Goal: Answer question/provide support: Share knowledge or assist other users

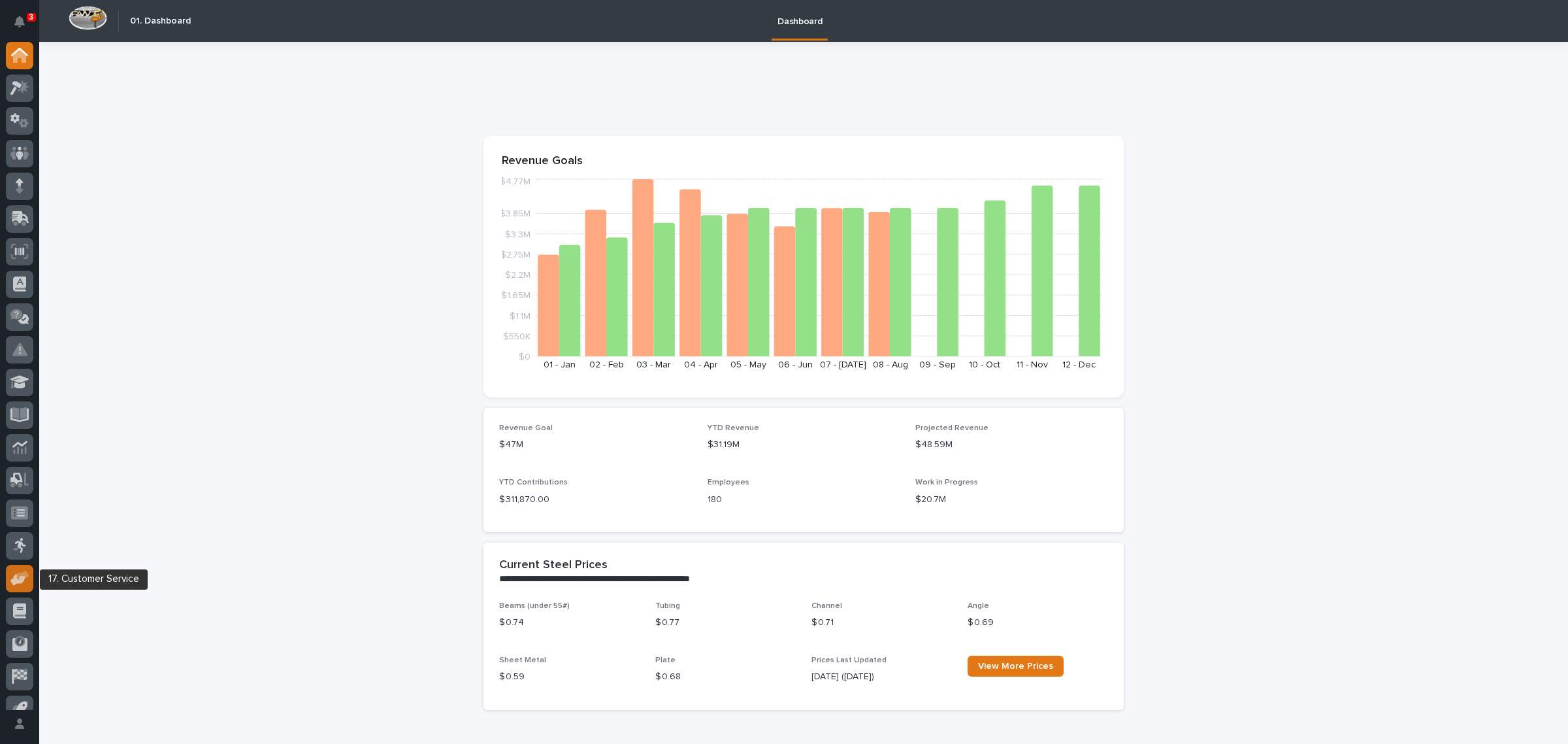
click at [13, 576] on icon at bounding box center [20, 578] width 19 height 15
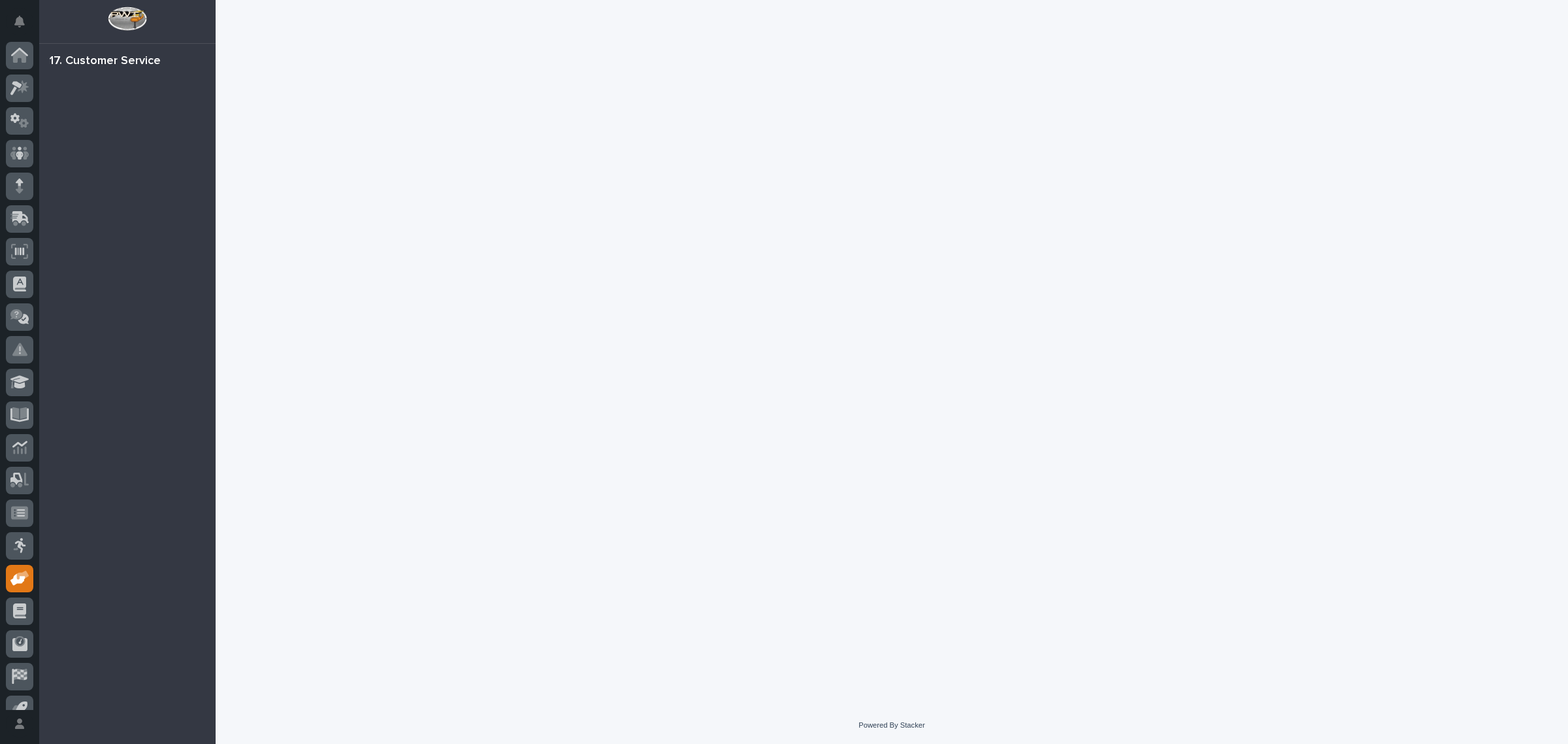
scroll to position [17, 0]
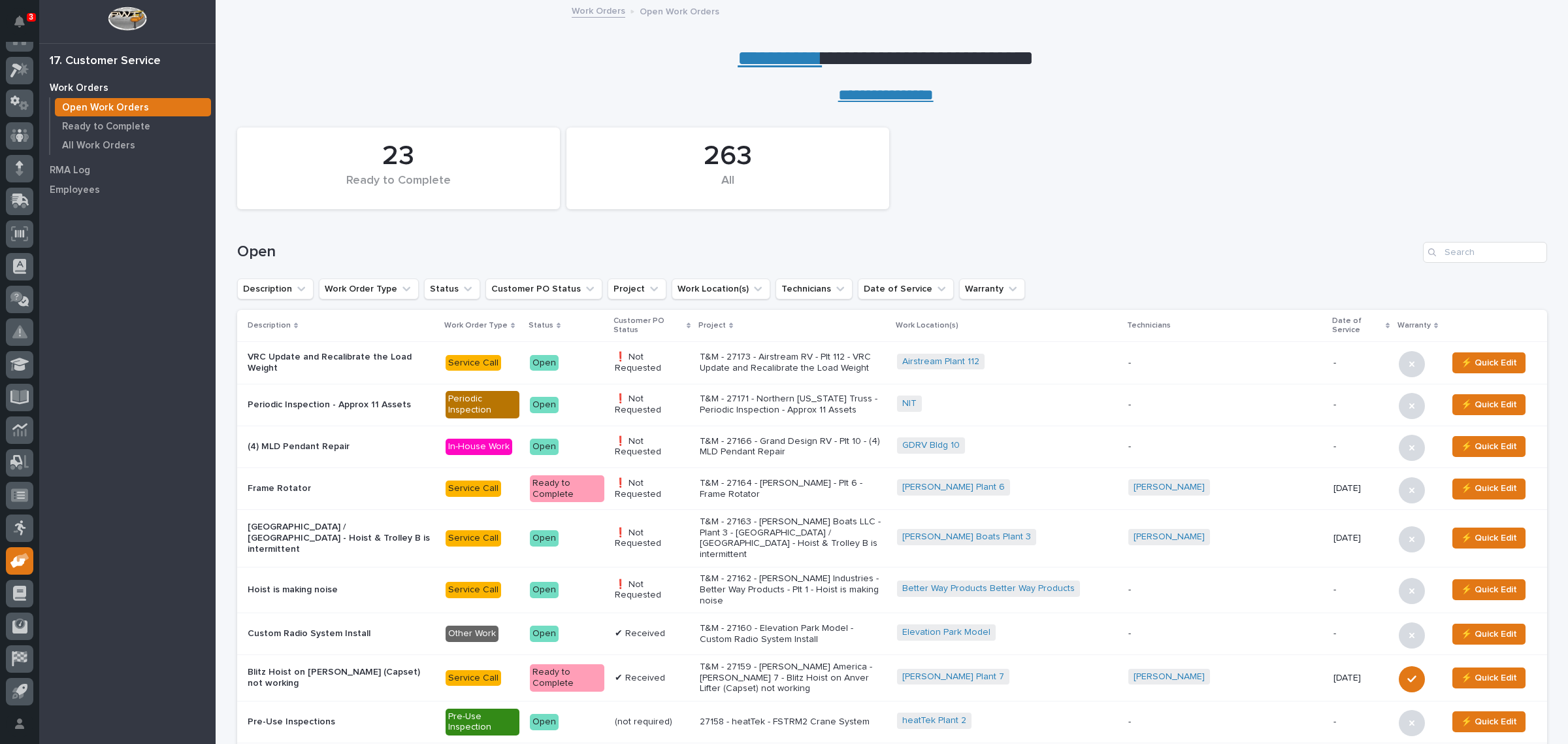
click at [763, 51] on link "**********" at bounding box center [780, 58] width 85 height 21
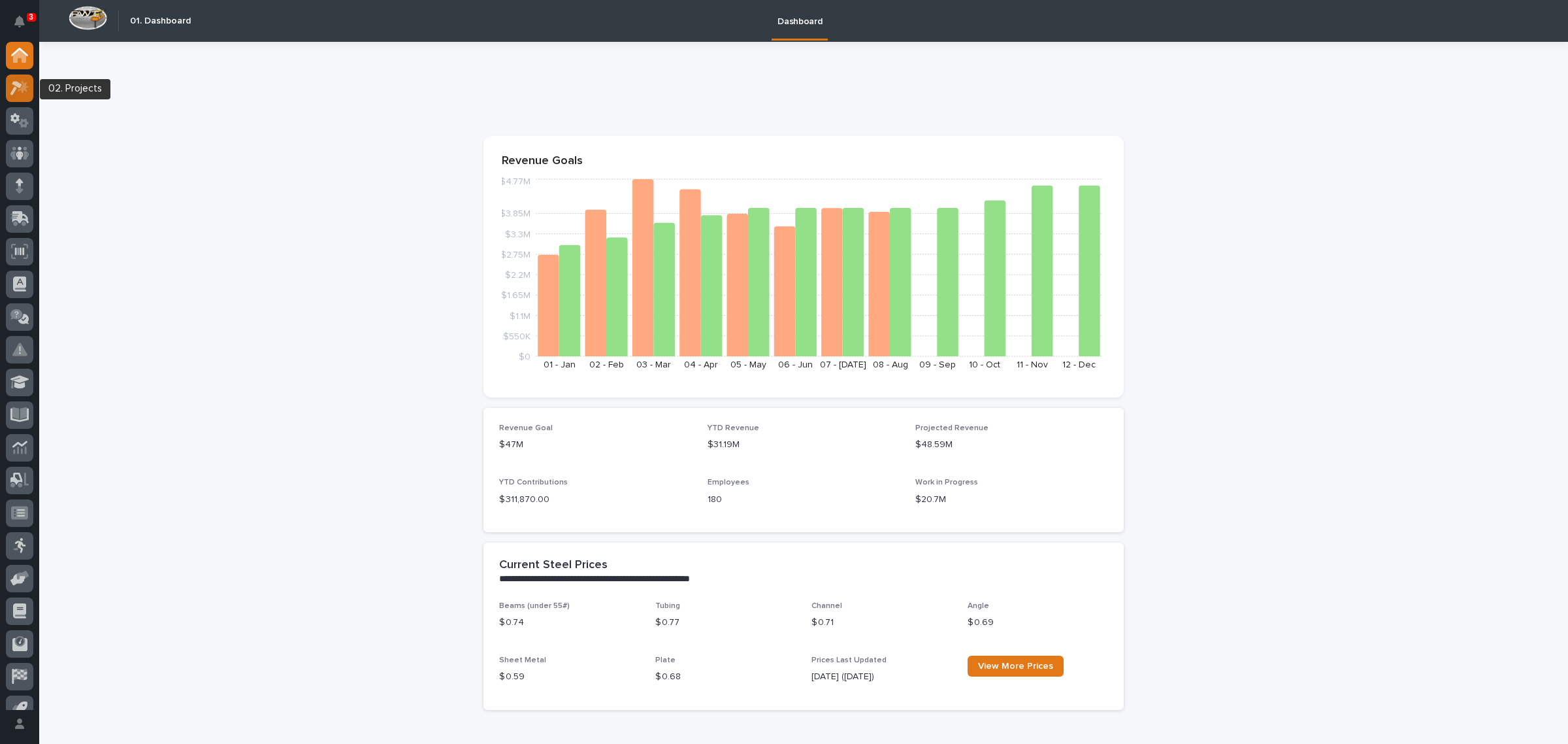
click at [6, 86] on div at bounding box center [20, 88] width 27 height 27
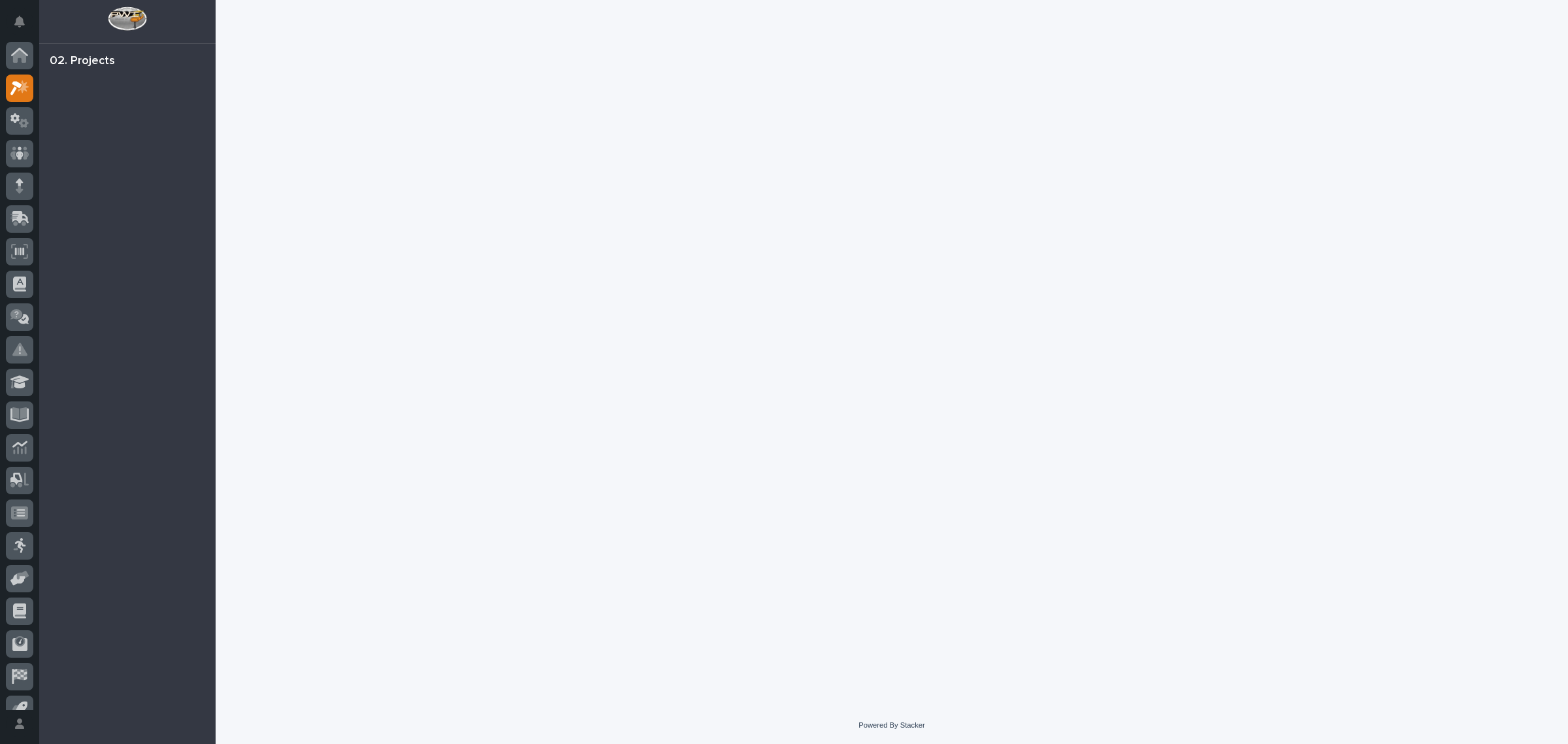
scroll to position [17, 0]
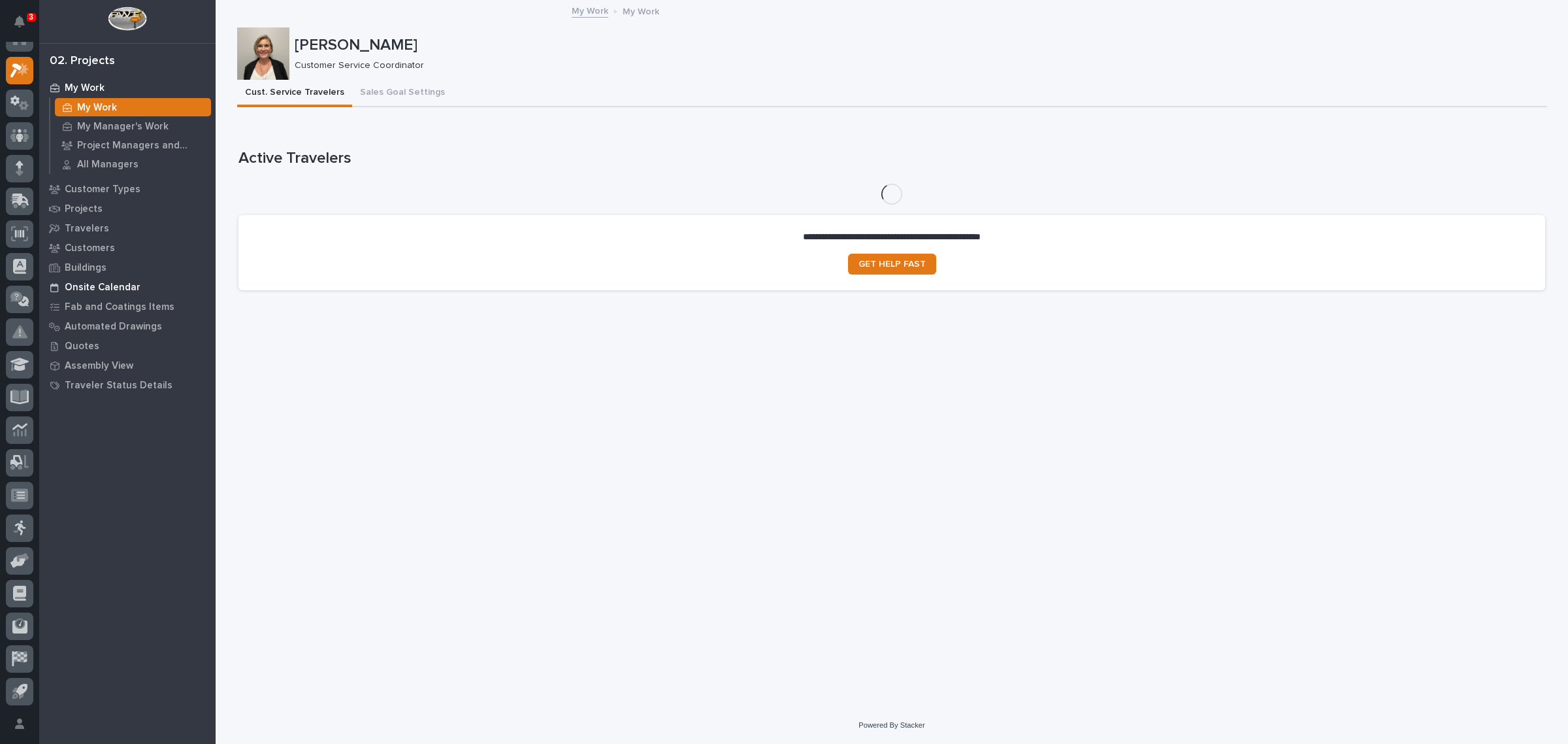
click at [118, 286] on p "Onsite Calendar" at bounding box center [103, 288] width 76 height 12
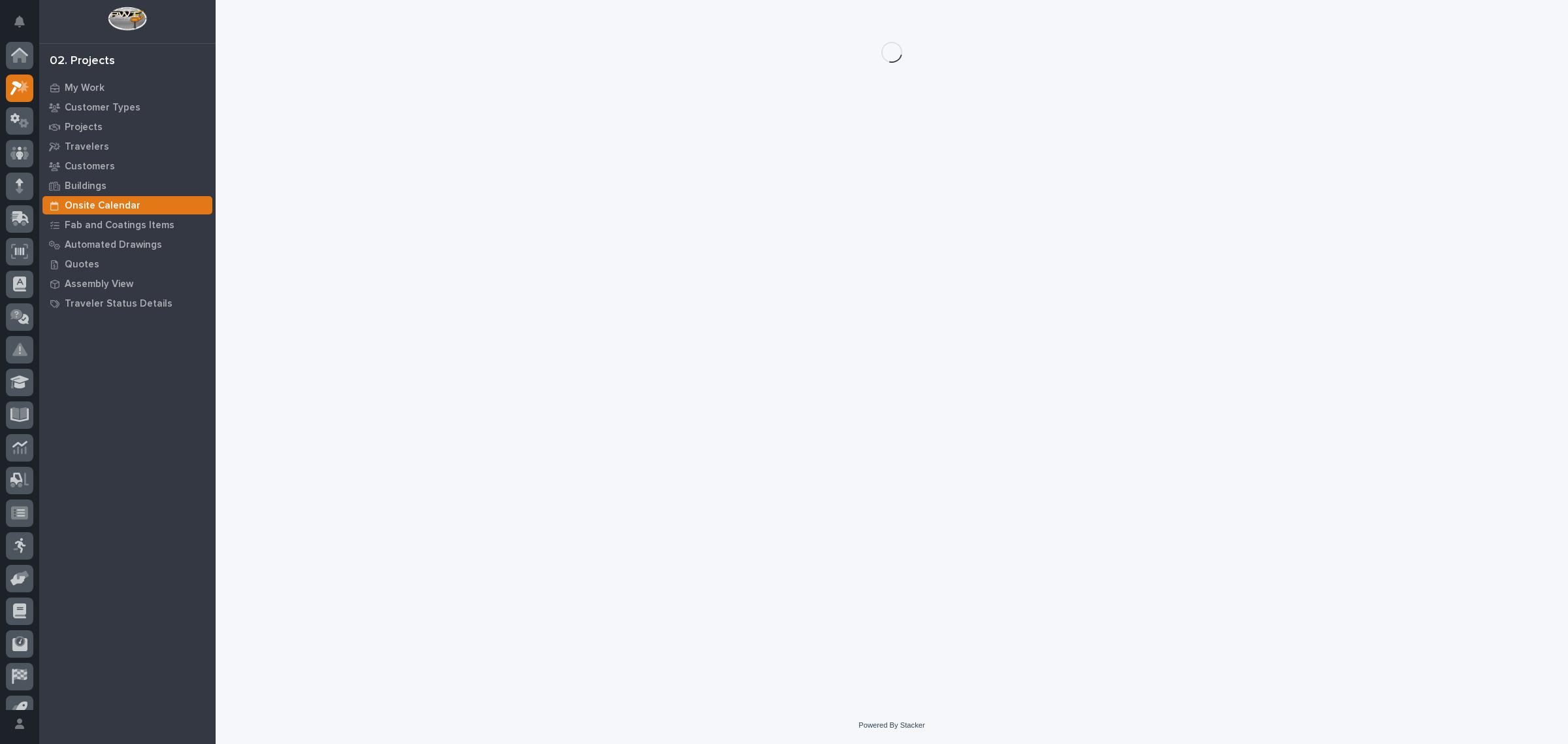
scroll to position [17, 0]
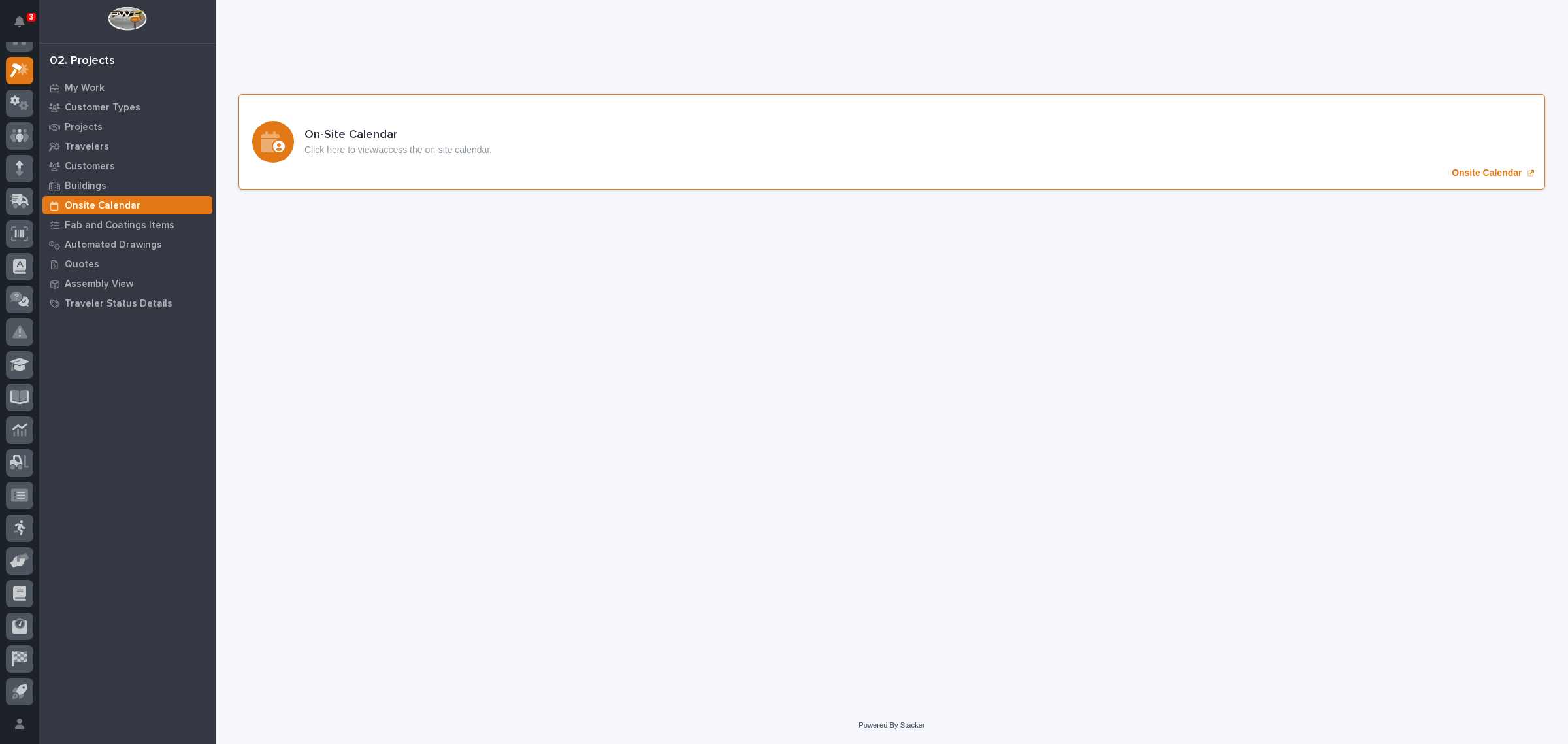
click at [1483, 176] on p "Onsite Calendar" at bounding box center [1486, 172] width 70 height 11
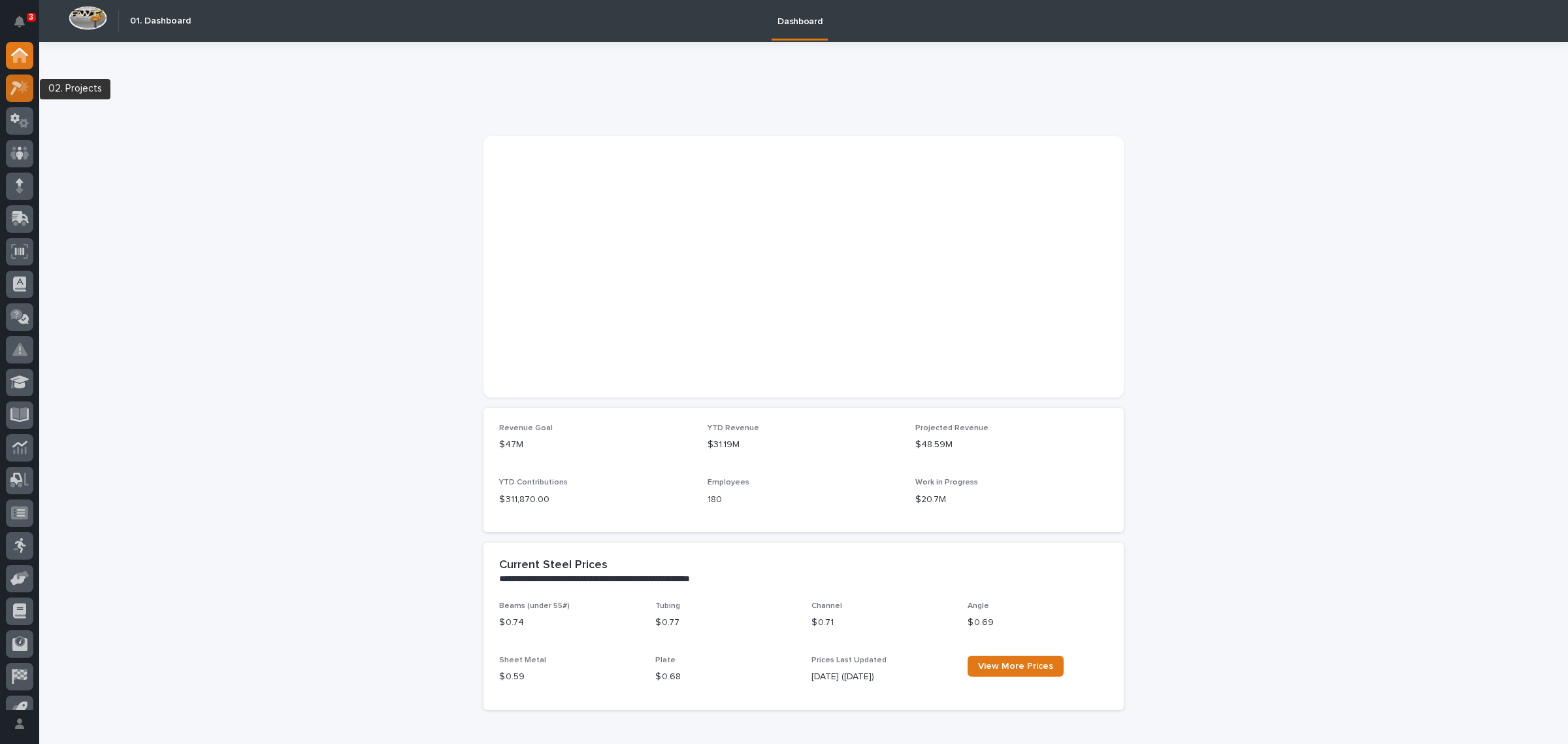
click at [22, 85] on icon at bounding box center [20, 87] width 19 height 15
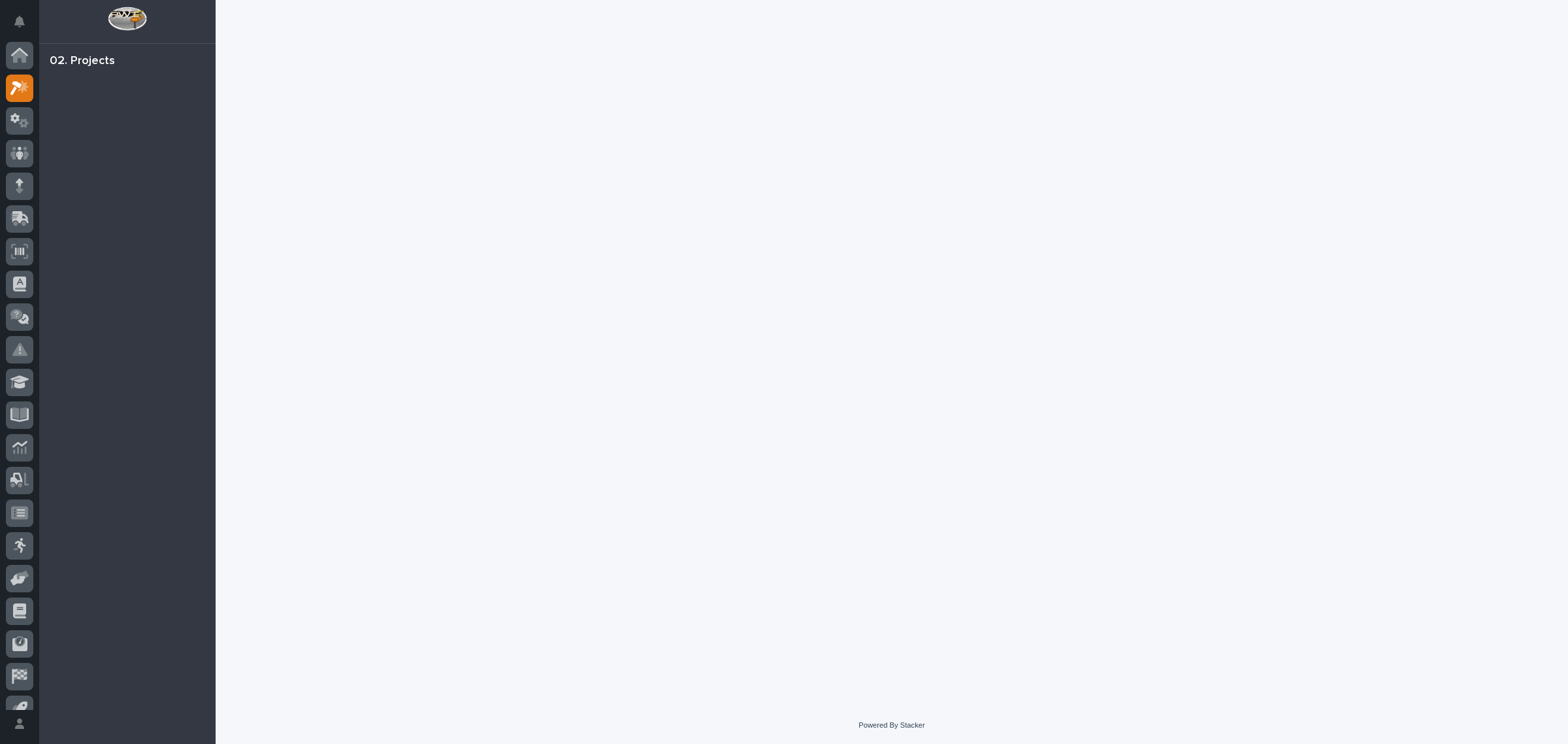
scroll to position [17, 0]
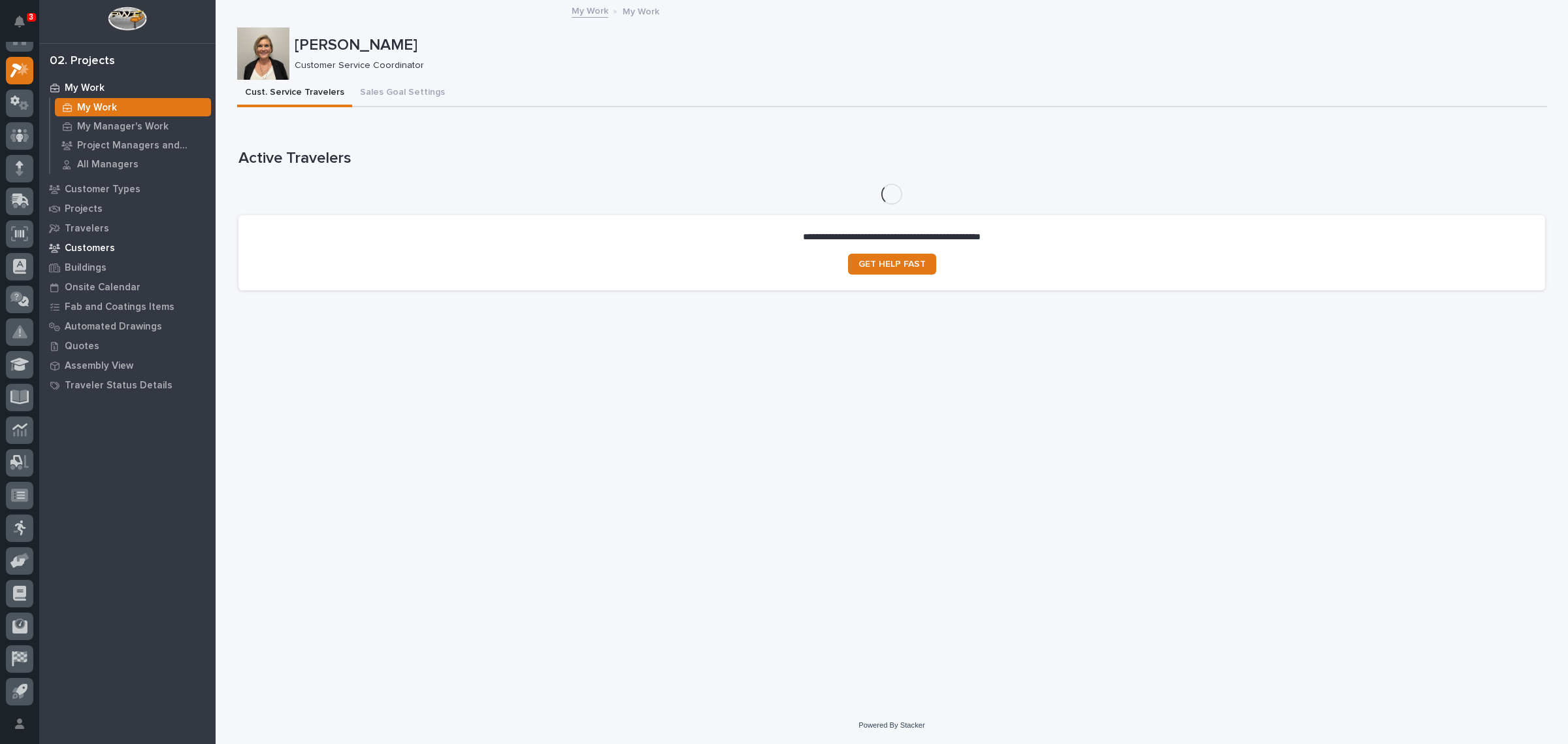
click at [99, 249] on p "Customers" at bounding box center [90, 248] width 51 height 12
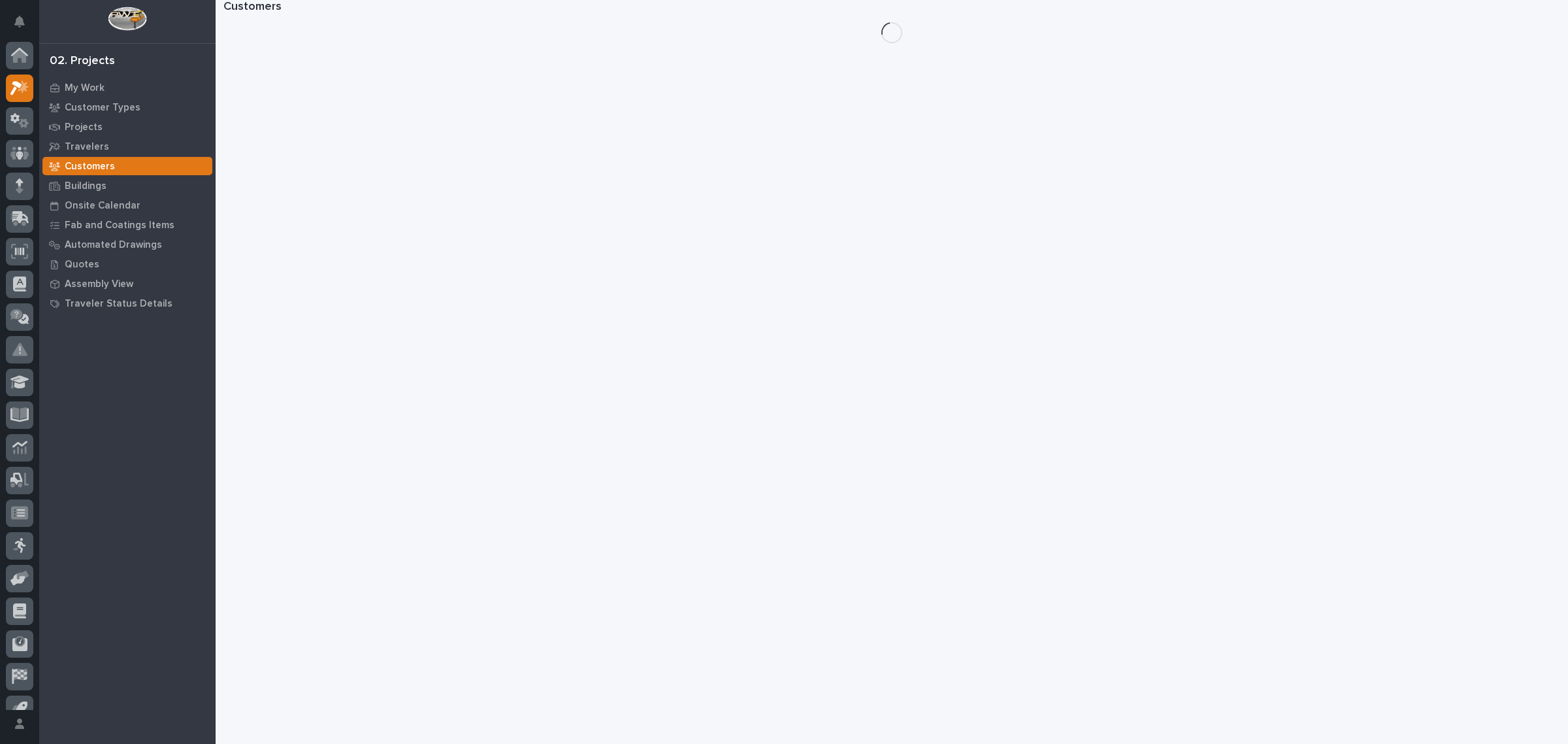
scroll to position [17, 0]
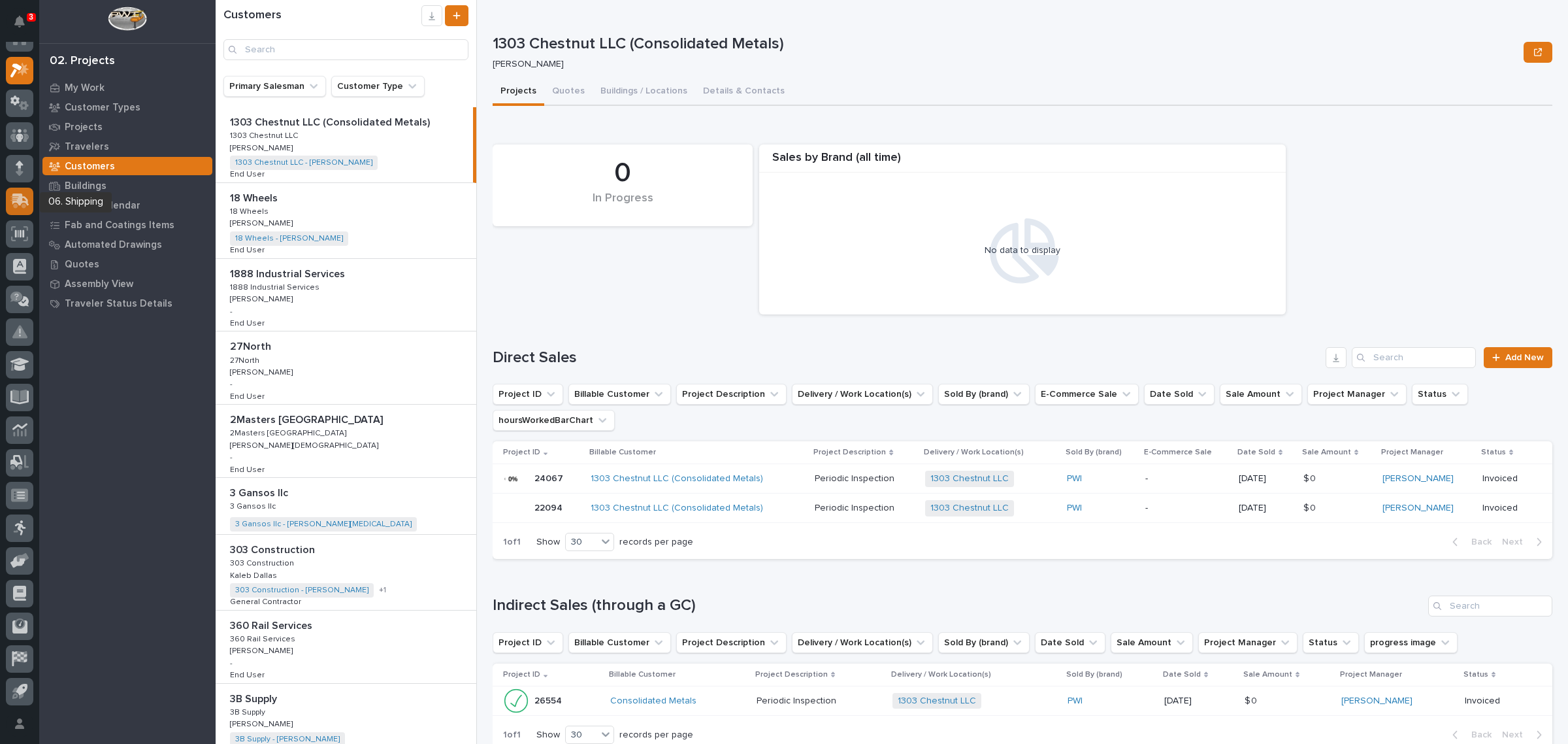
click at [17, 197] on icon at bounding box center [21, 200] width 17 height 12
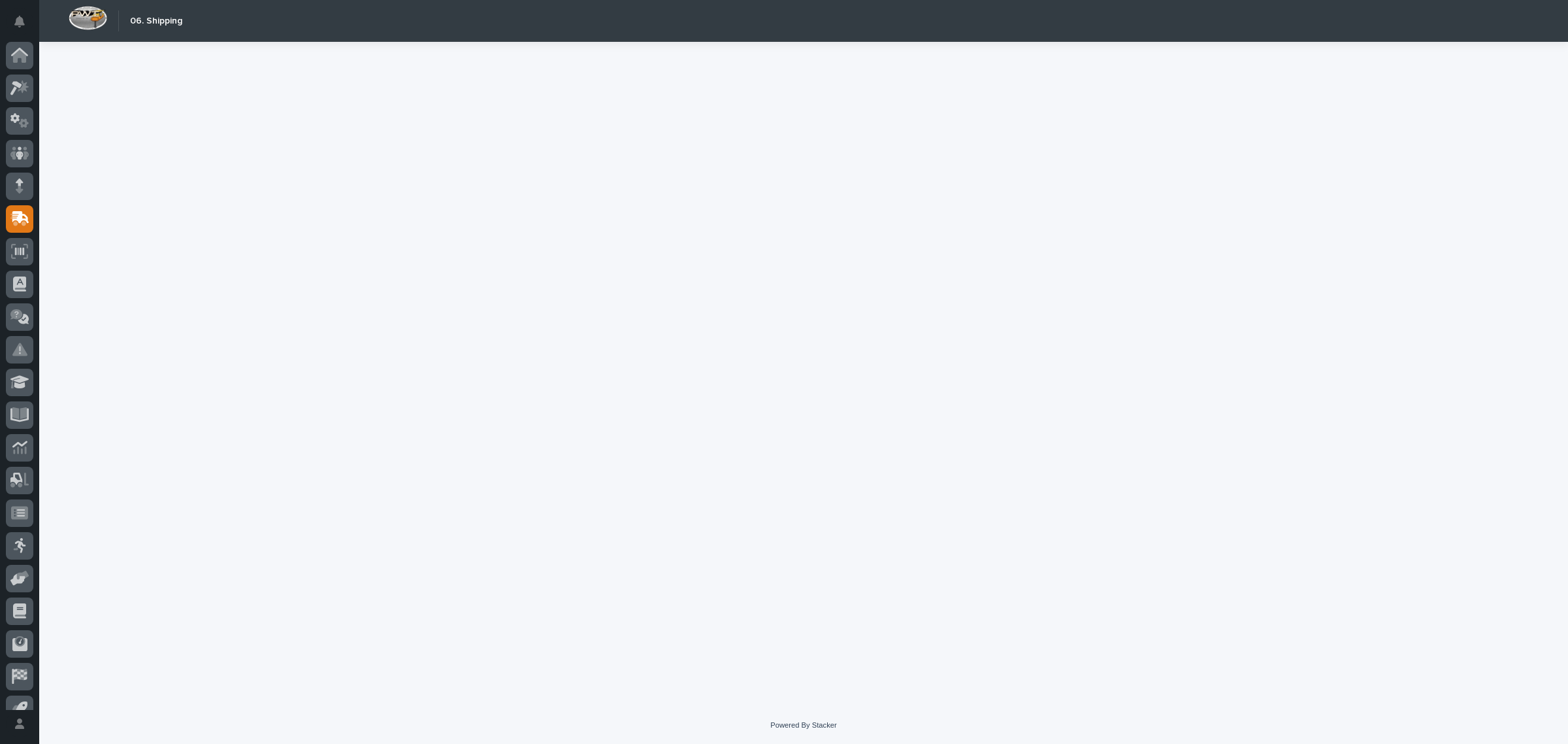
scroll to position [17, 0]
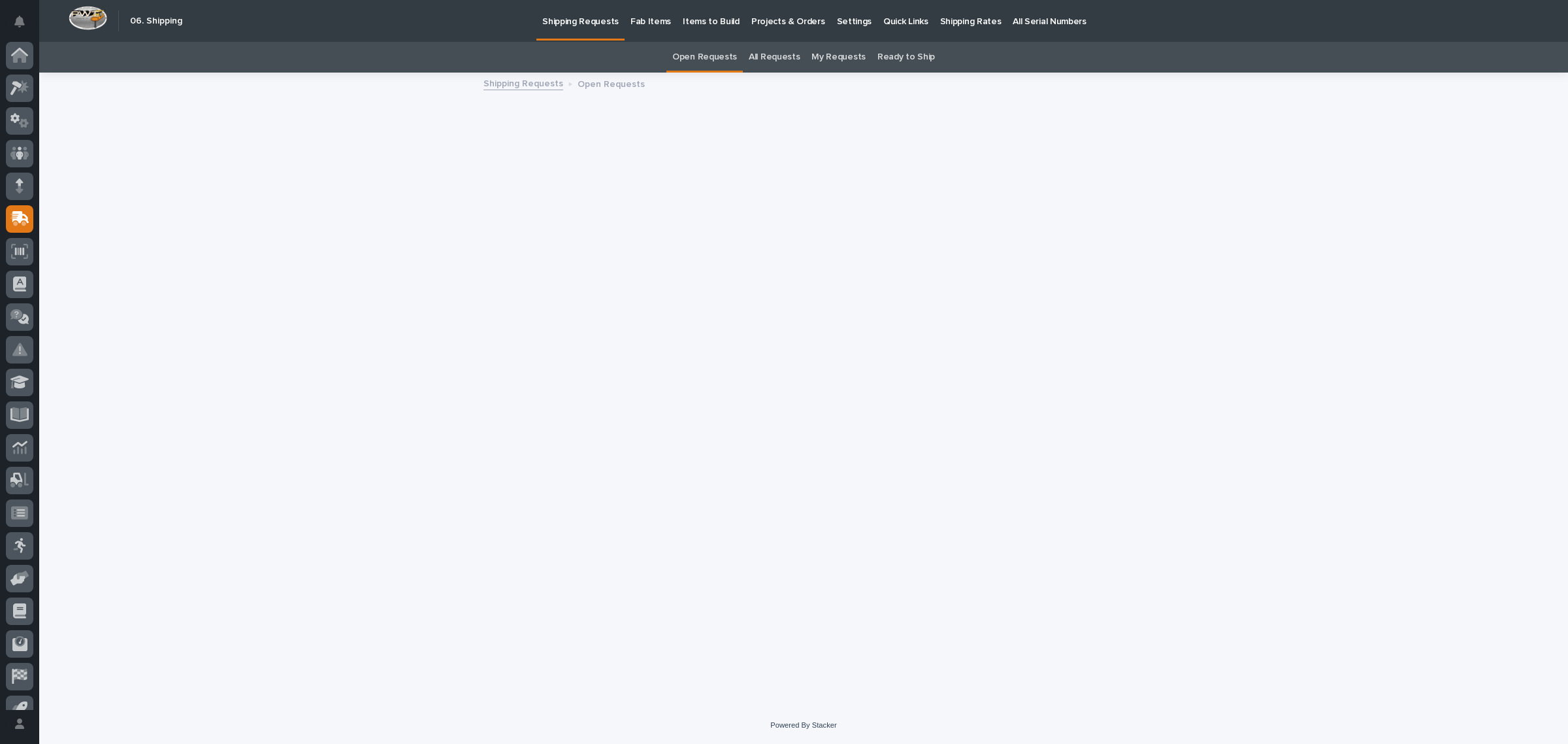
scroll to position [17, 0]
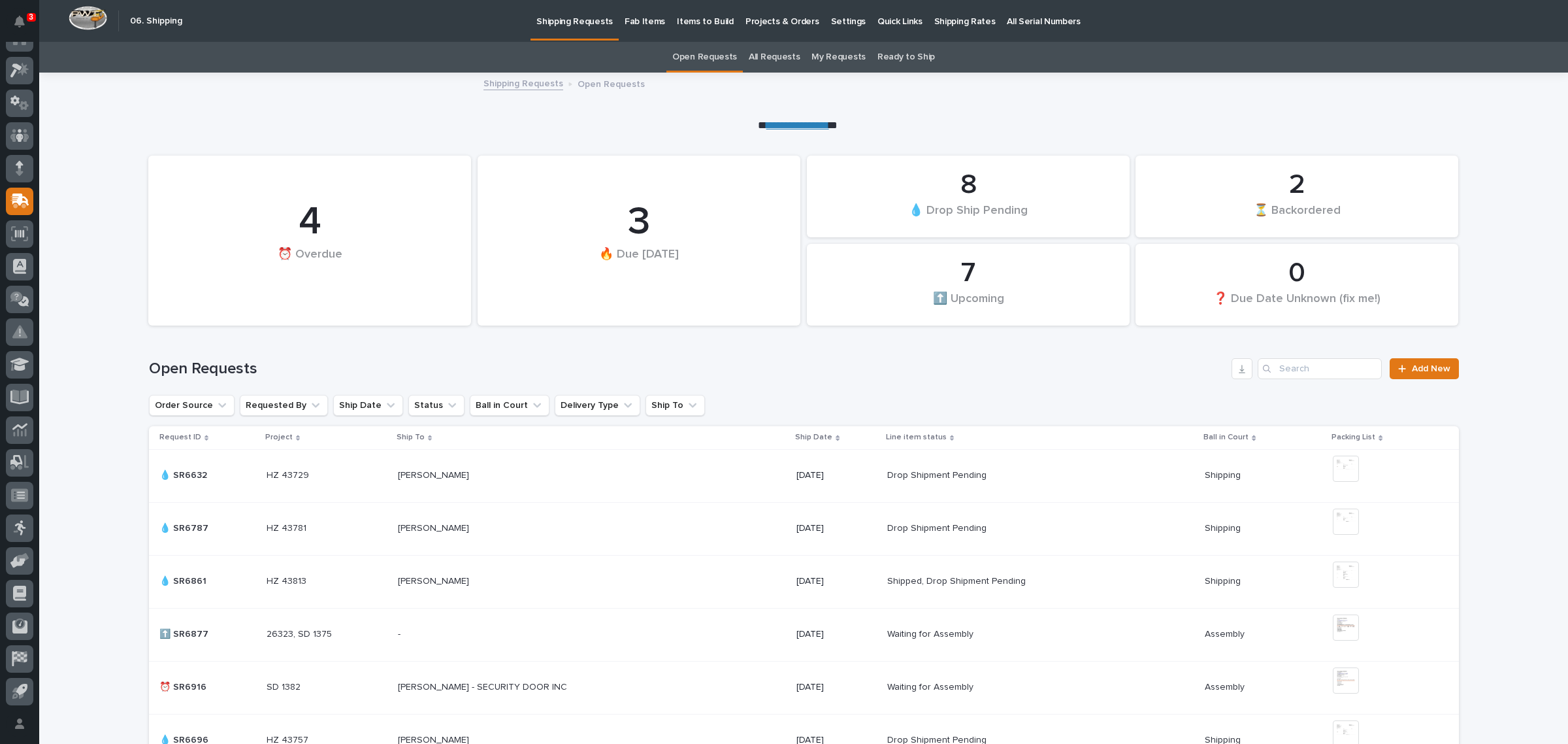
click at [783, 51] on link "All Requests" at bounding box center [774, 57] width 51 height 30
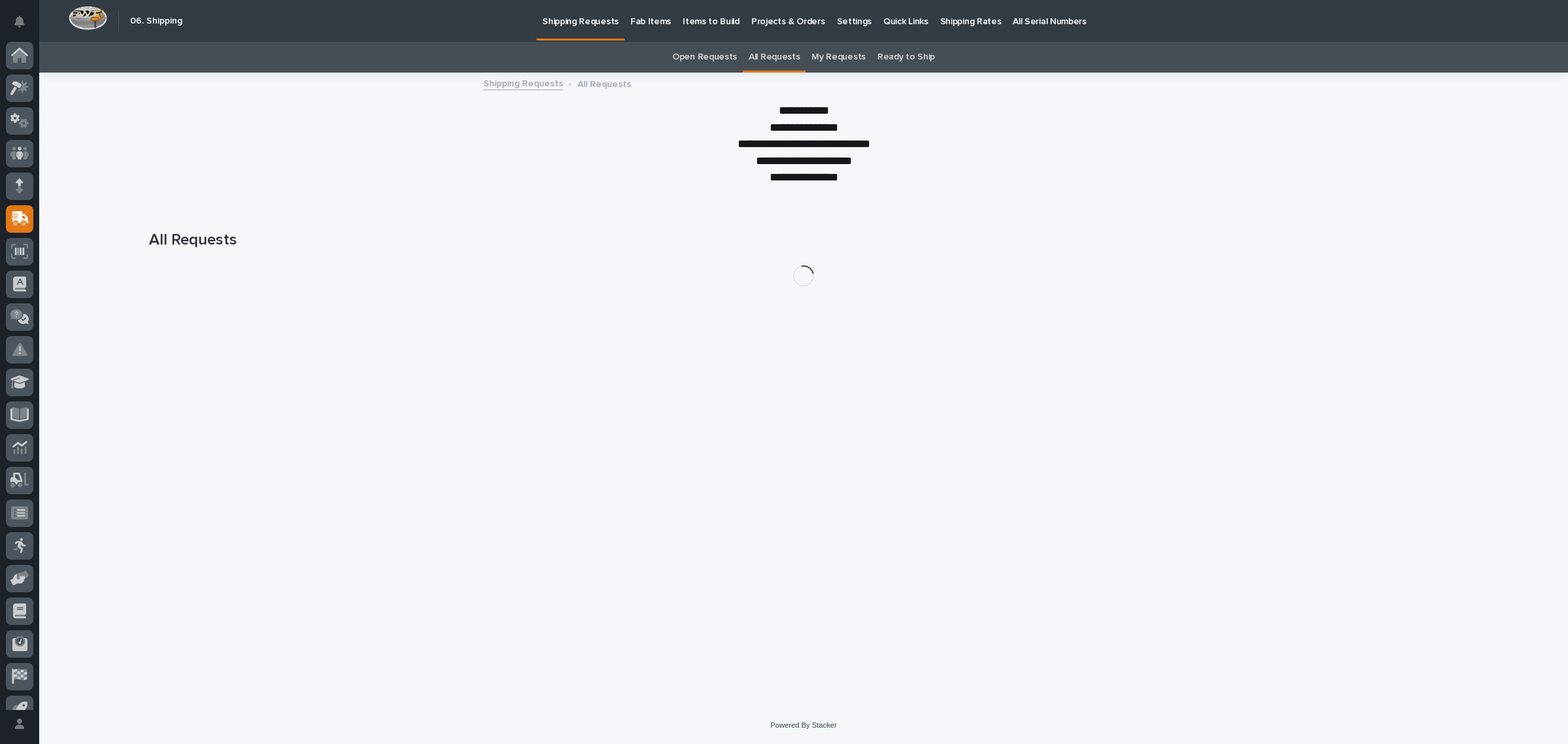
scroll to position [17, 0]
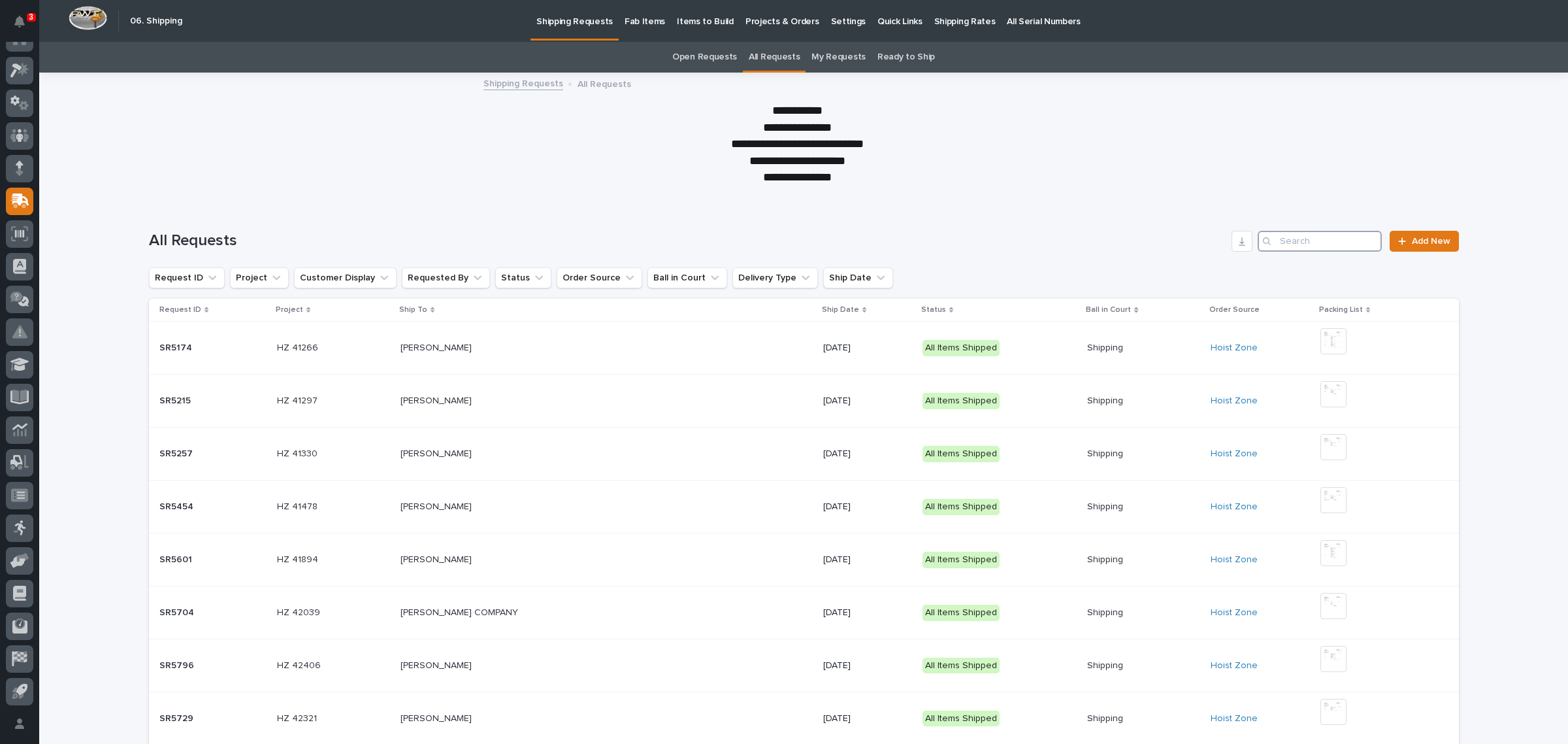
click at [1294, 240] on input "Search" at bounding box center [1319, 241] width 124 height 21
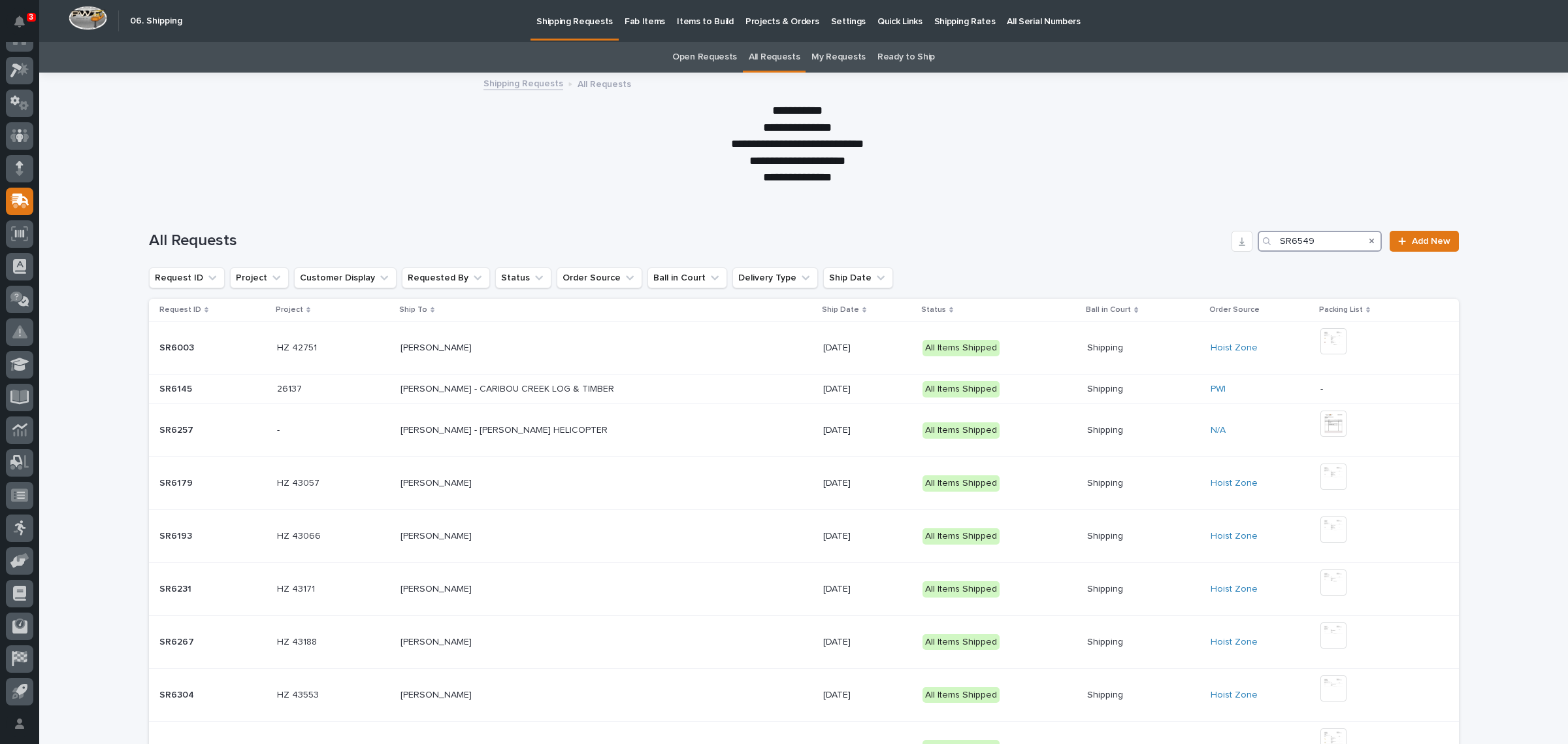
type input "SR6549"
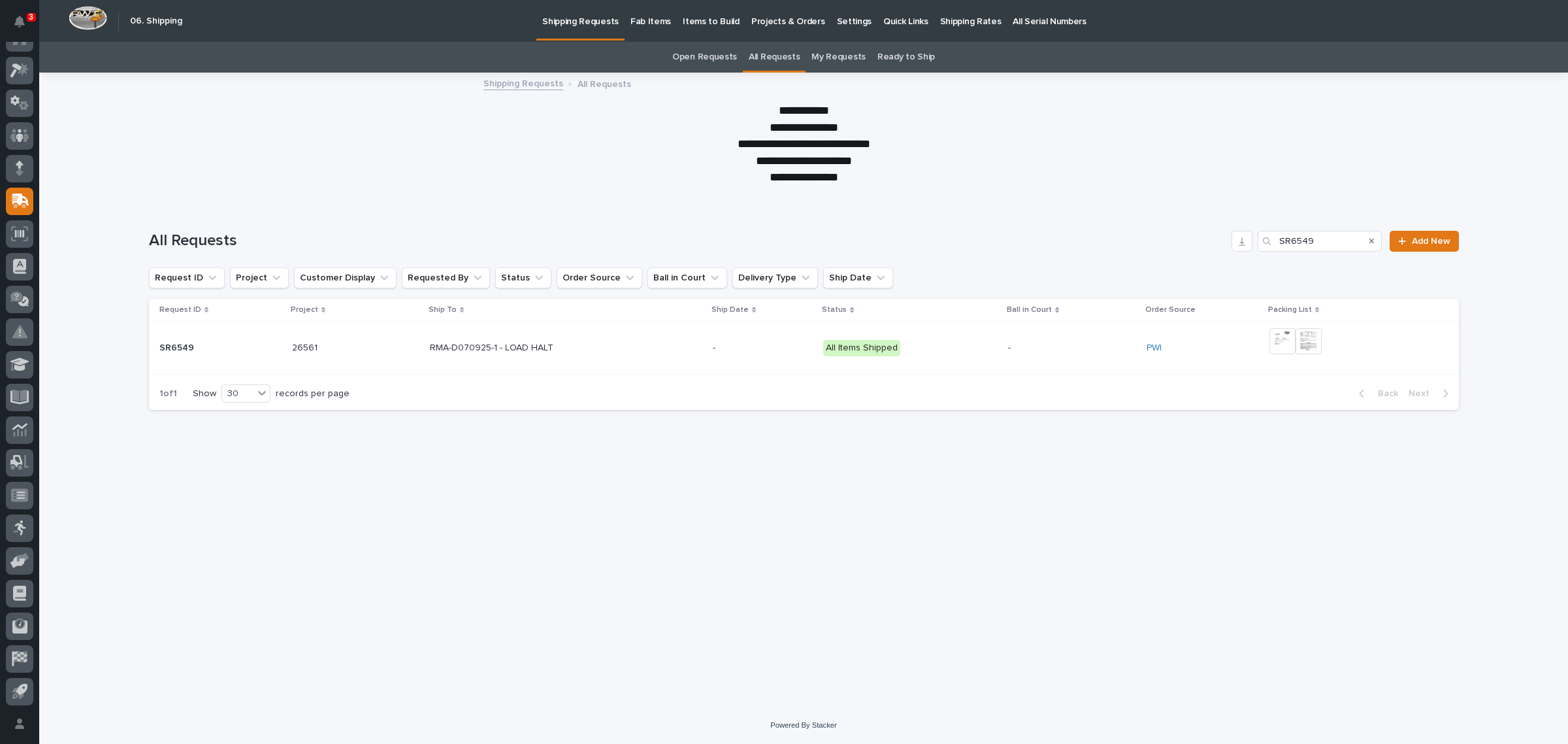
click at [459, 347] on p "RMA-D070925-1 - LOAD HALT" at bounding box center [493, 346] width 126 height 14
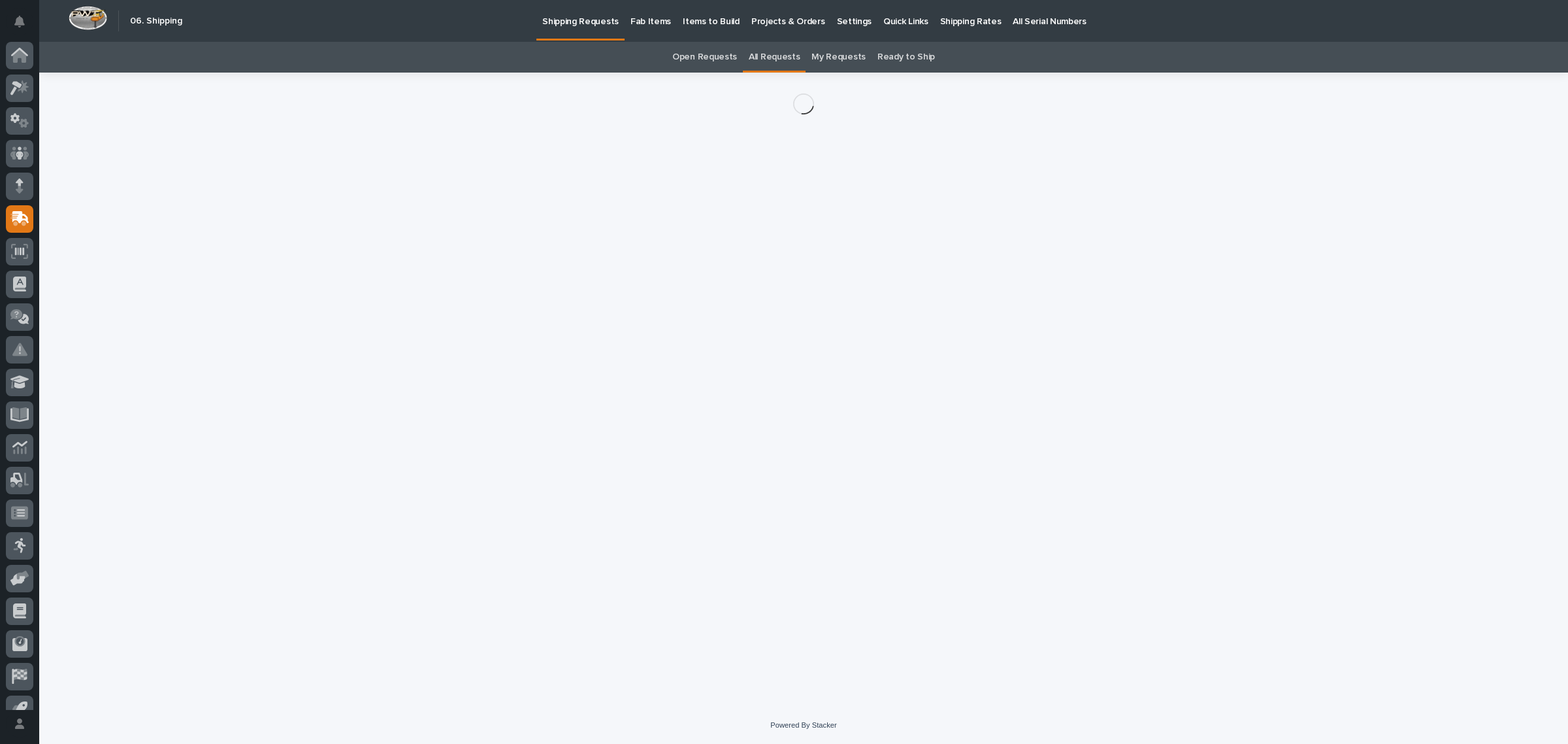
scroll to position [17, 0]
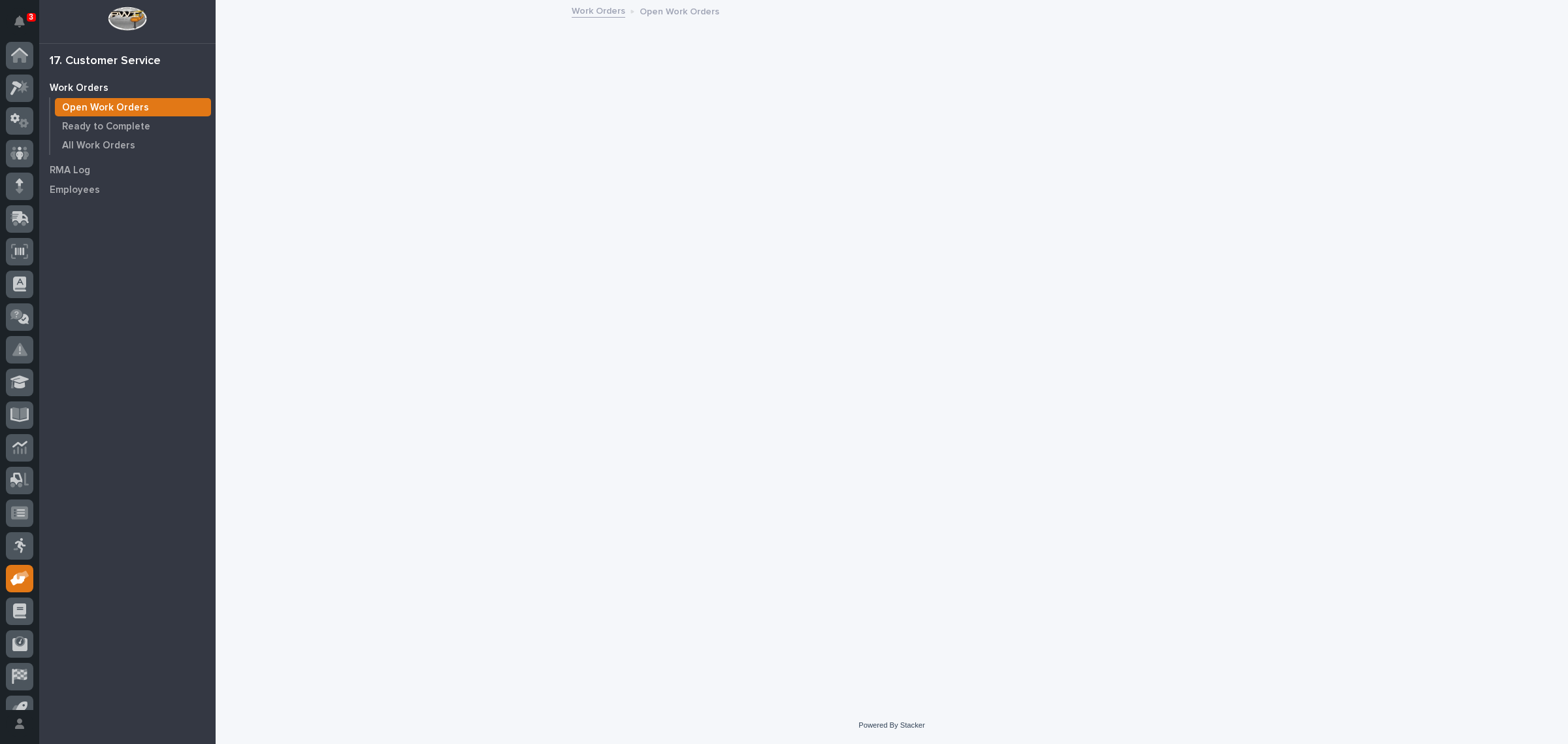
scroll to position [17, 0]
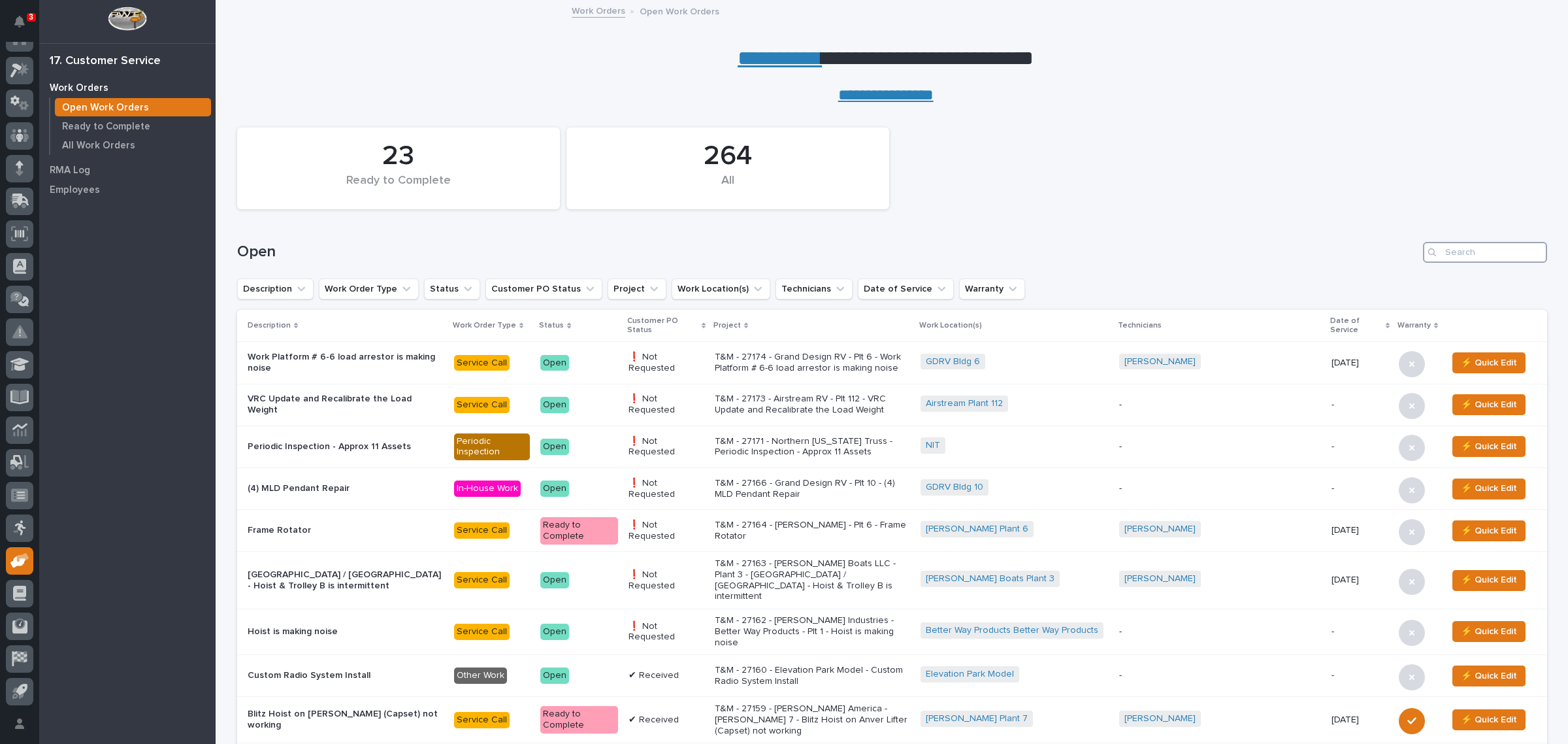
click at [1499, 252] on input "Search" at bounding box center [1485, 252] width 124 height 21
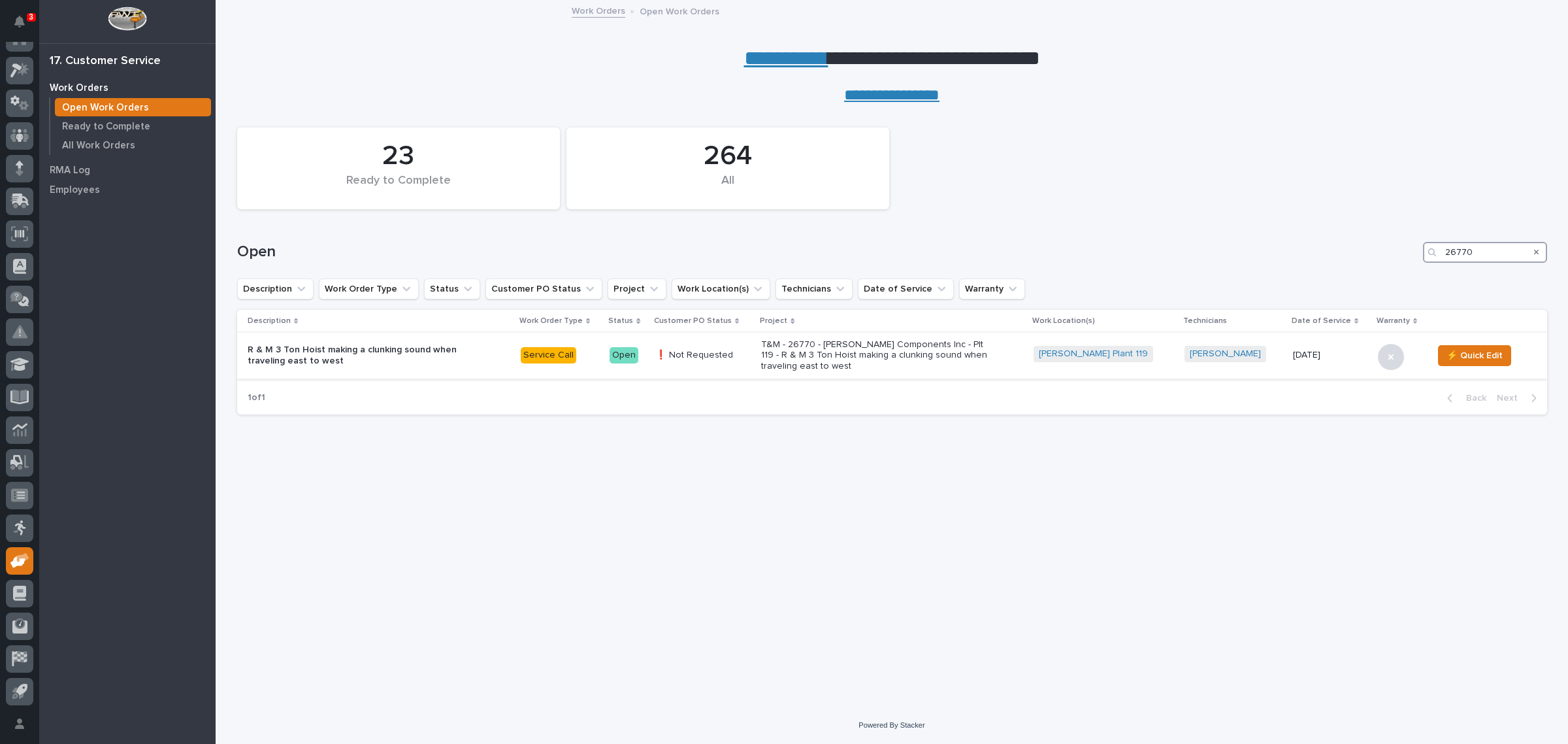
type input "26770"
click at [806, 358] on p "T&M - 26770 - Lippert Components Inc - Plt 119 - R & M 3 Ton Hoist making a clu…" at bounding box center [875, 355] width 228 height 33
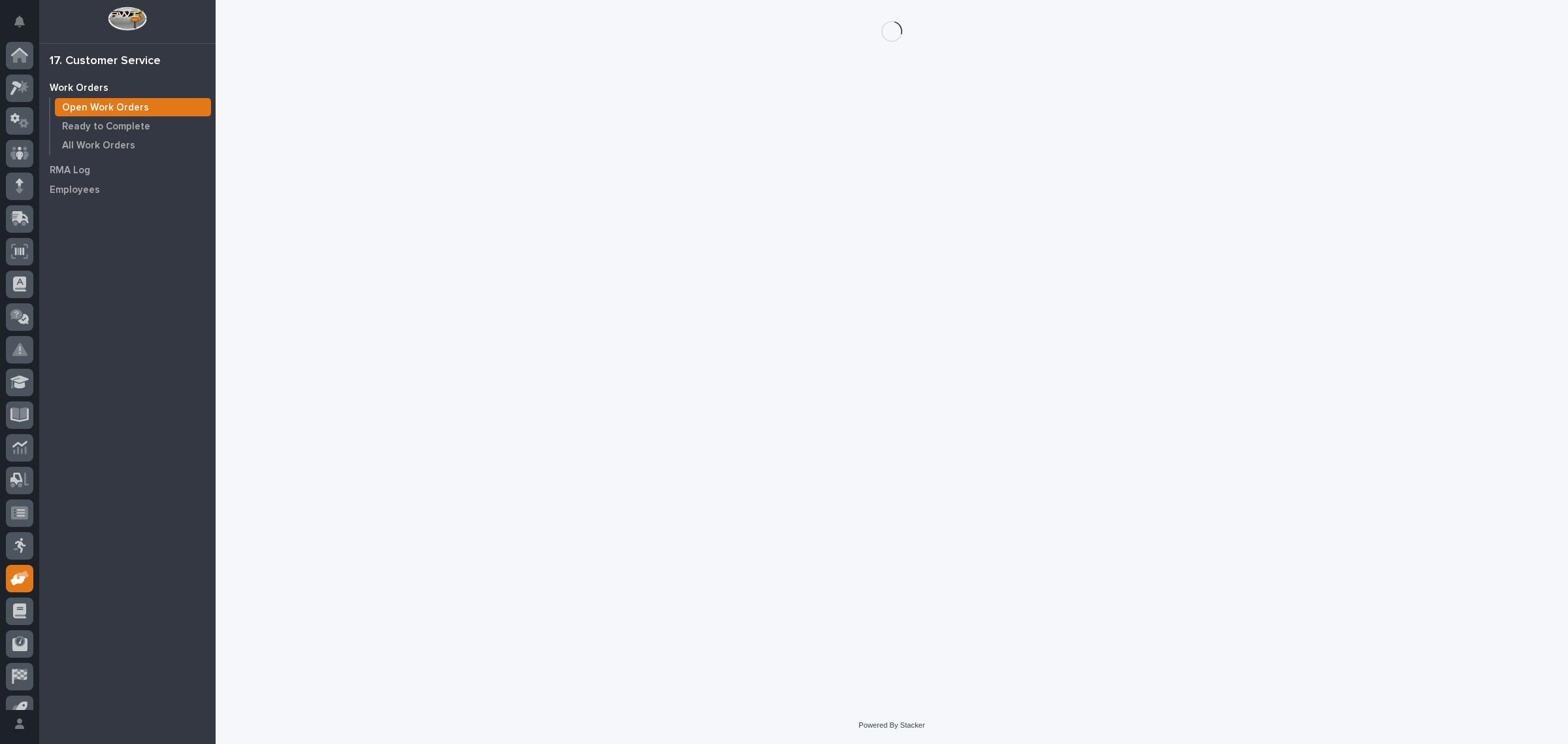
scroll to position [17, 0]
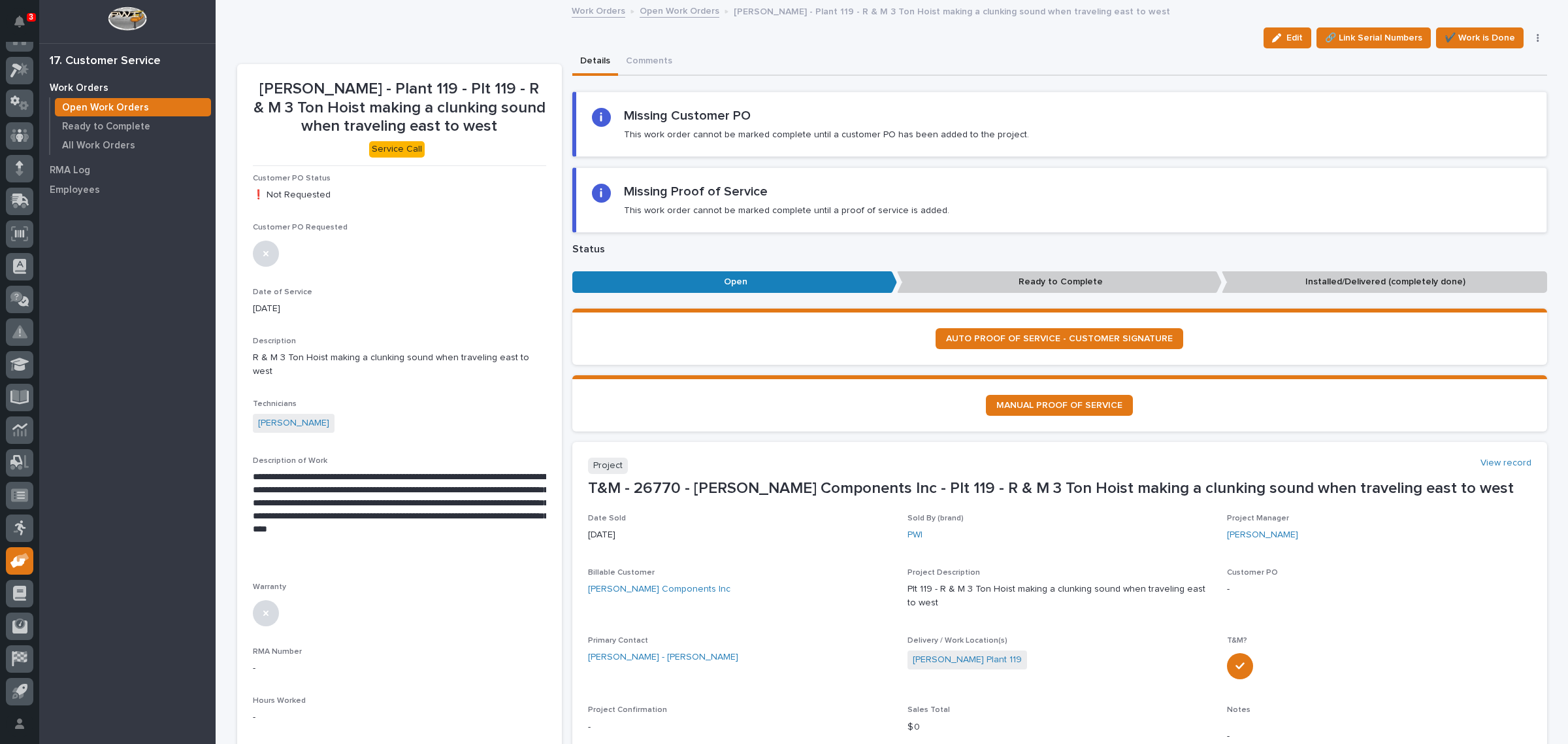
drag, startPoint x: 1285, startPoint y: 40, endPoint x: 1249, endPoint y: 99, distance: 69.1
click at [1286, 38] on span "Edit" at bounding box center [1294, 38] width 17 height 12
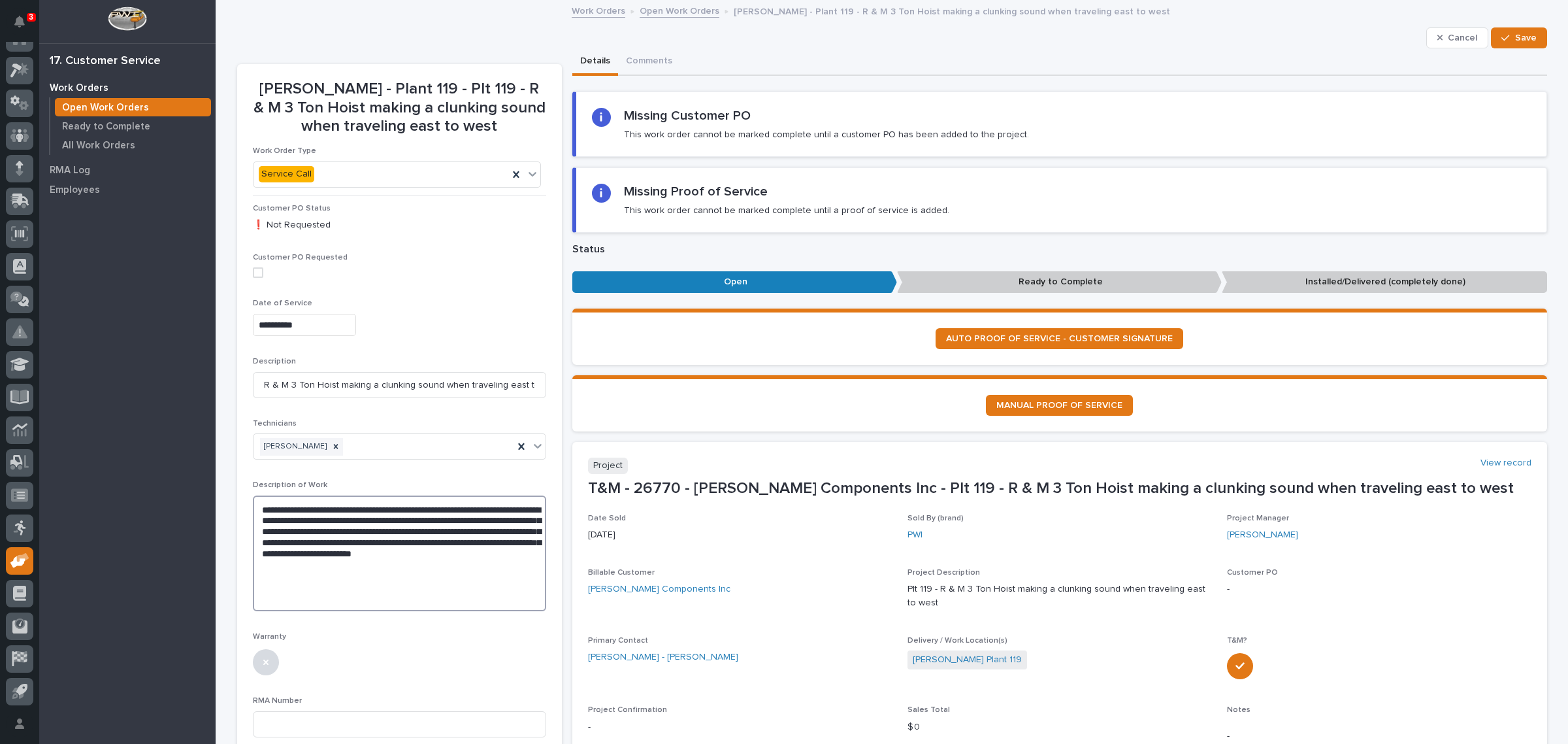
click at [385, 563] on textarea "**********" at bounding box center [400, 553] width 293 height 116
type textarea "**********"
click at [1507, 35] on div "button" at bounding box center [1508, 38] width 13 height 9
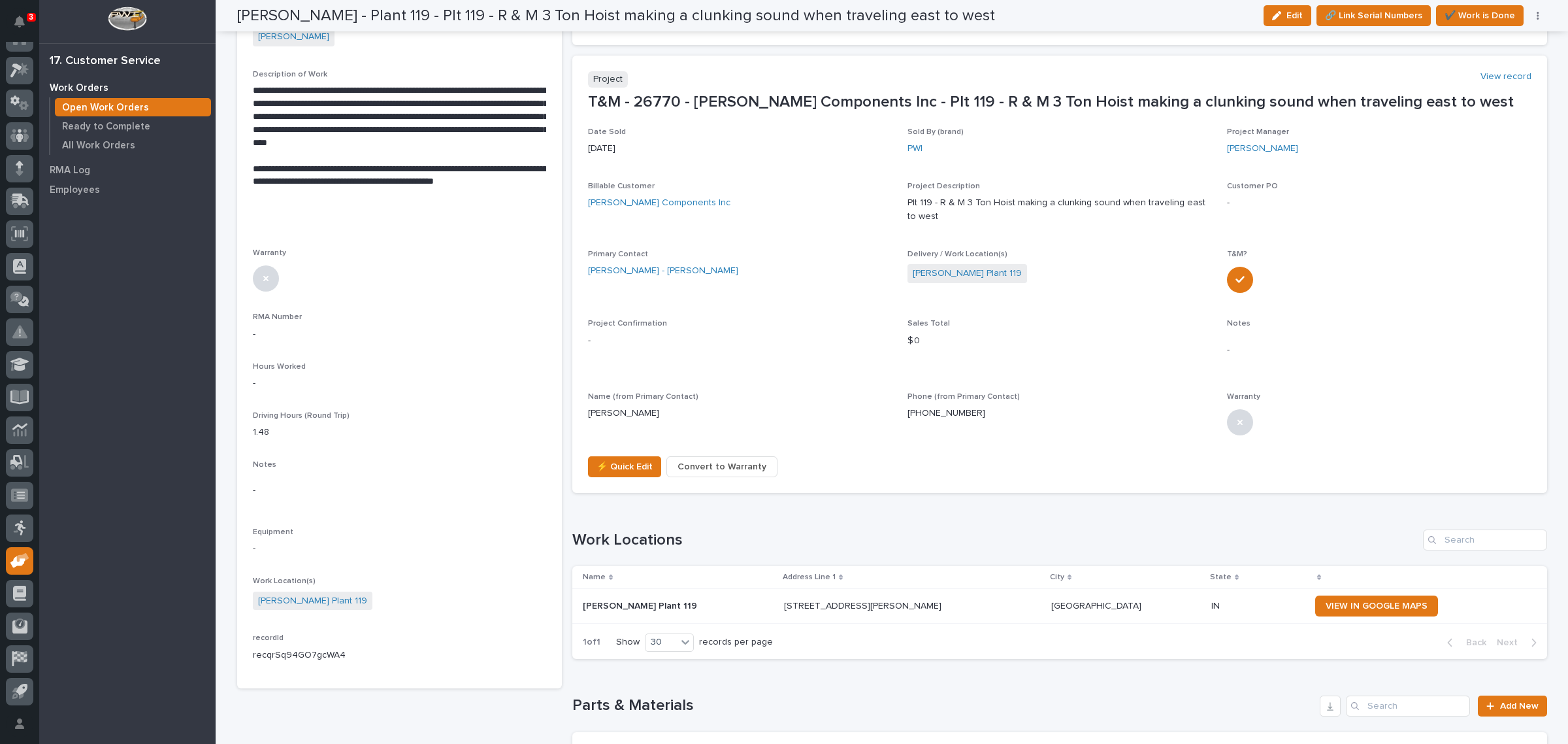
scroll to position [409, 0]
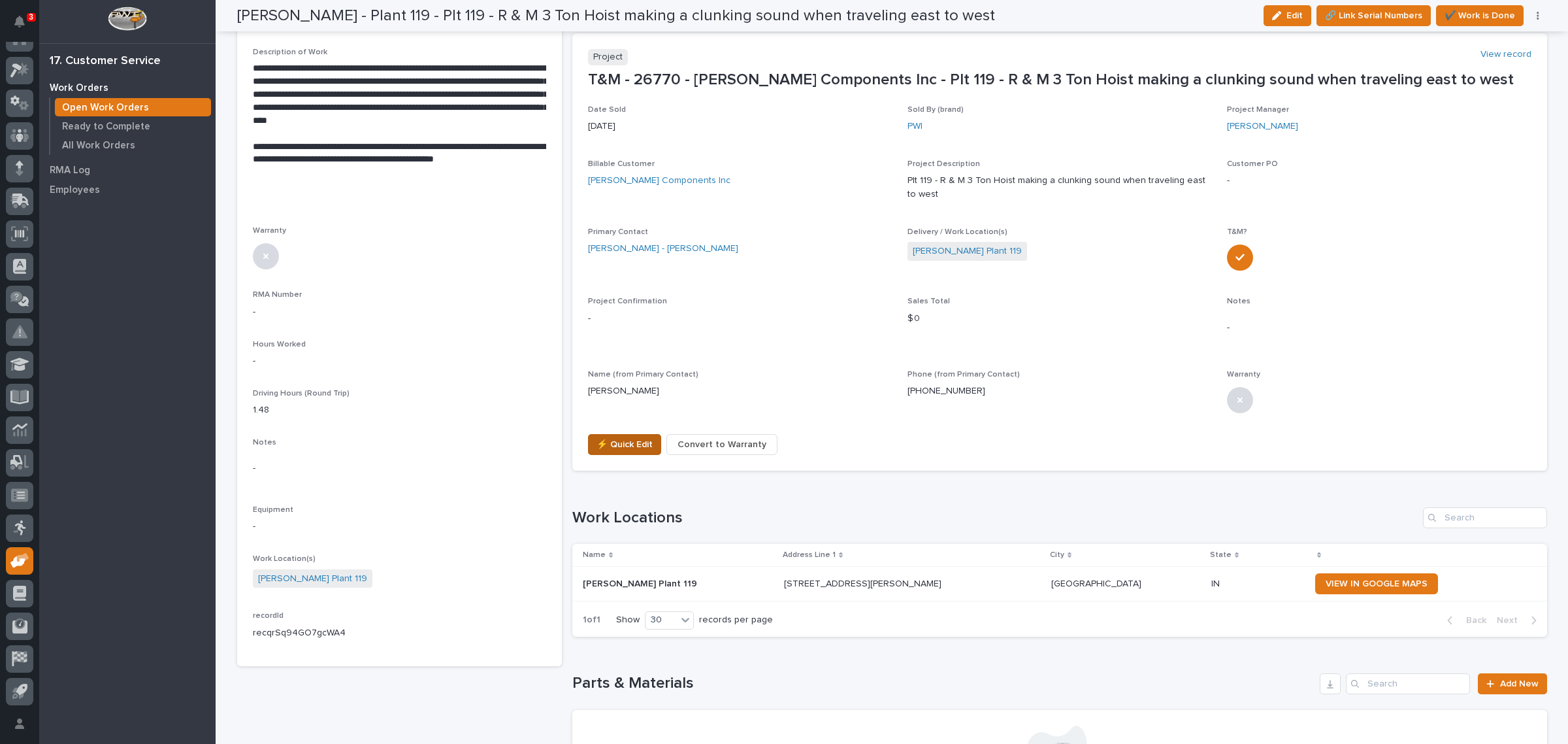
click at [609, 438] on span "⚡ Quick Edit" at bounding box center [624, 445] width 56 height 16
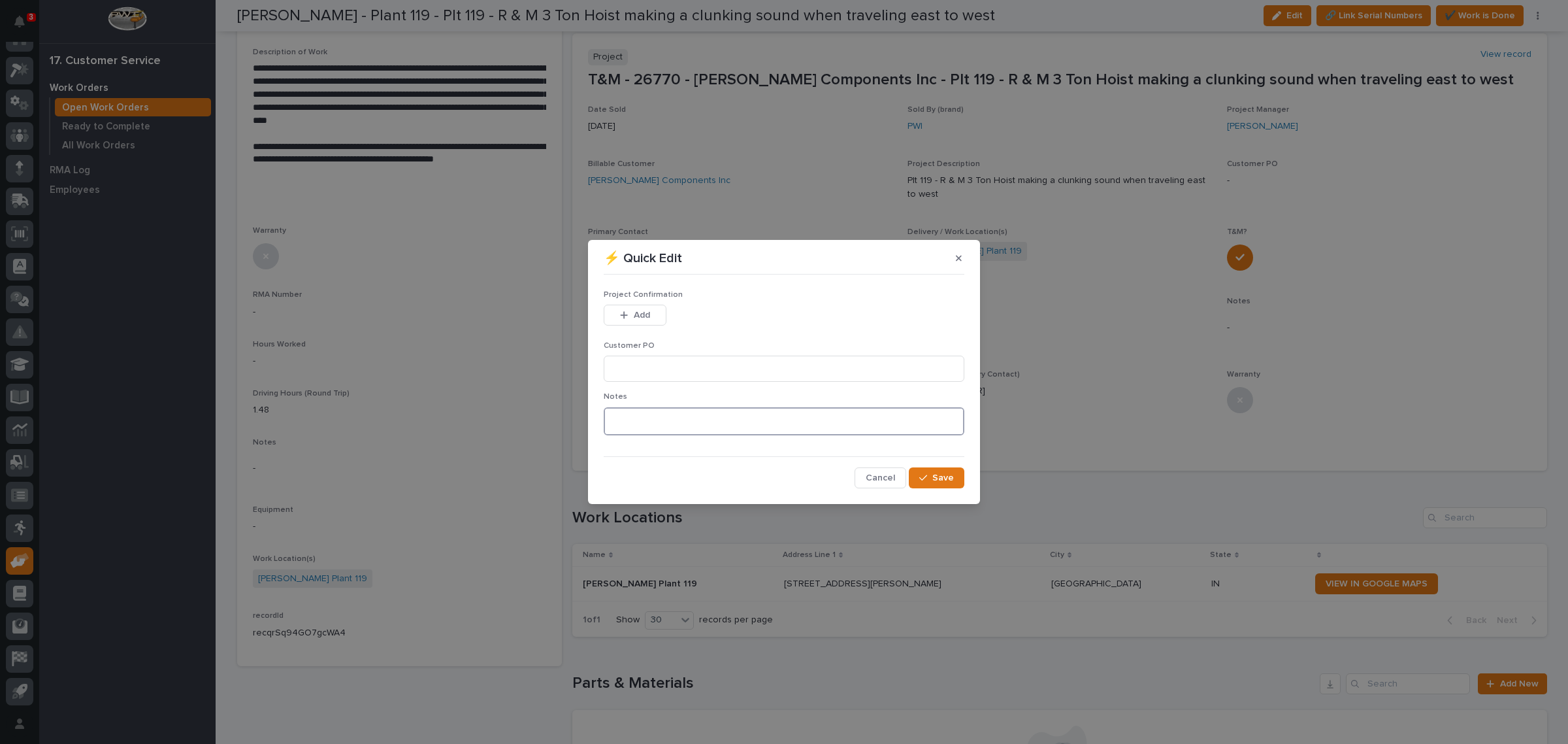
click at [665, 420] on textarea at bounding box center [783, 422] width 361 height 29
type textarea "*********"
click at [919, 477] on button "Save" at bounding box center [936, 477] width 56 height 21
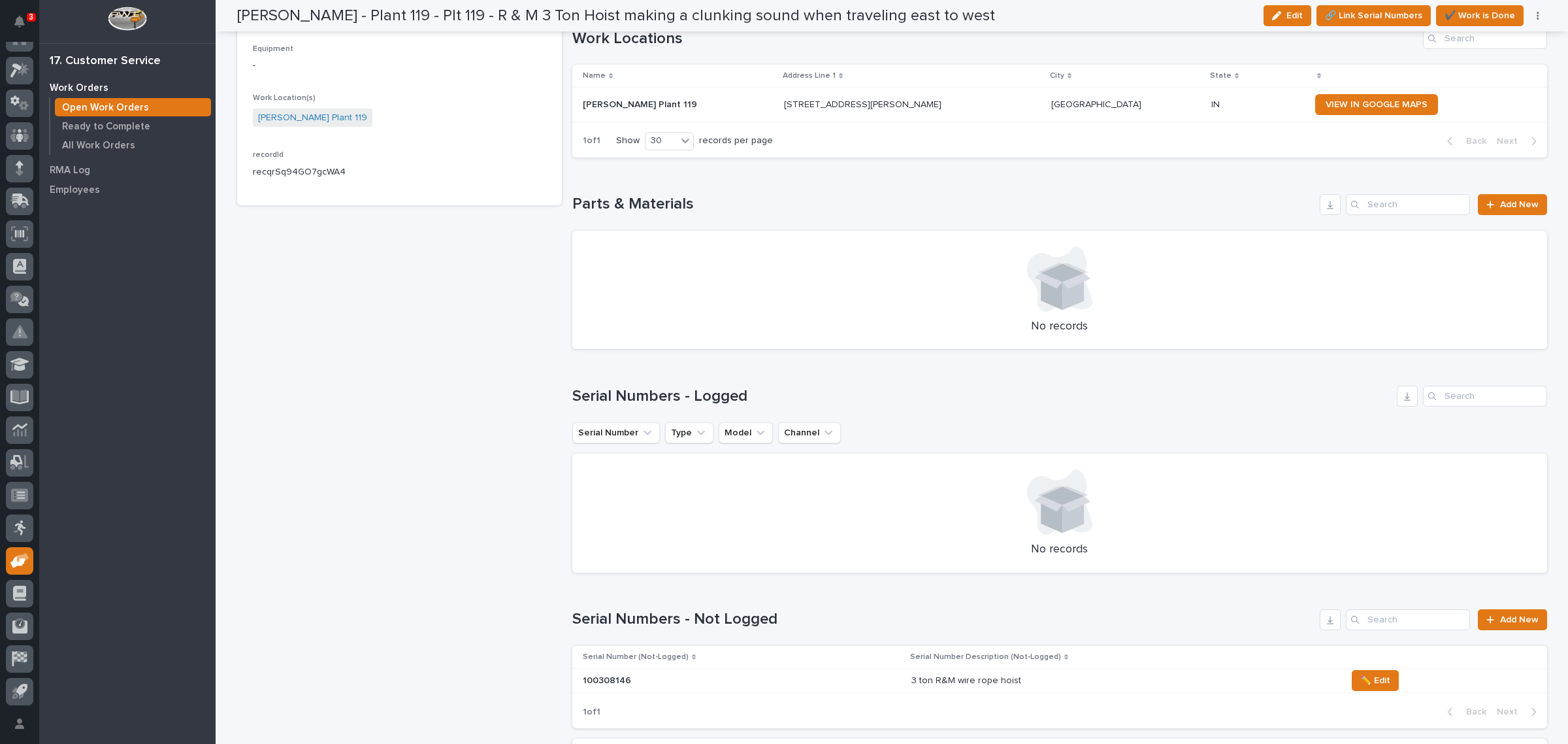
scroll to position [726, 0]
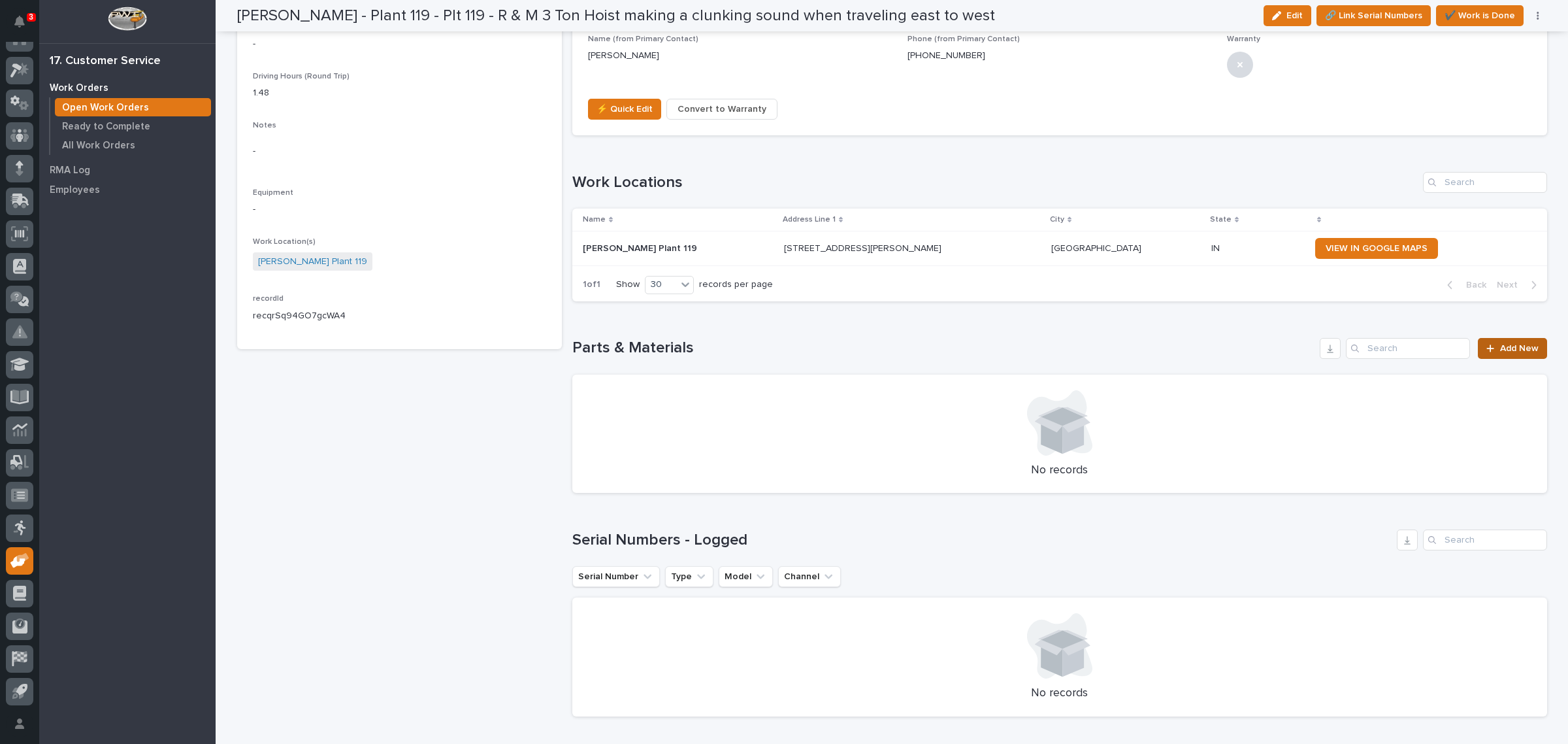
click at [1501, 344] on span "Add New" at bounding box center [1519, 349] width 38 height 9
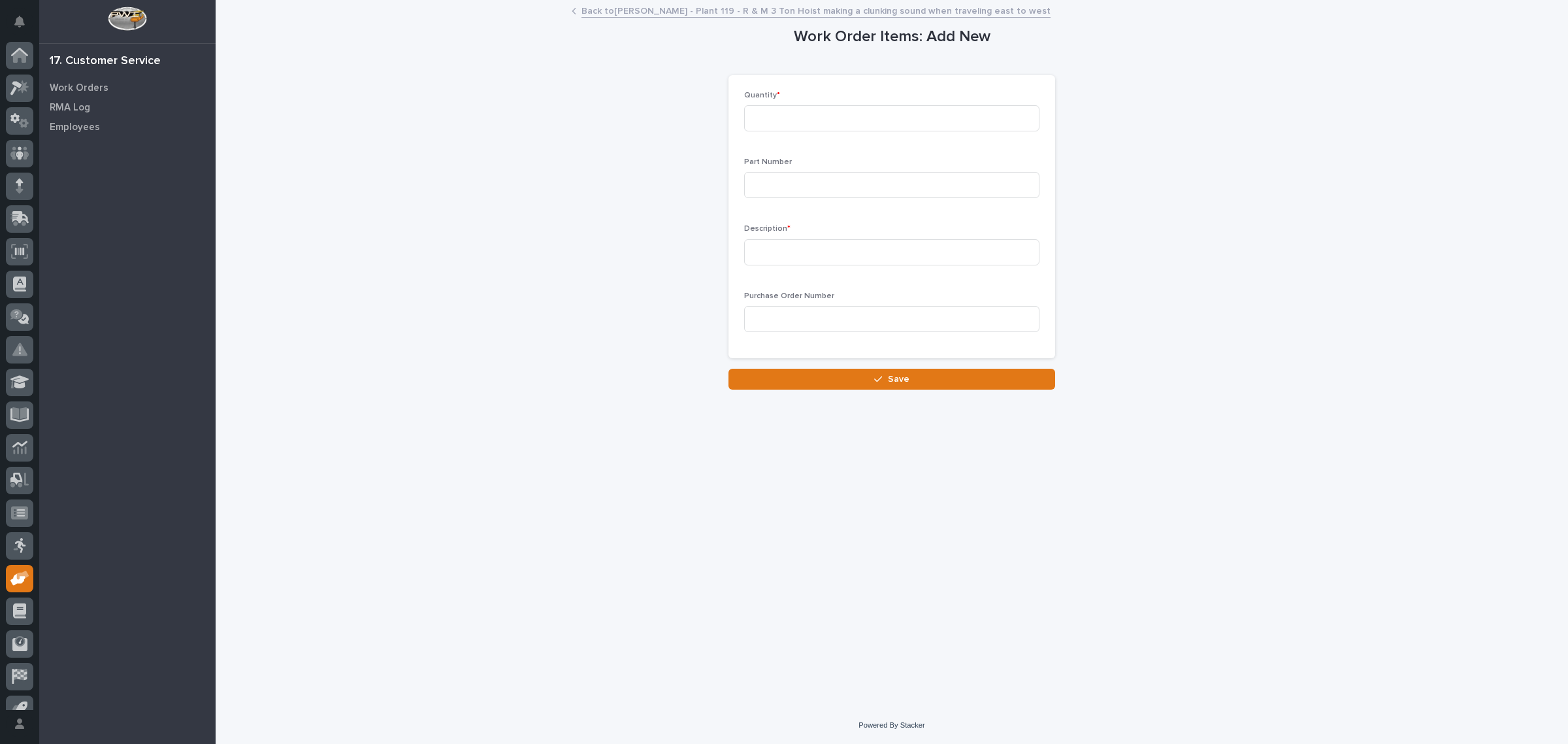
scroll to position [17, 0]
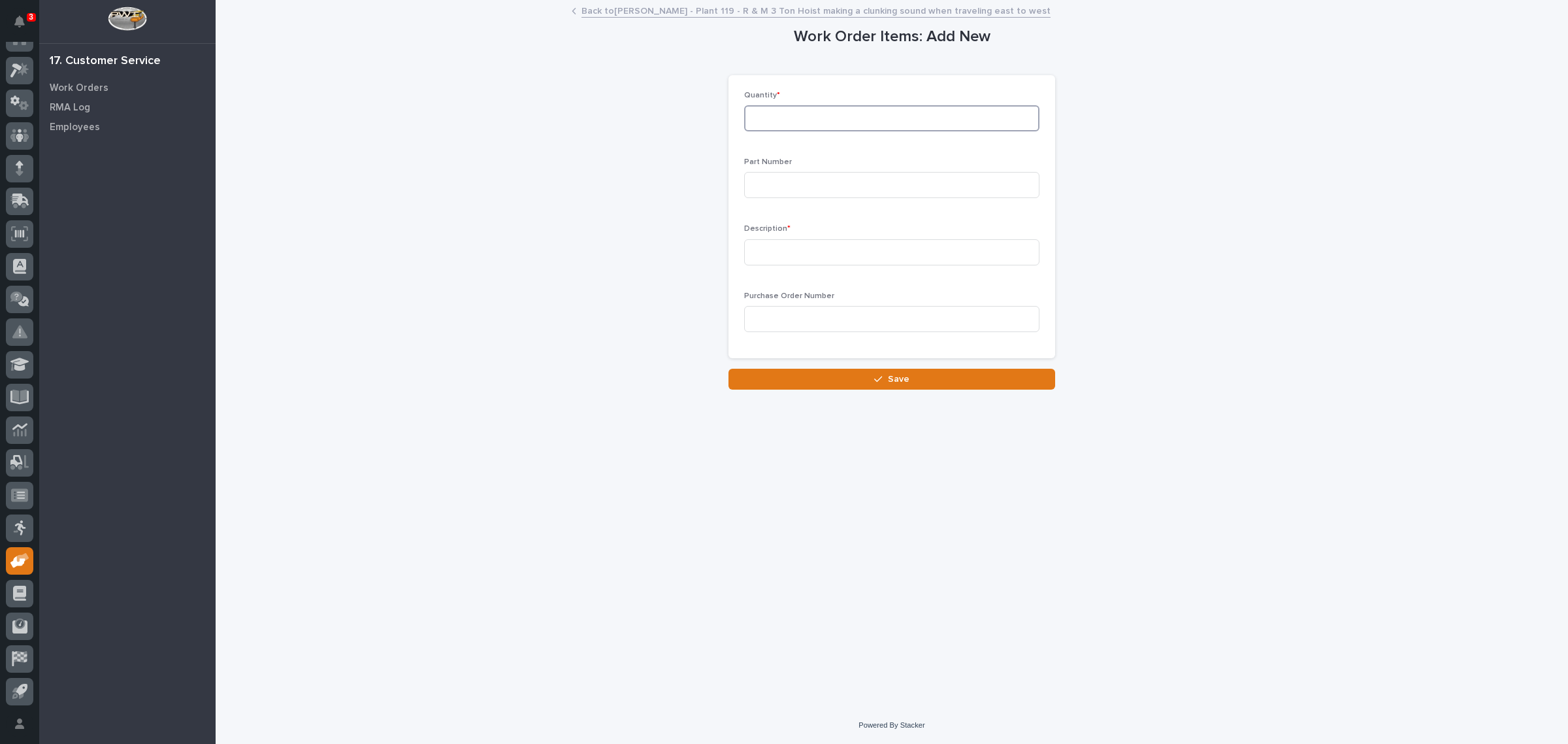
click at [760, 108] on input at bounding box center [892, 119] width 296 height 26
type input "2"
type input "RM3000002289"
type input "Driving Wheel - QA-D80D-7021"
click at [876, 372] on button "Save" at bounding box center [892, 379] width 327 height 21
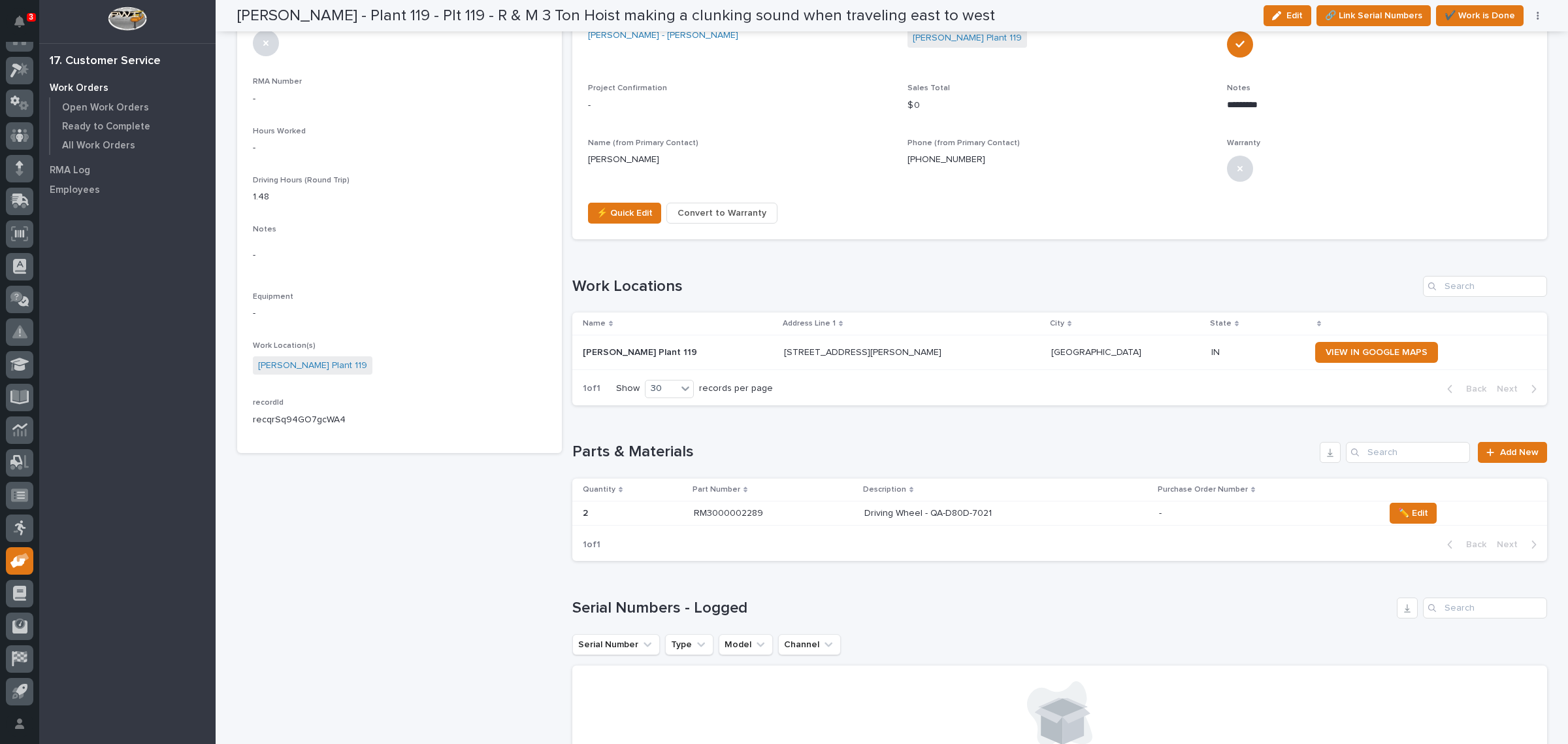
scroll to position [654, 0]
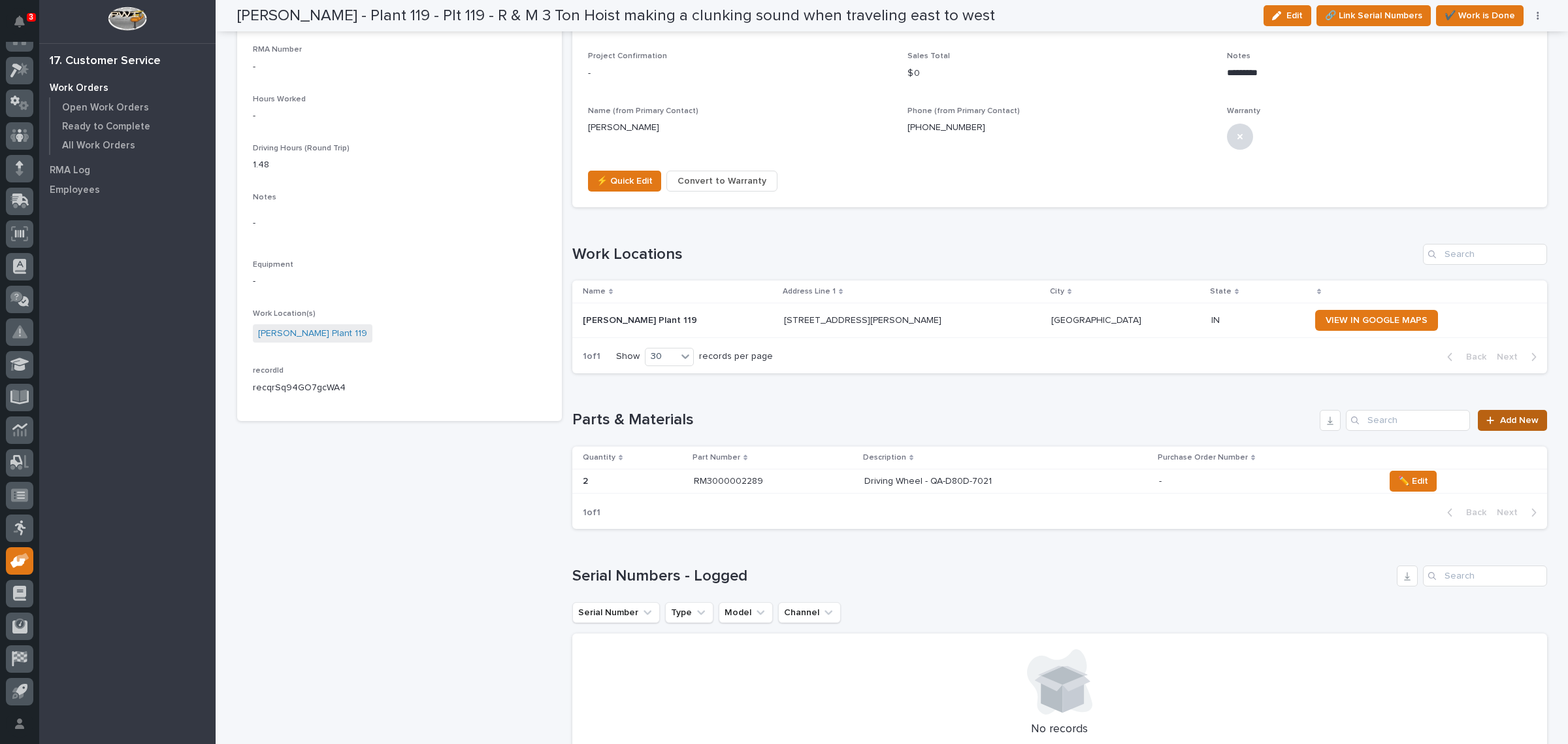
click at [1514, 417] on span "Add New" at bounding box center [1519, 420] width 38 height 9
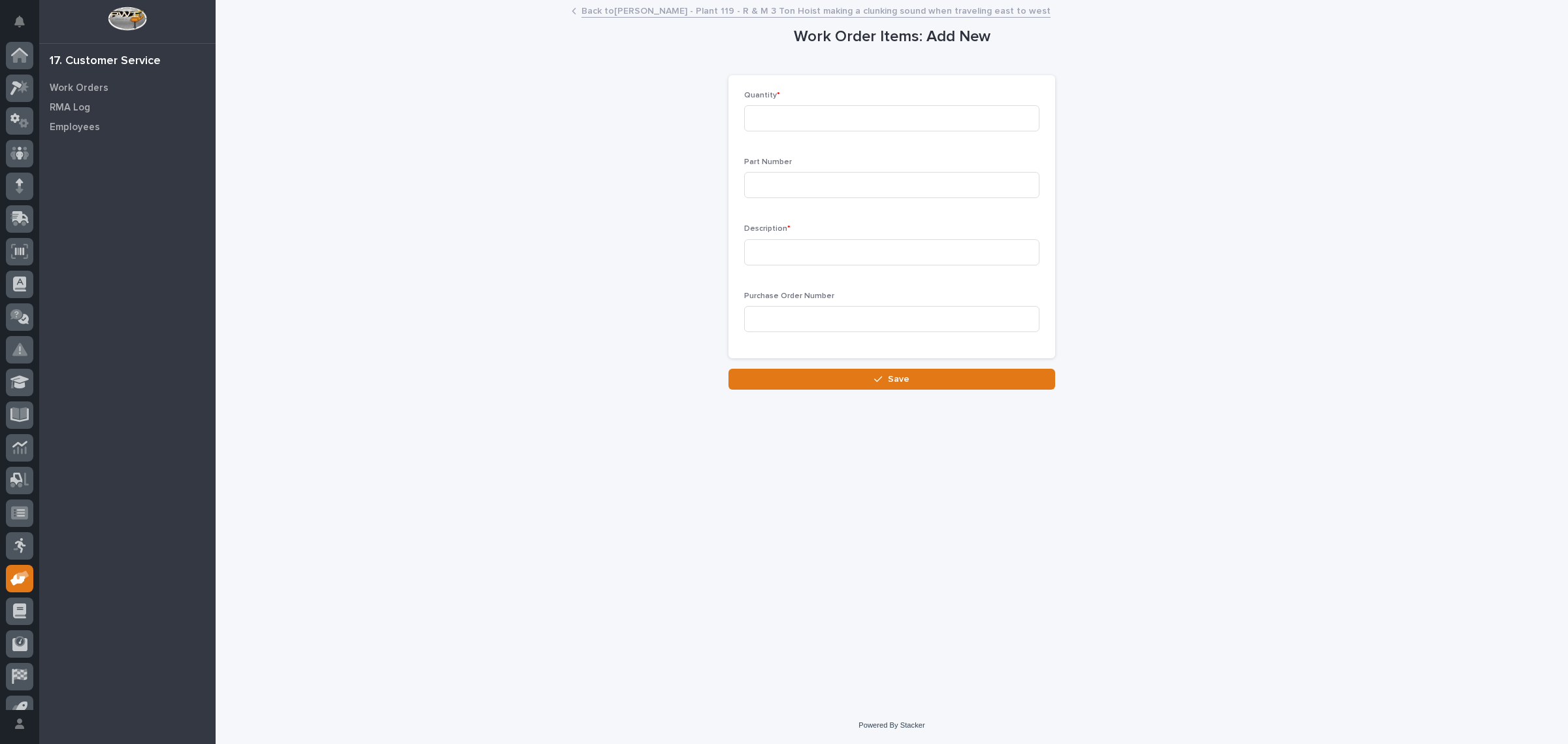
scroll to position [17, 0]
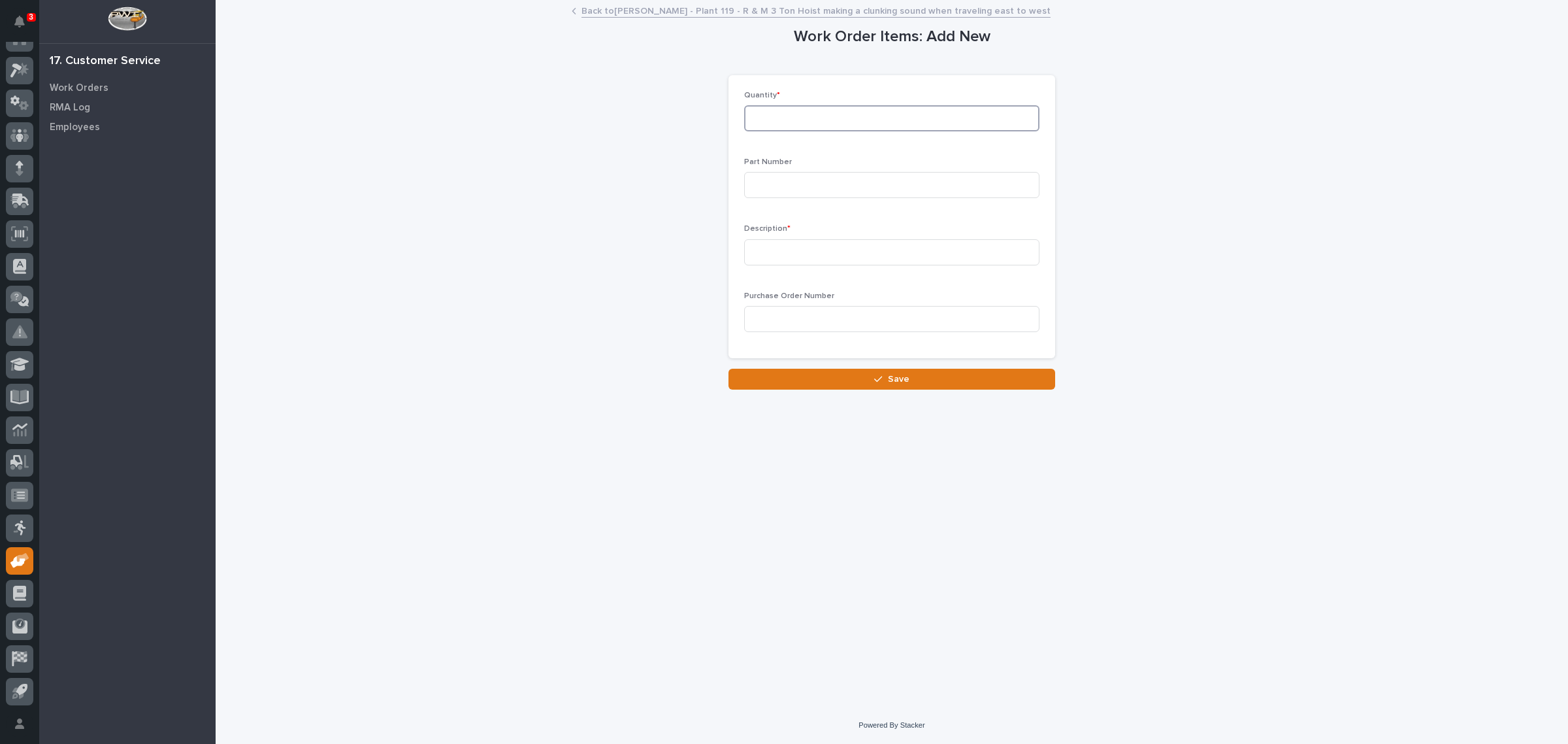
click at [774, 109] on input at bounding box center [892, 119] width 296 height 26
type input "2"
type input "RM300002959"
type input "Idle Wheel - QA-D80I-7021"
click at [801, 386] on button "Save" at bounding box center [892, 379] width 327 height 21
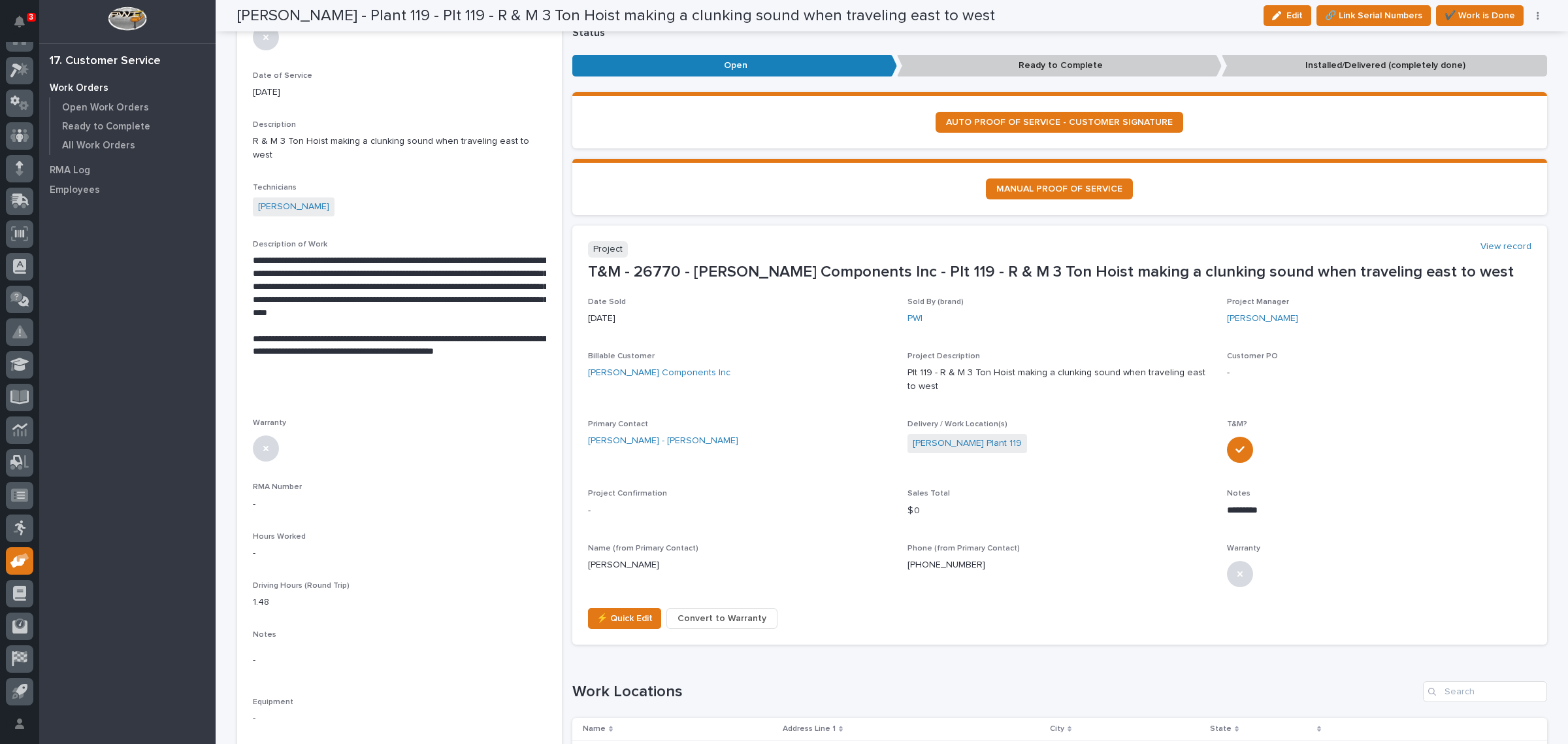
scroll to position [245, 0]
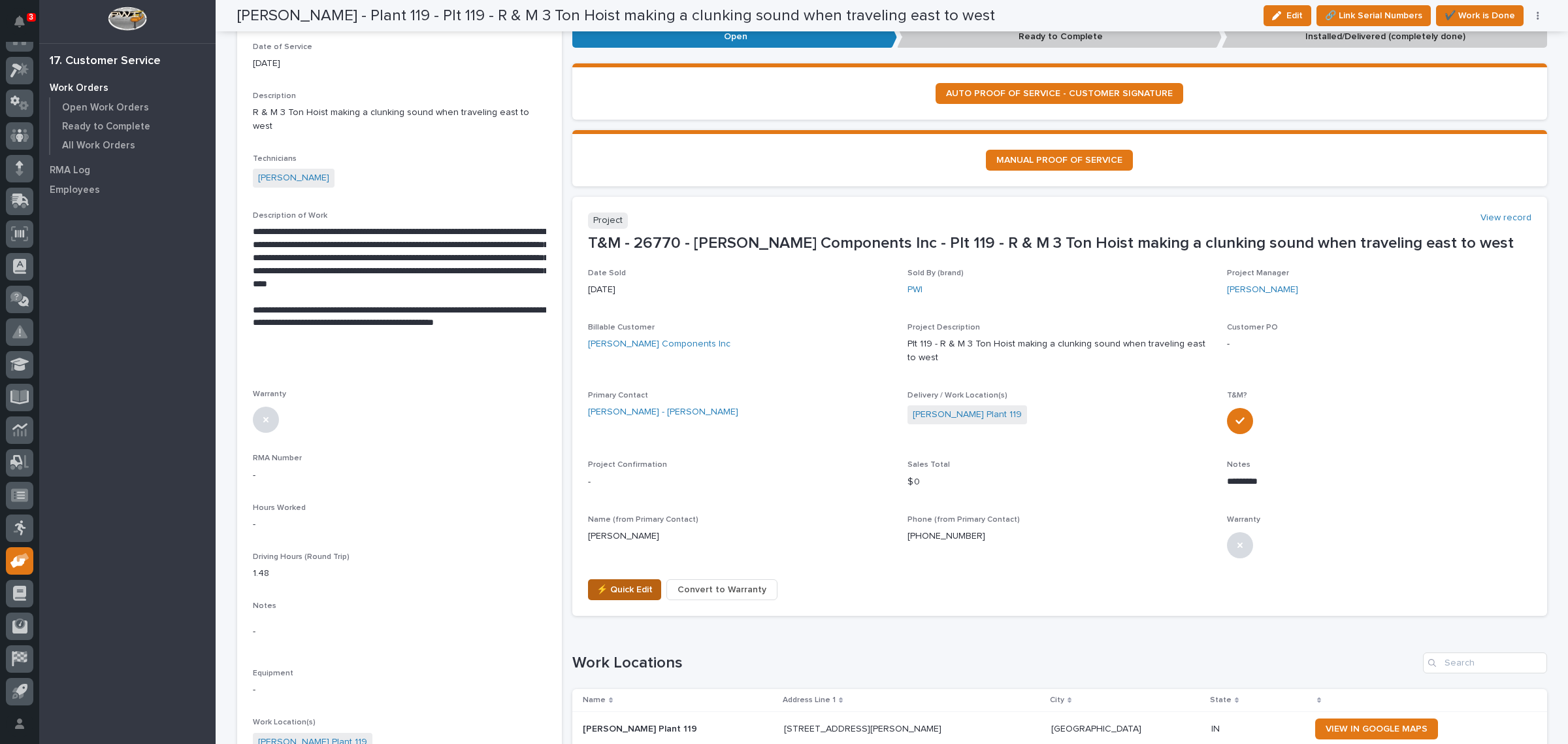
click at [604, 592] on span "⚡ Quick Edit" at bounding box center [624, 590] width 56 height 16
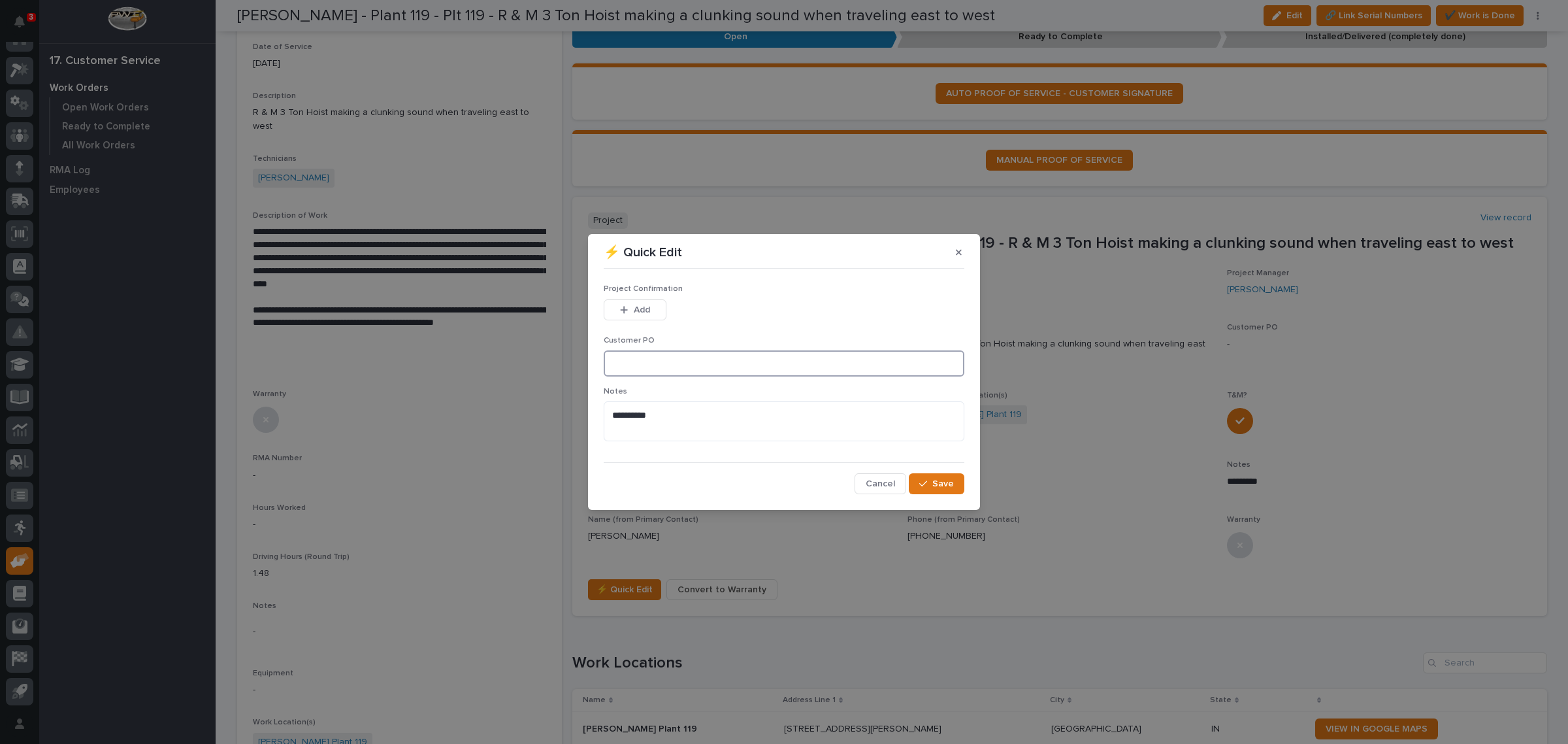
click at [680, 364] on input at bounding box center [783, 364] width 361 height 26
type input "0002163869"
click at [918, 492] on button "Save" at bounding box center [936, 484] width 56 height 21
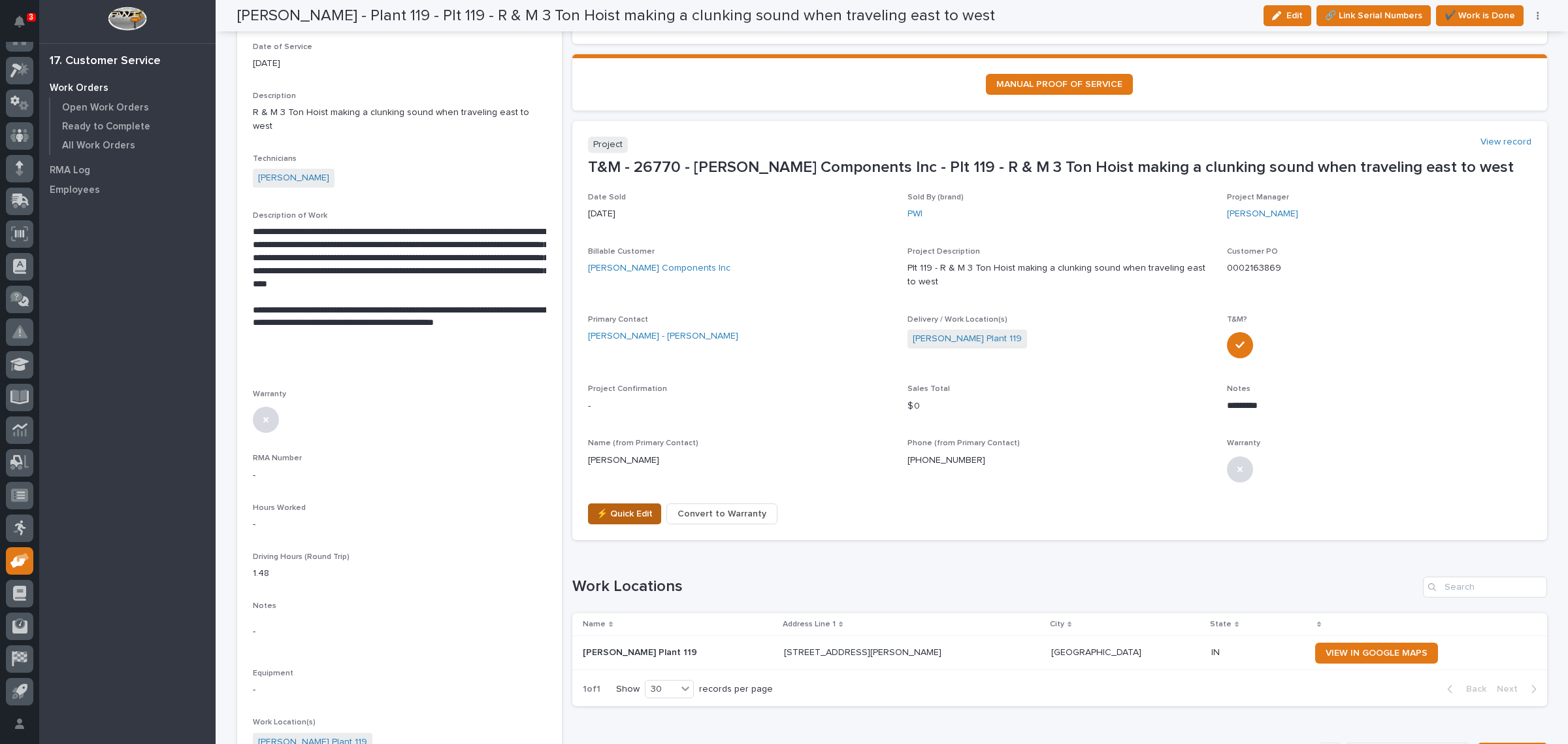
click at [613, 510] on span "⚡ Quick Edit" at bounding box center [624, 514] width 56 height 16
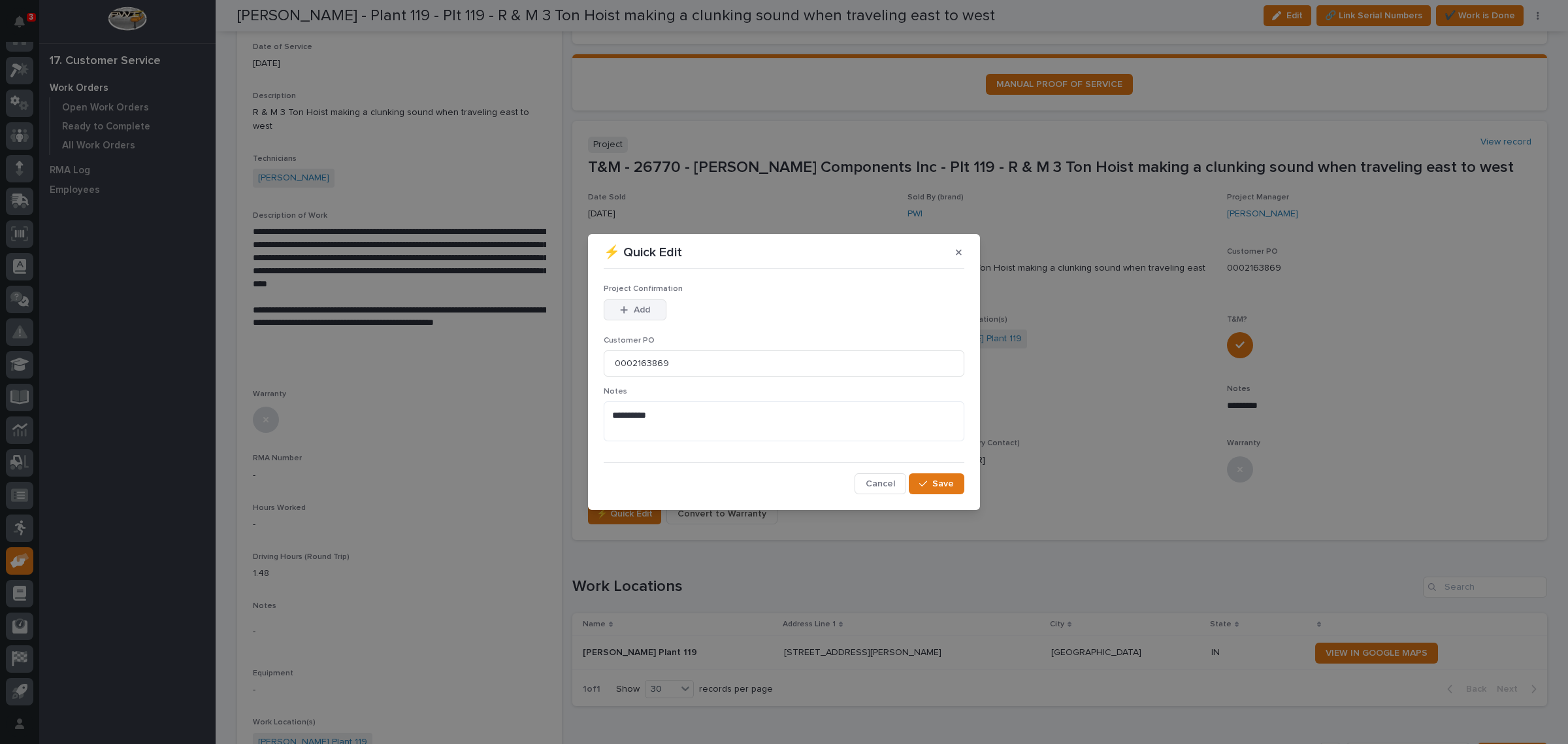
click at [634, 305] on span "Add" at bounding box center [642, 309] width 17 height 12
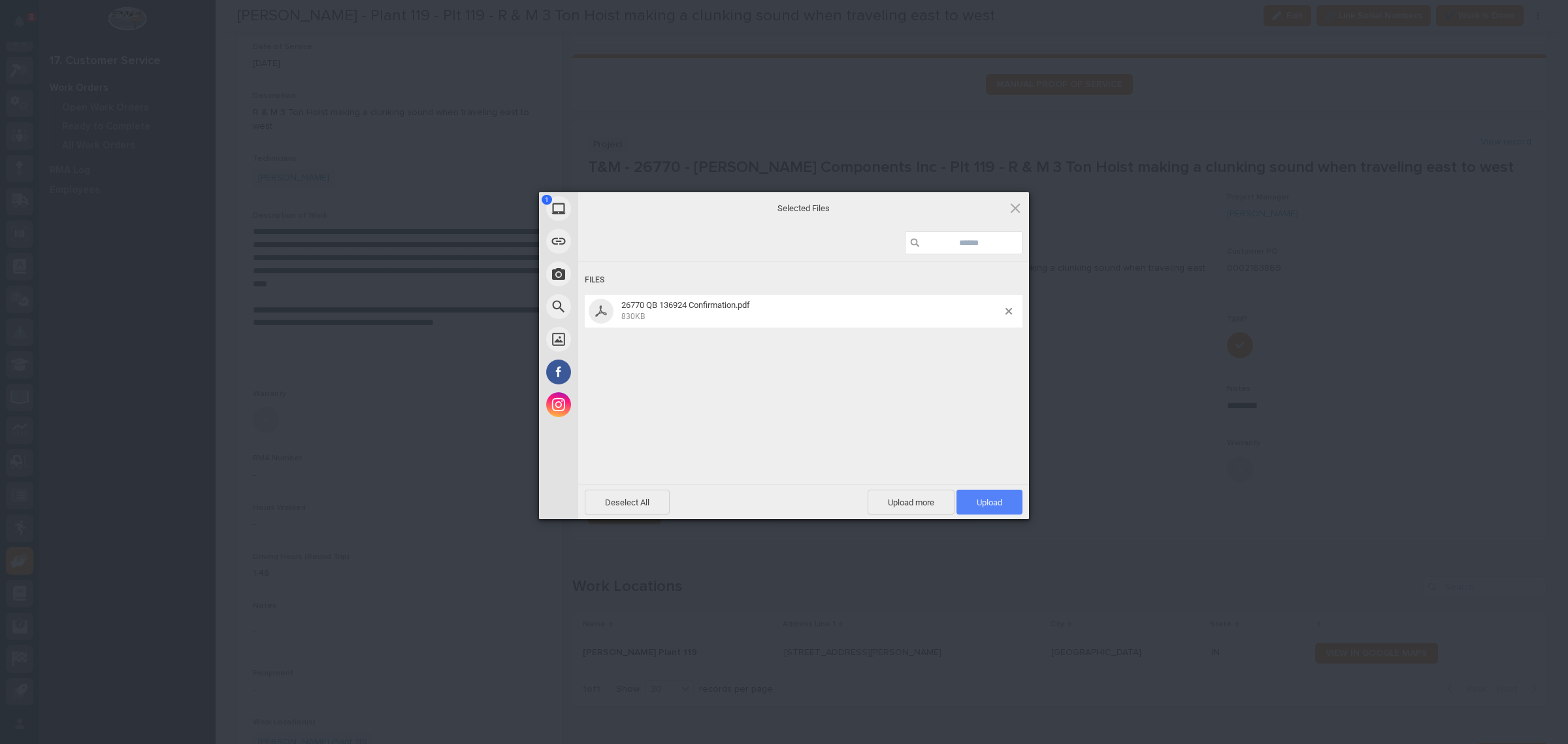
click at [991, 495] on span "Upload 1" at bounding box center [989, 502] width 66 height 25
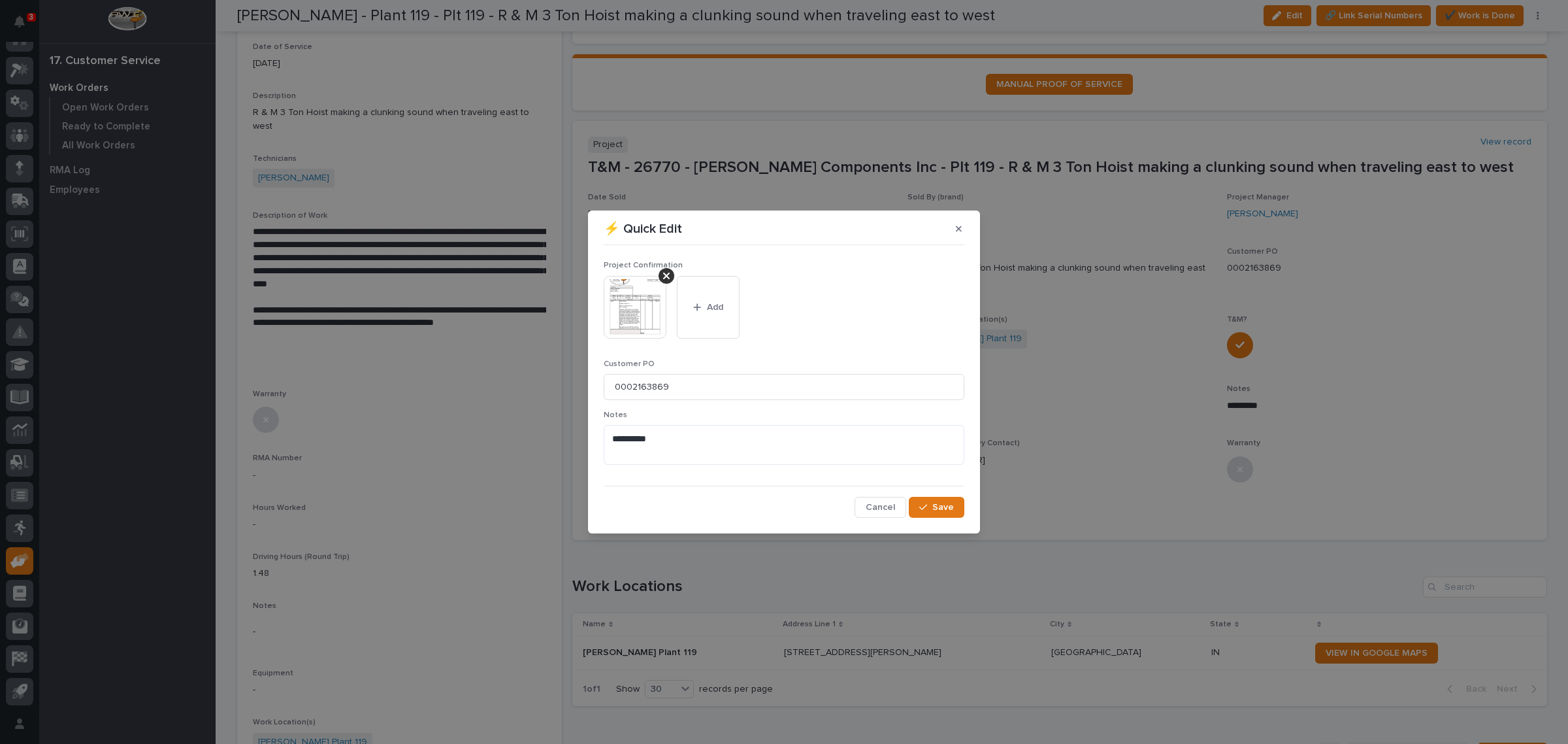
click at [707, 303] on span "Add" at bounding box center [715, 307] width 17 height 12
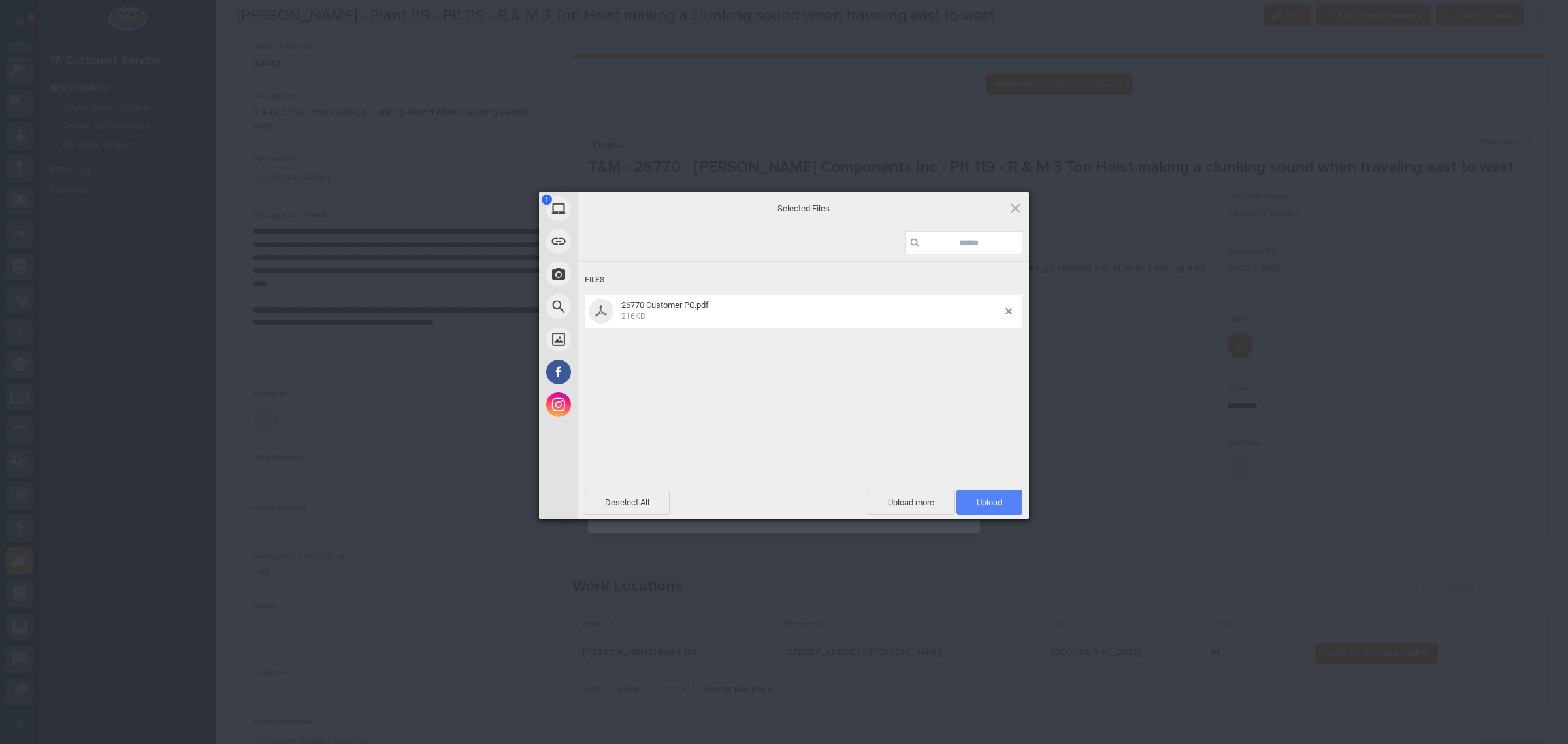
click at [971, 498] on span "Upload 1" at bounding box center [989, 502] width 66 height 25
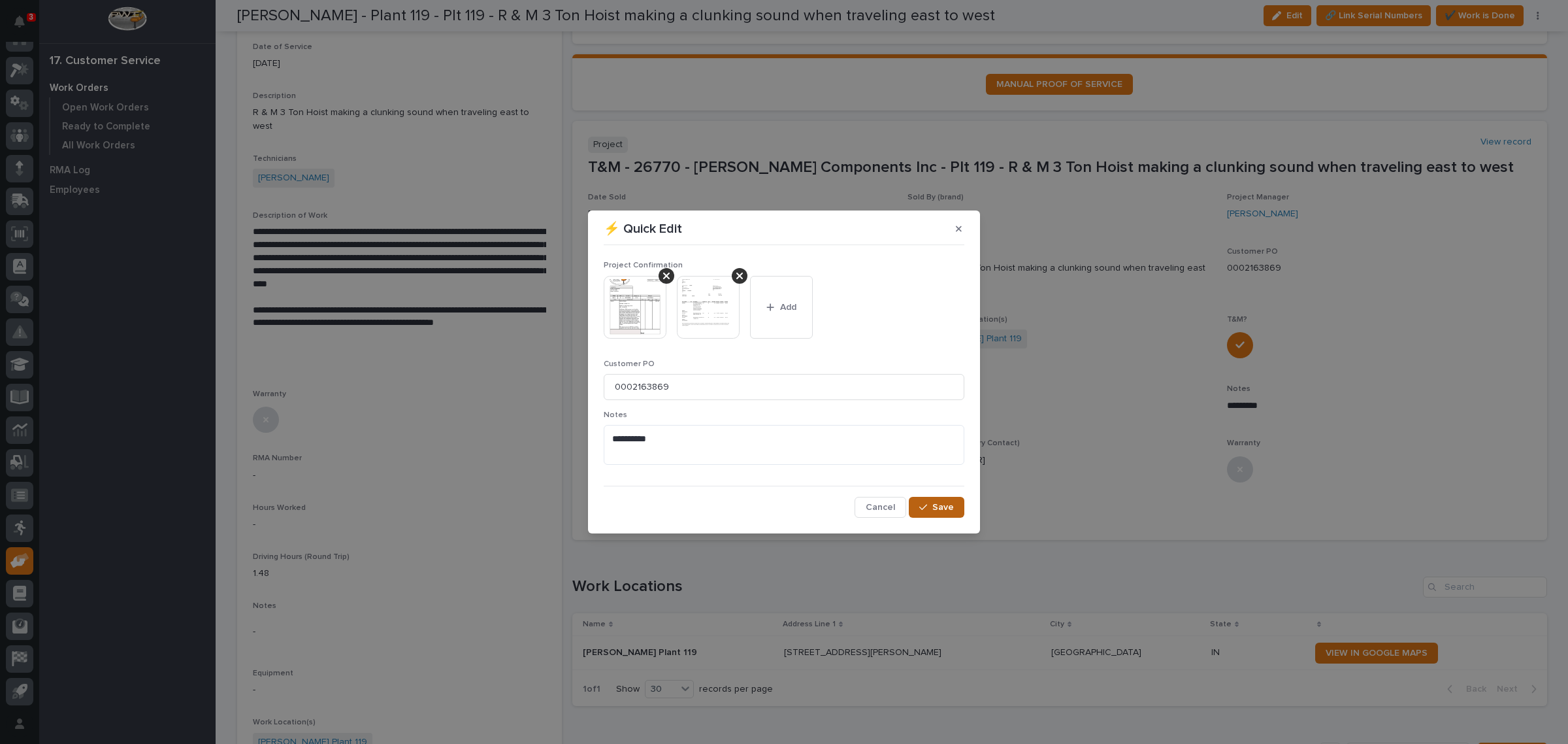
click at [949, 501] on span "Save" at bounding box center [943, 507] width 22 height 12
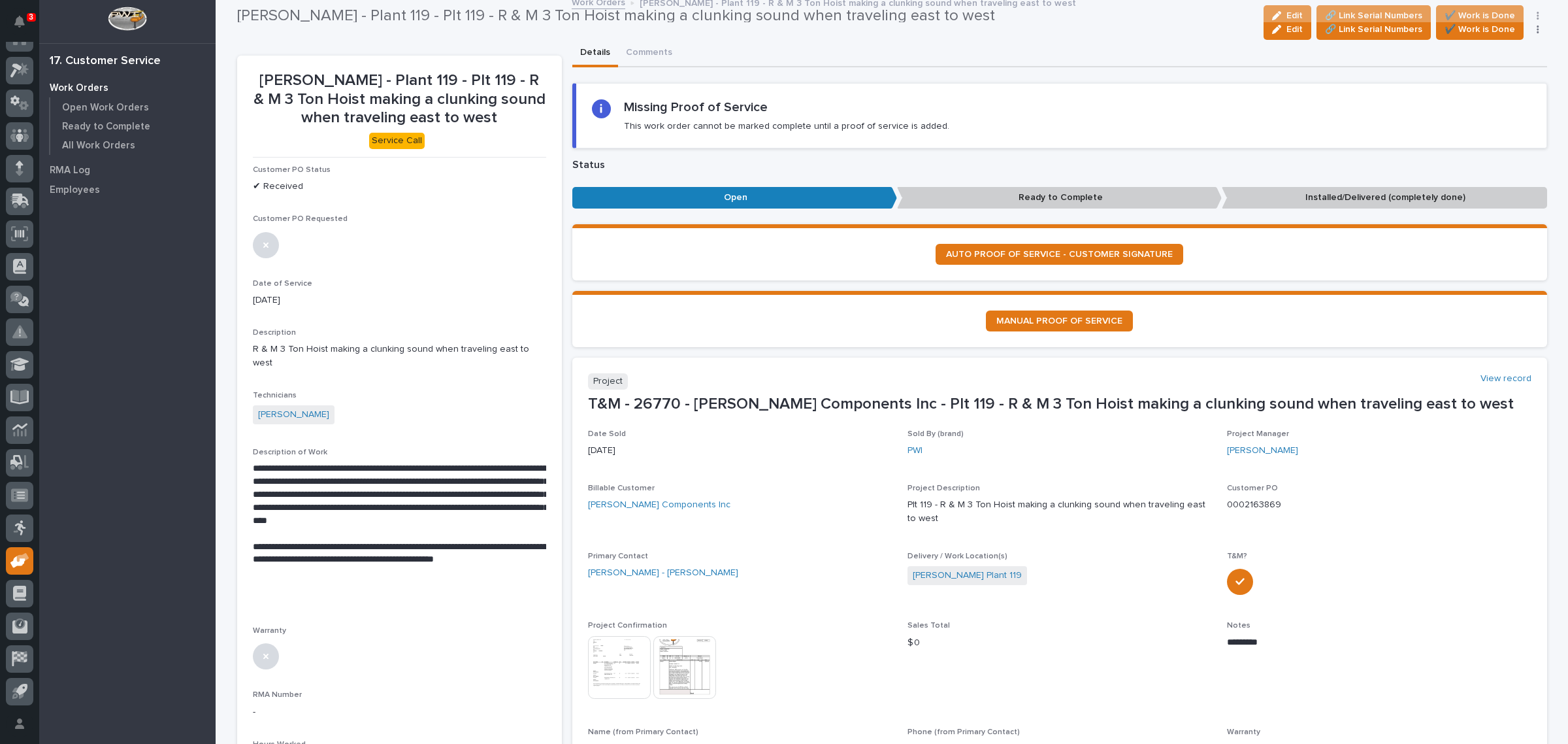
scroll to position [0, 0]
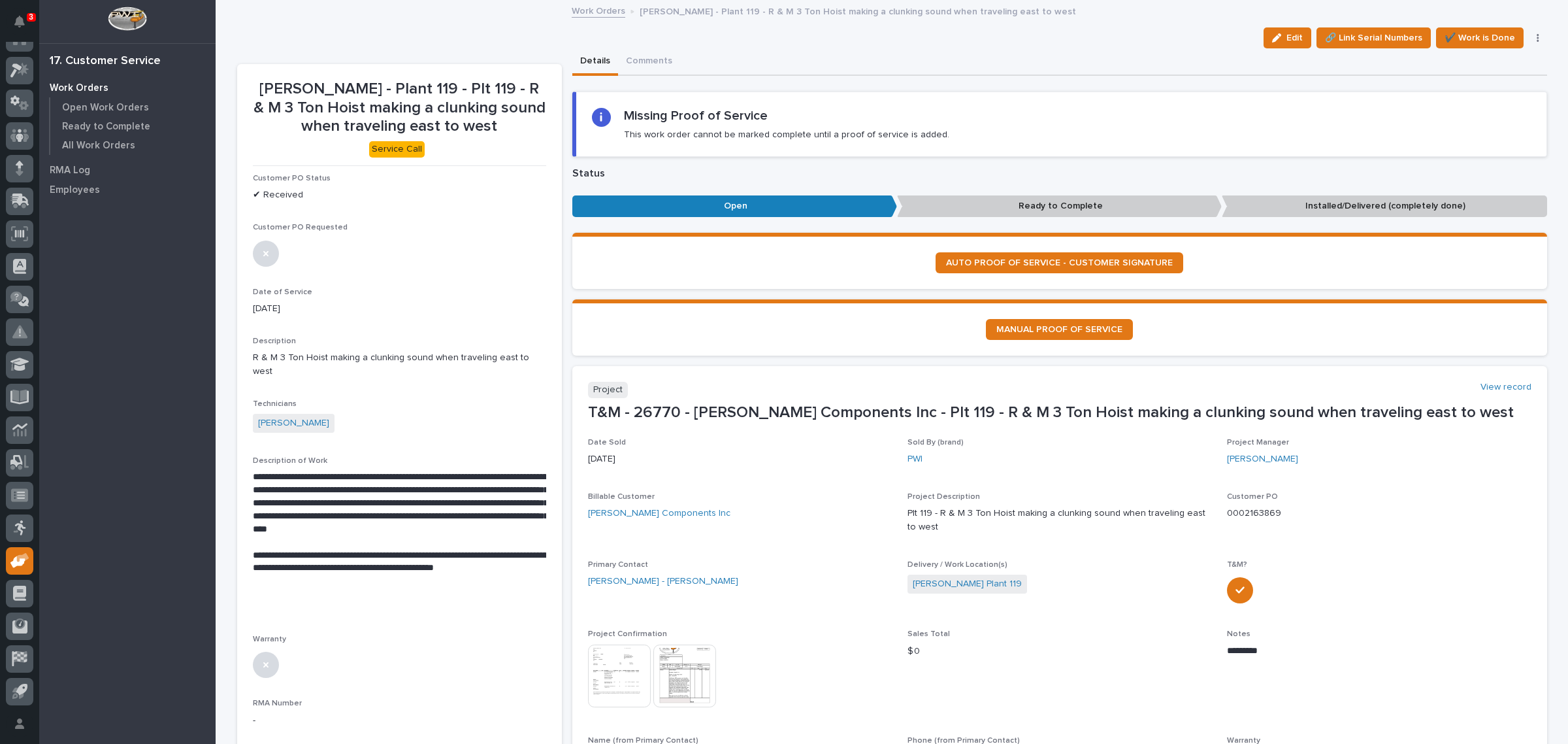
click at [579, 12] on link "Work Orders" at bounding box center [598, 10] width 53 height 15
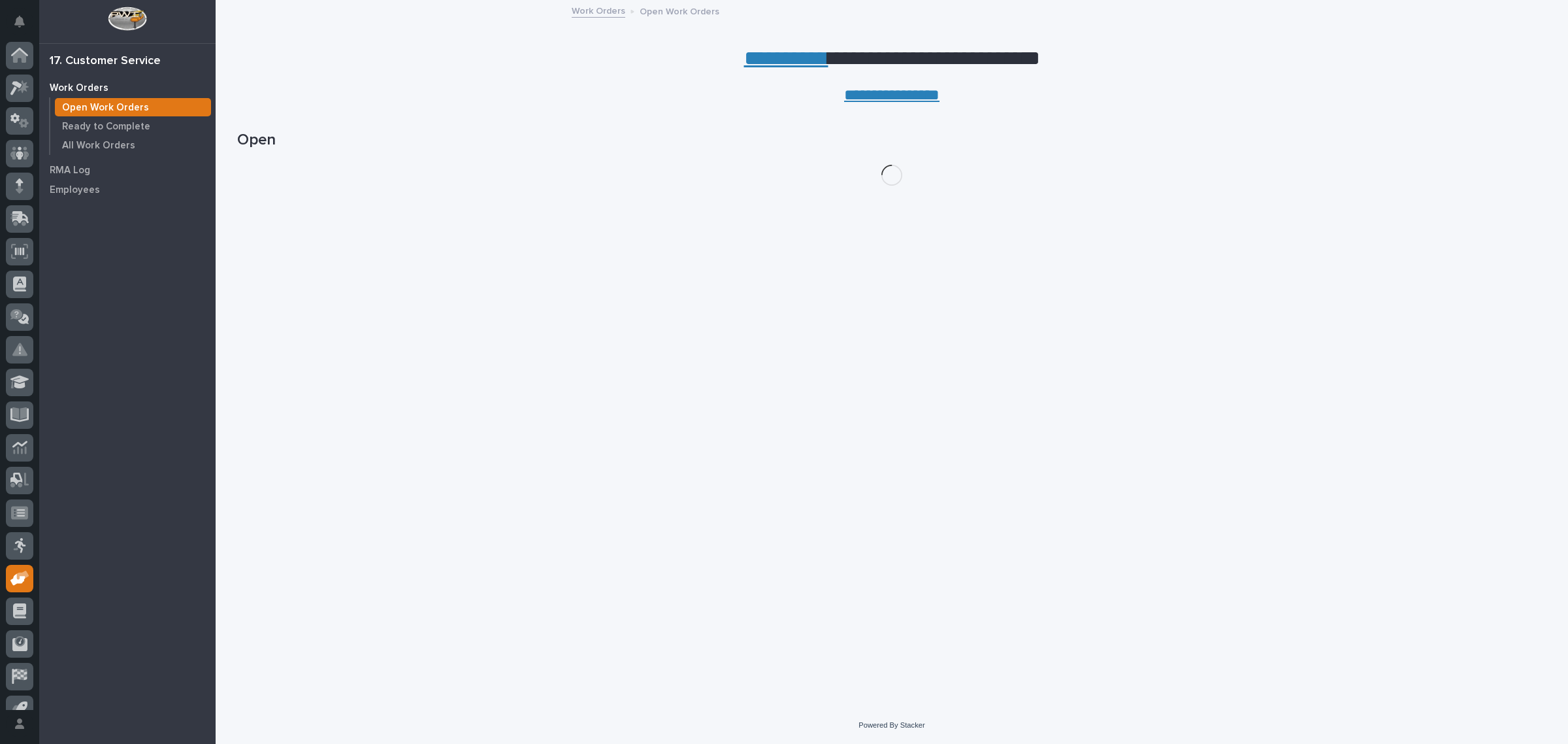
scroll to position [17, 0]
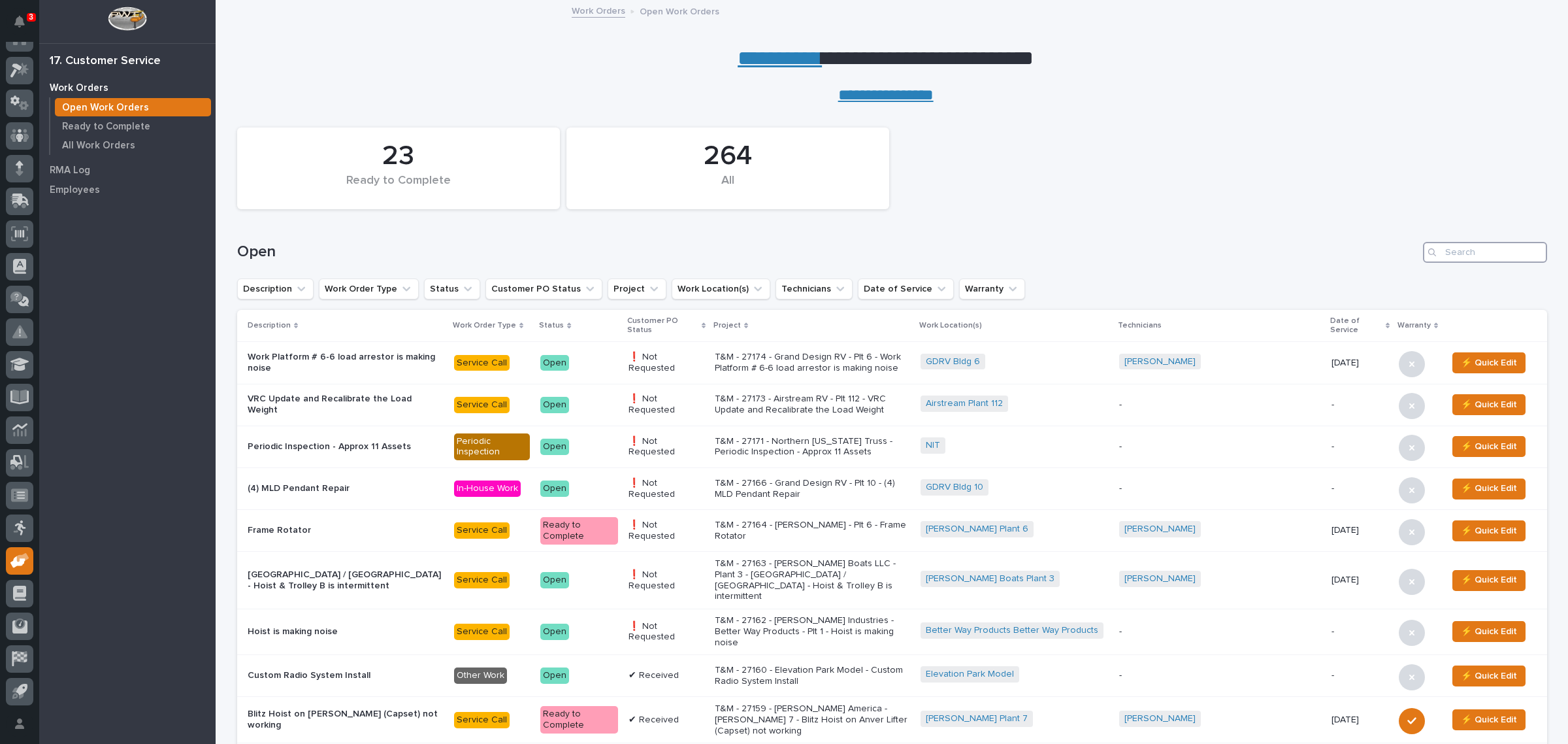
click at [1455, 256] on input "Search" at bounding box center [1485, 252] width 124 height 21
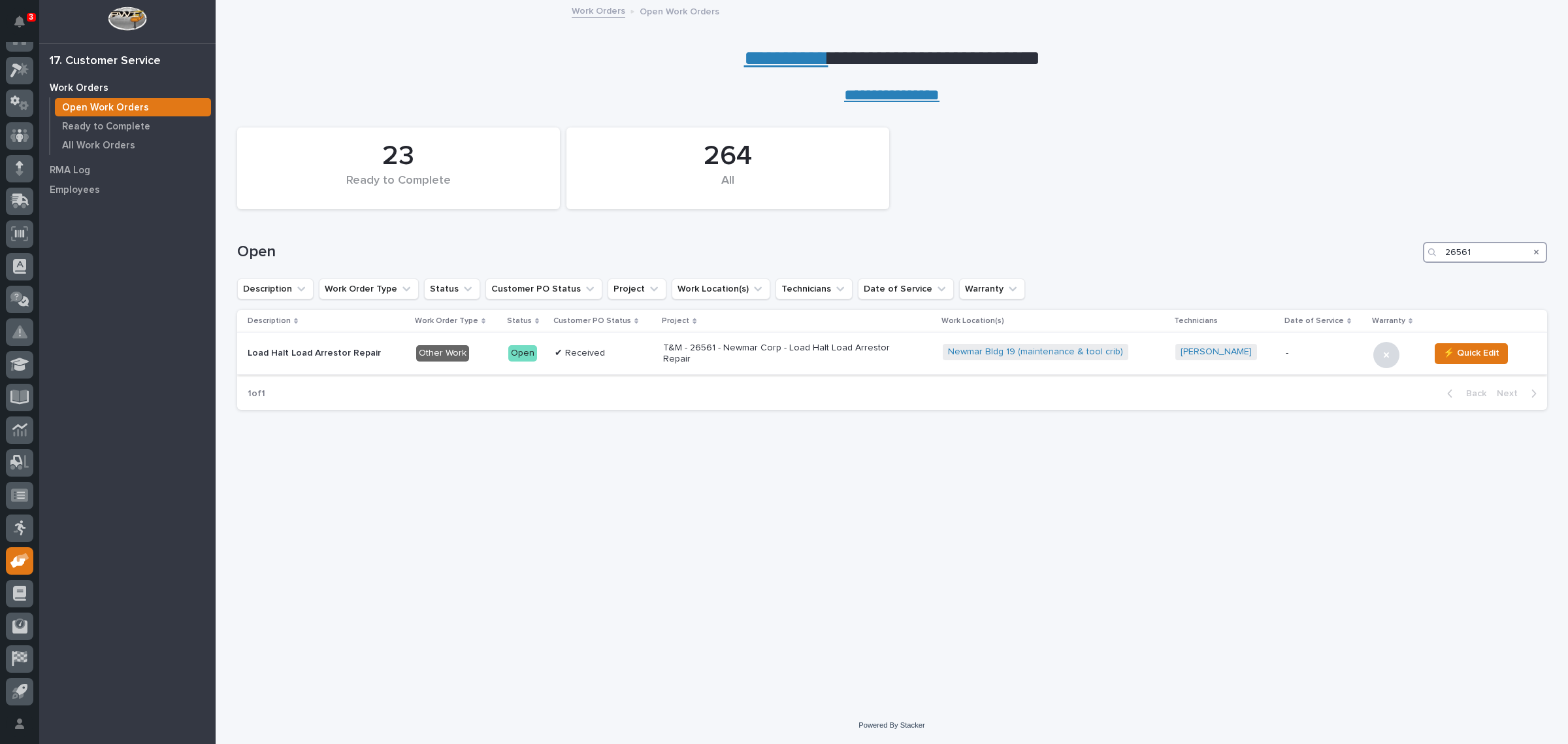
type input "26561"
click at [859, 348] on p "T&M - 26561 - Newmar Corp - Load Halt Load Arrestor Repair" at bounding box center [777, 354] width 228 height 22
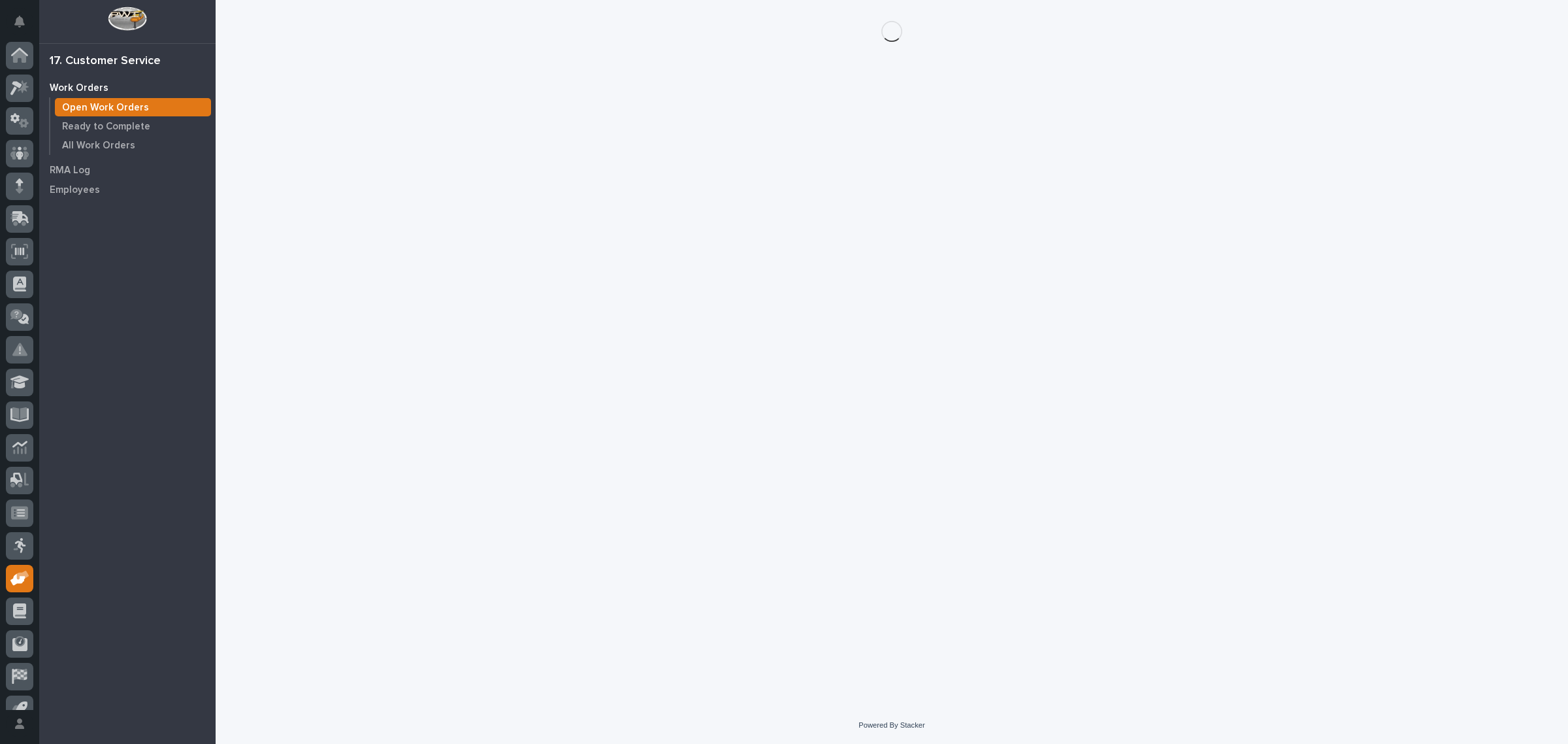
scroll to position [17, 0]
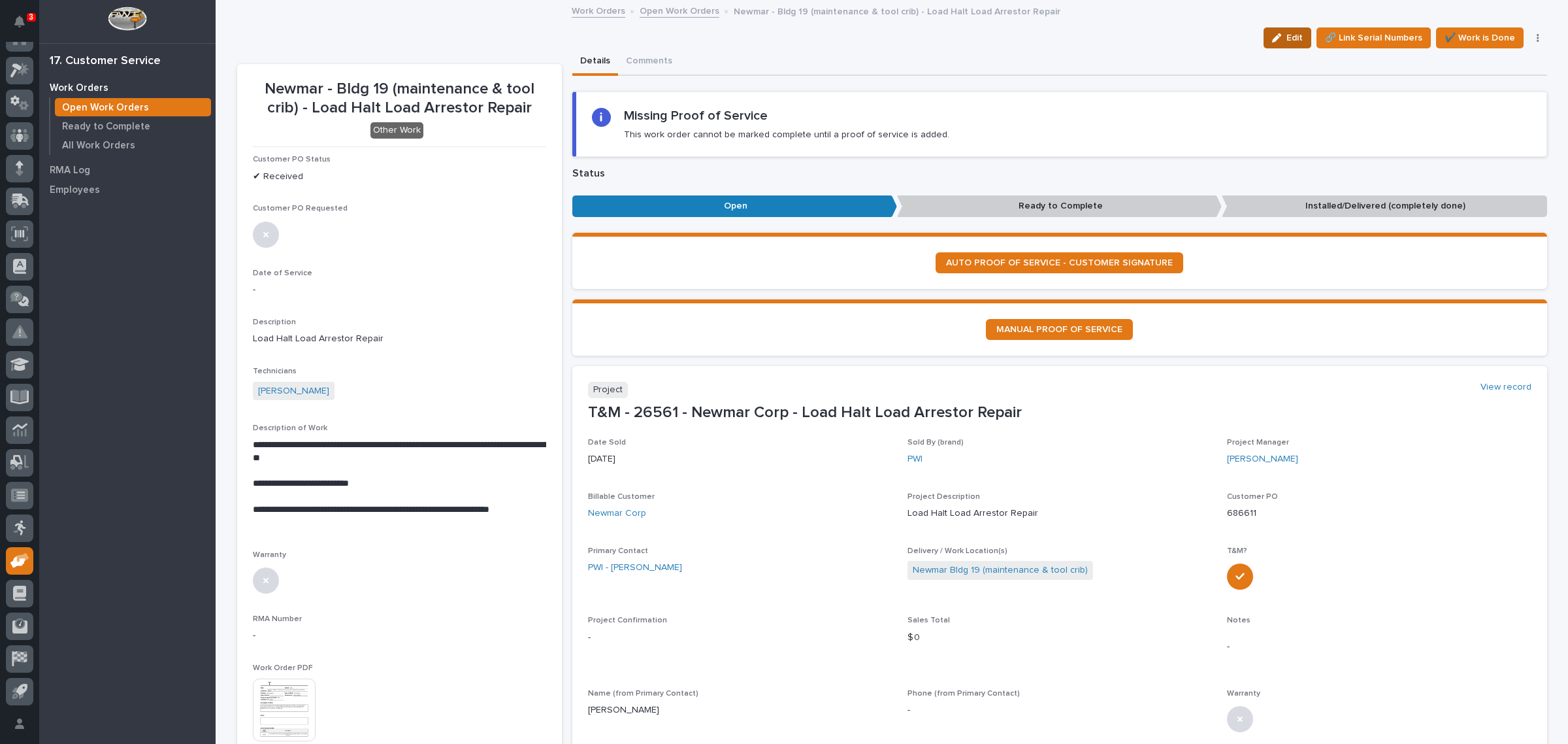
click at [1272, 39] on icon "button" at bounding box center [1276, 38] width 9 height 9
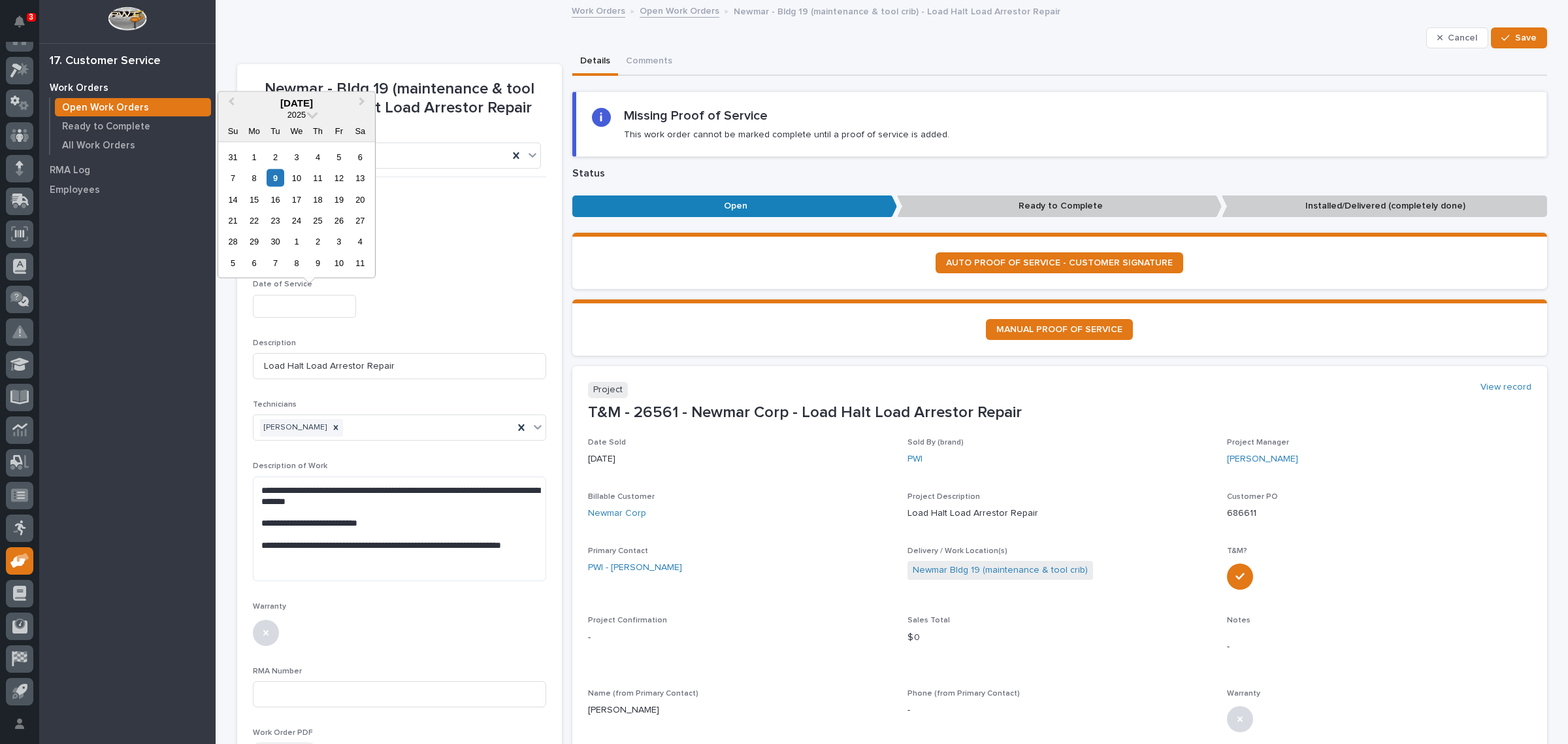
click at [288, 305] on input "text" at bounding box center [304, 307] width 103 height 23
click at [272, 179] on div "9" at bounding box center [275, 178] width 17 height 17
type input "**********"
click at [391, 521] on textarea "**********" at bounding box center [400, 529] width 293 height 105
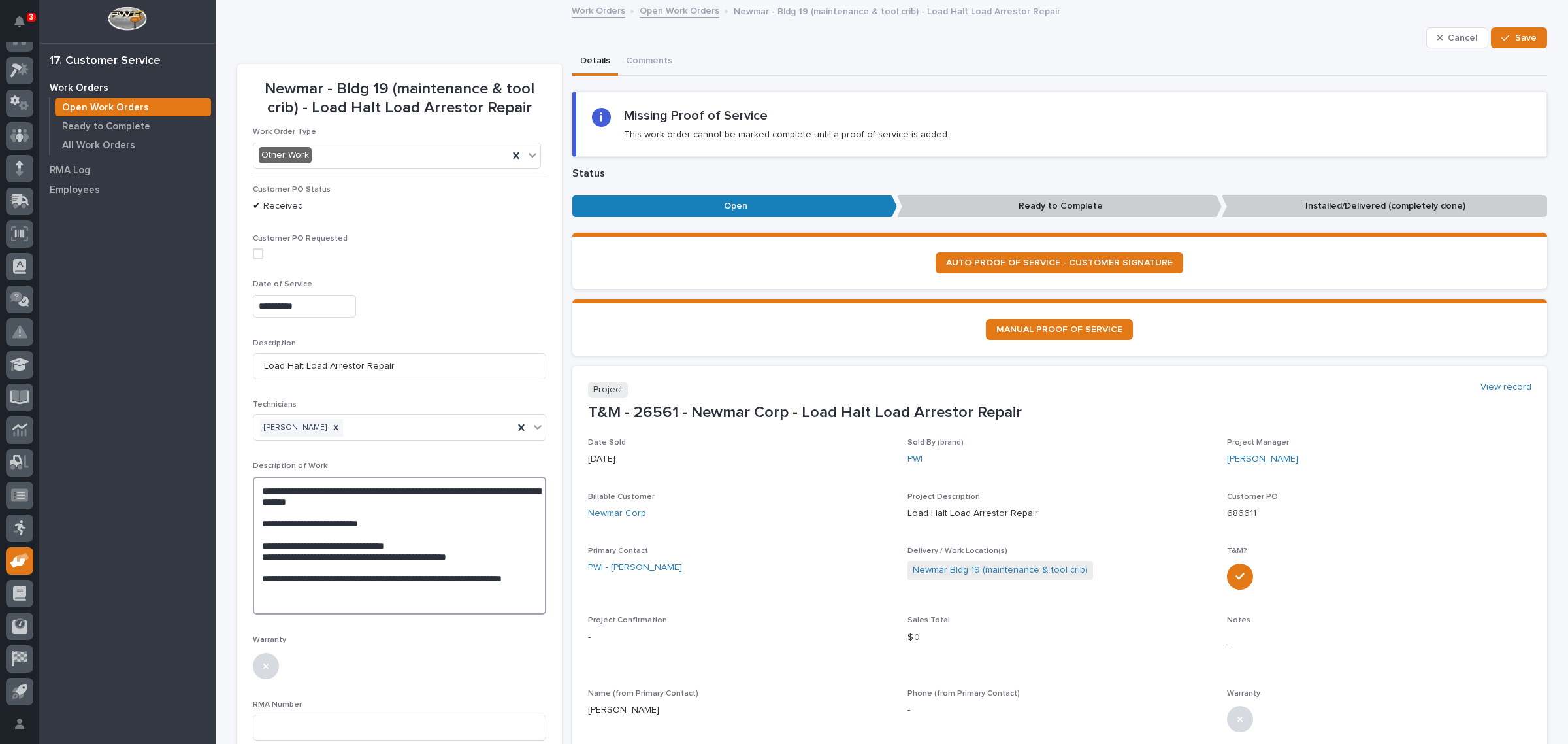
click at [262, 552] on textarea "**********" at bounding box center [400, 545] width 293 height 138
click at [494, 549] on textarea "**********" at bounding box center [400, 545] width 293 height 138
click at [492, 559] on textarea "**********" at bounding box center [400, 545] width 293 height 138
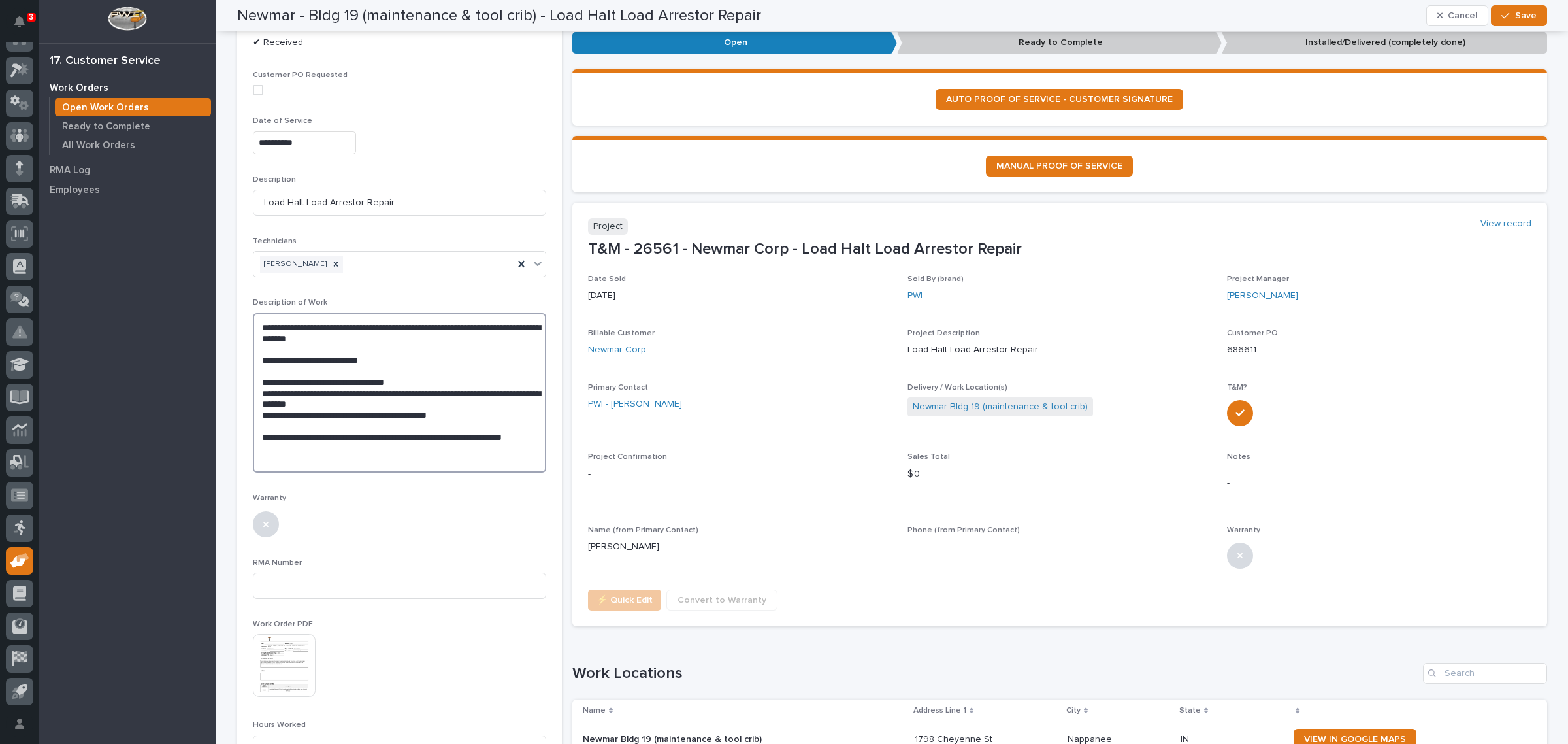
scroll to position [245, 0]
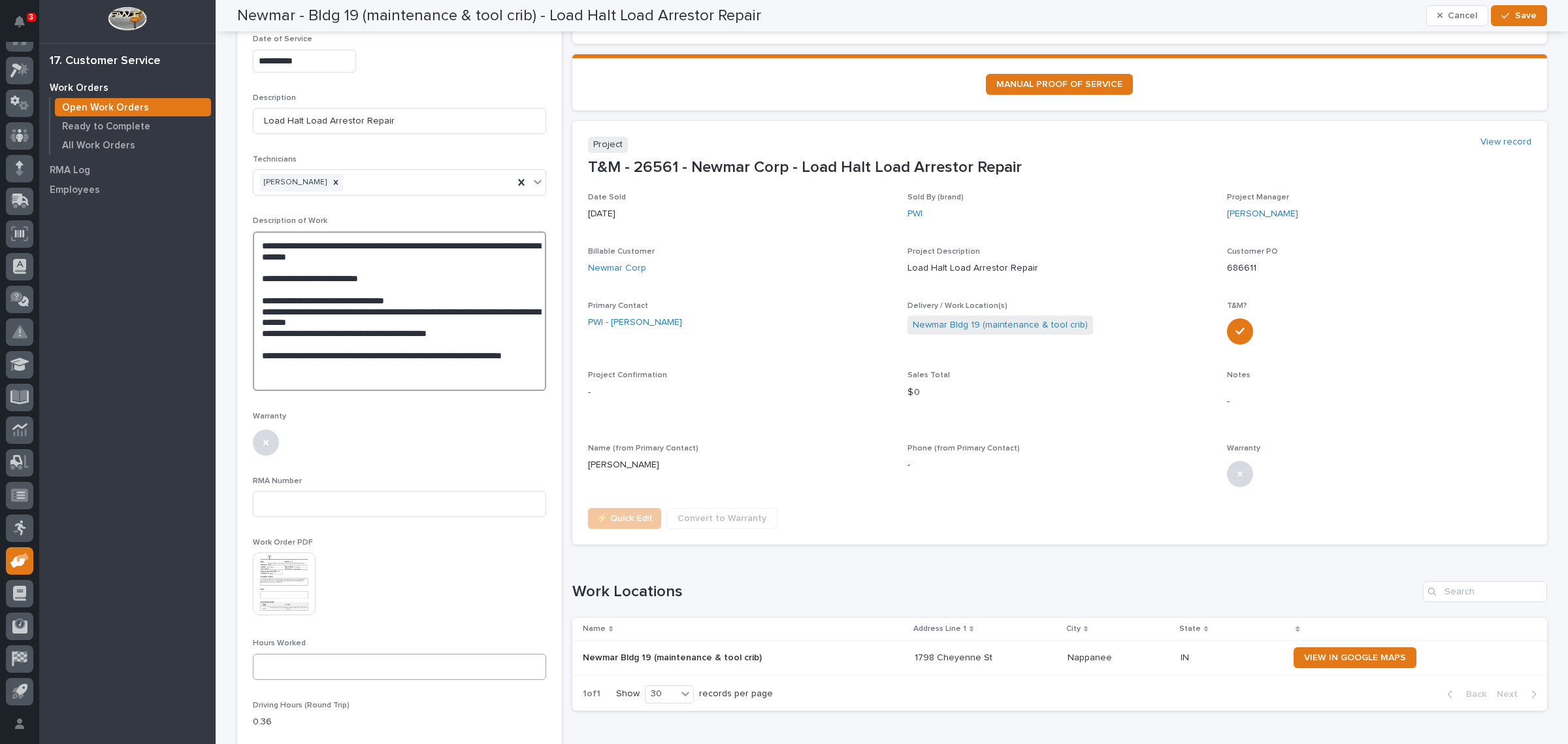
type textarea "**********"
click at [337, 664] on input at bounding box center [400, 667] width 293 height 26
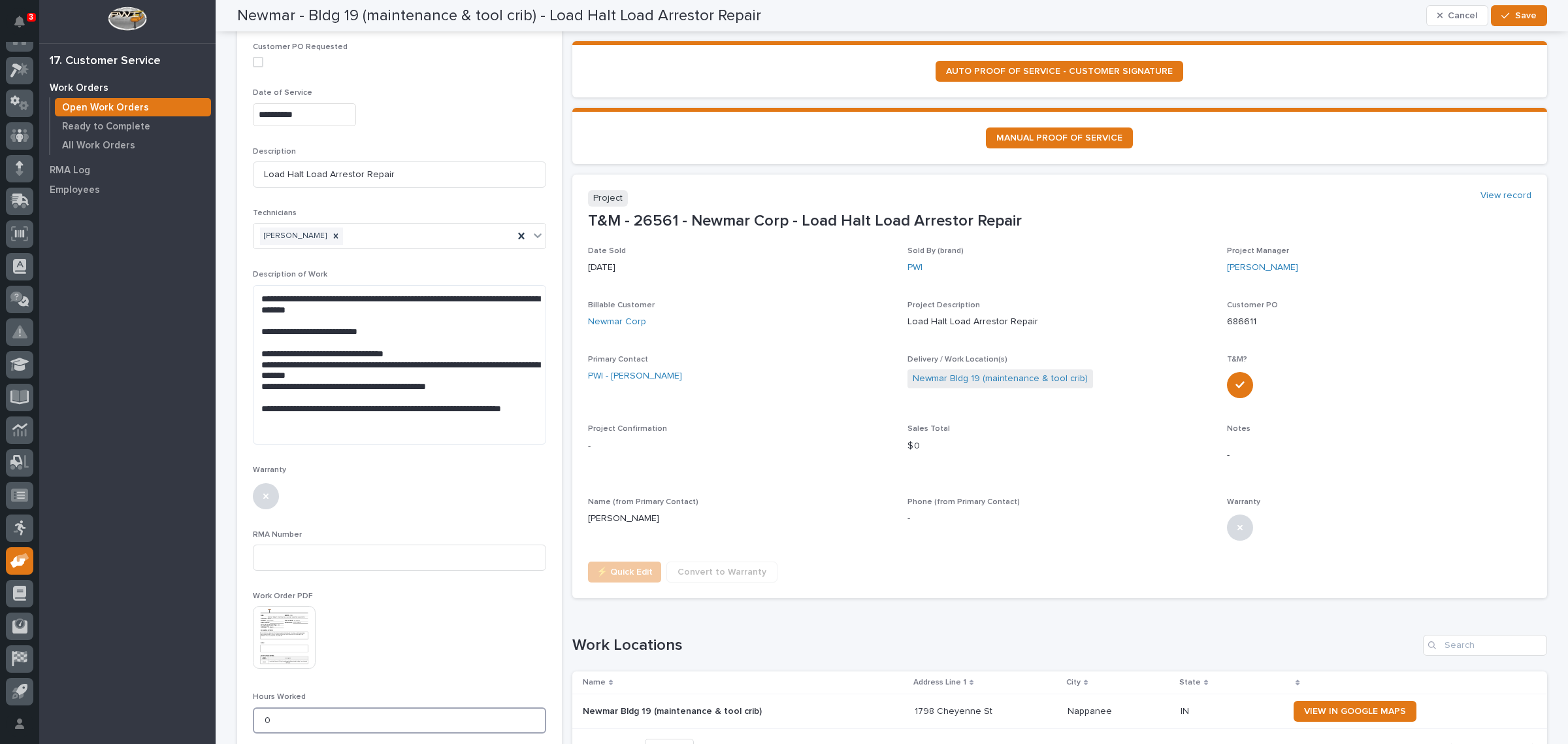
scroll to position [163, 0]
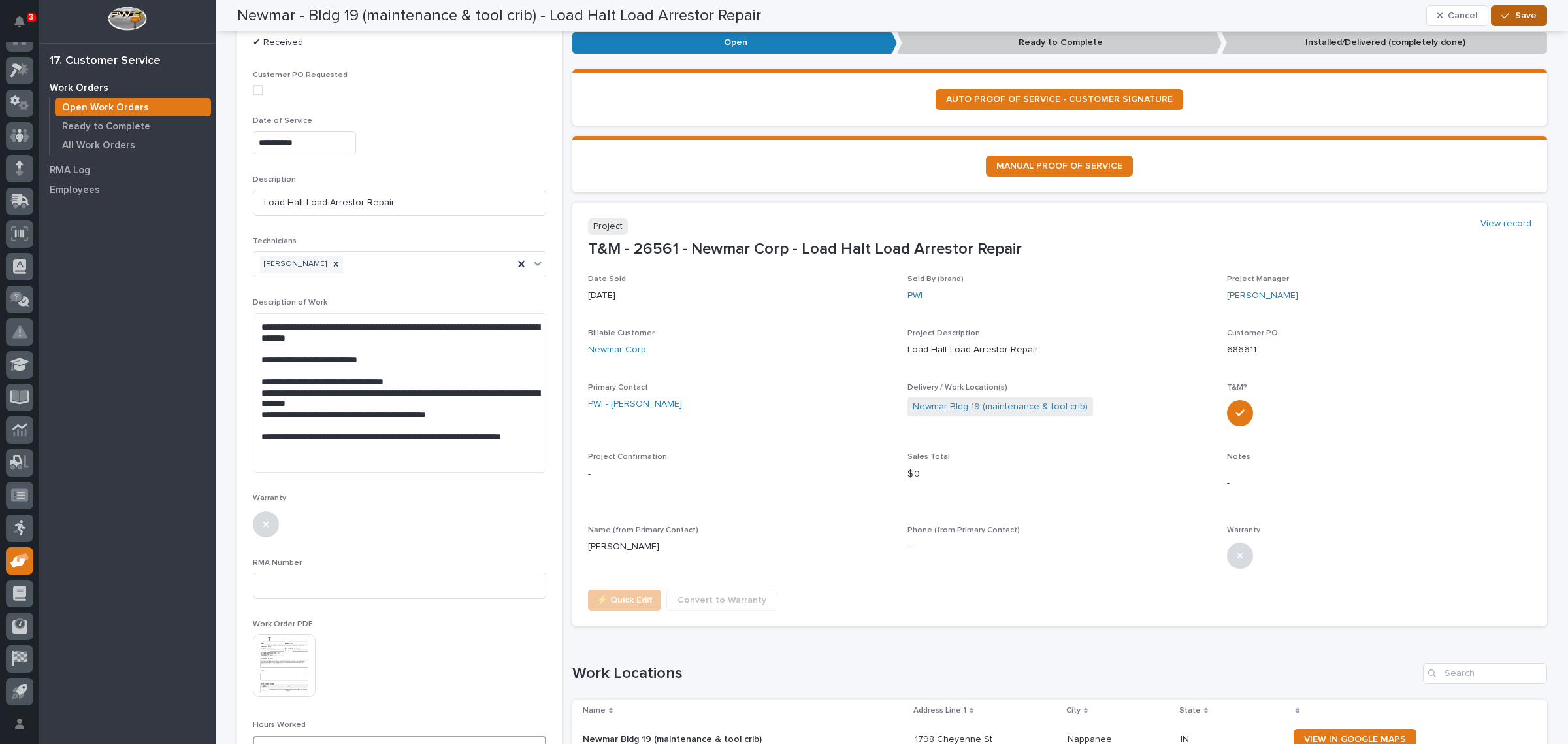
type input "0"
click at [1520, 11] on span "Save" at bounding box center [1526, 16] width 22 height 12
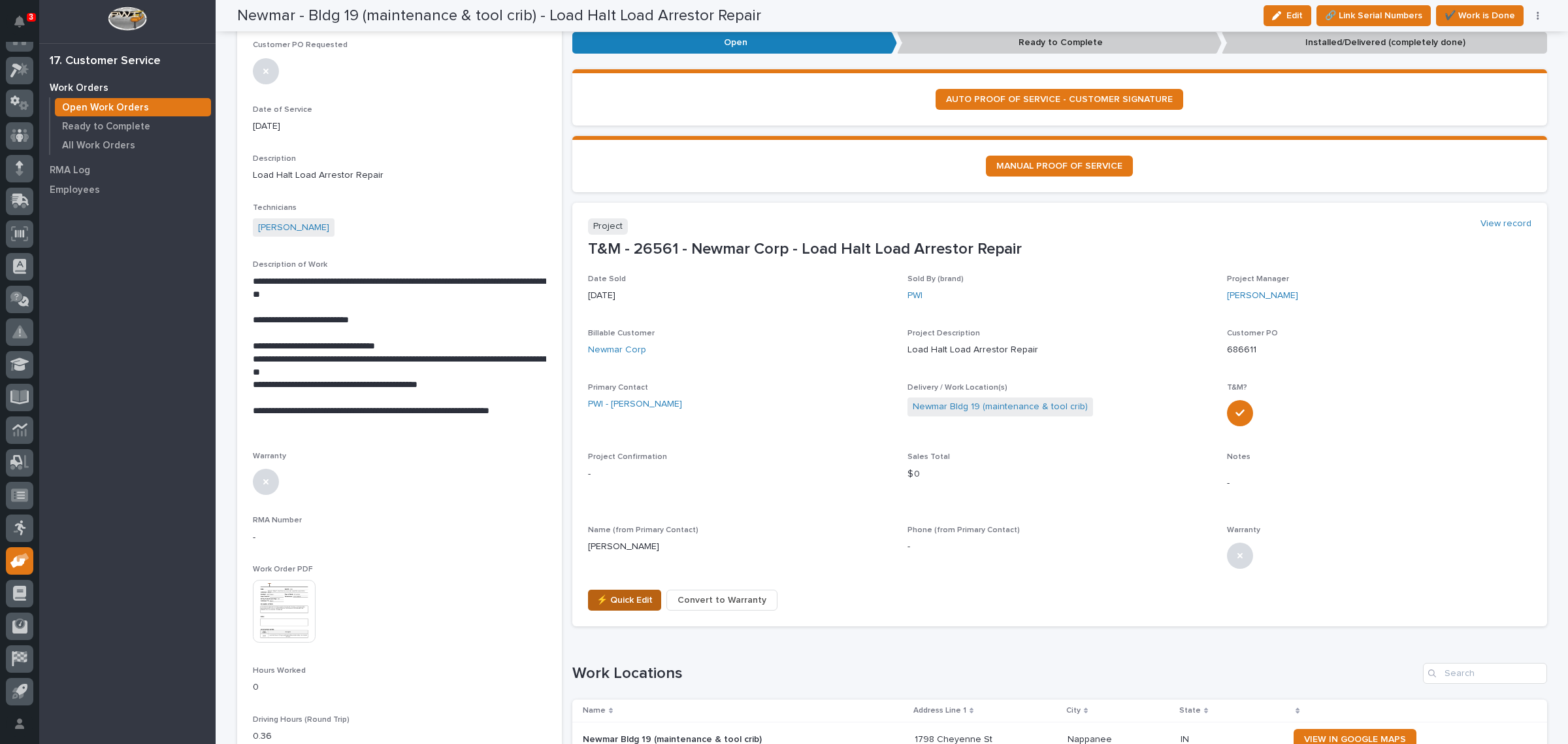
click at [613, 594] on span "⚡ Quick Edit" at bounding box center [624, 600] width 56 height 16
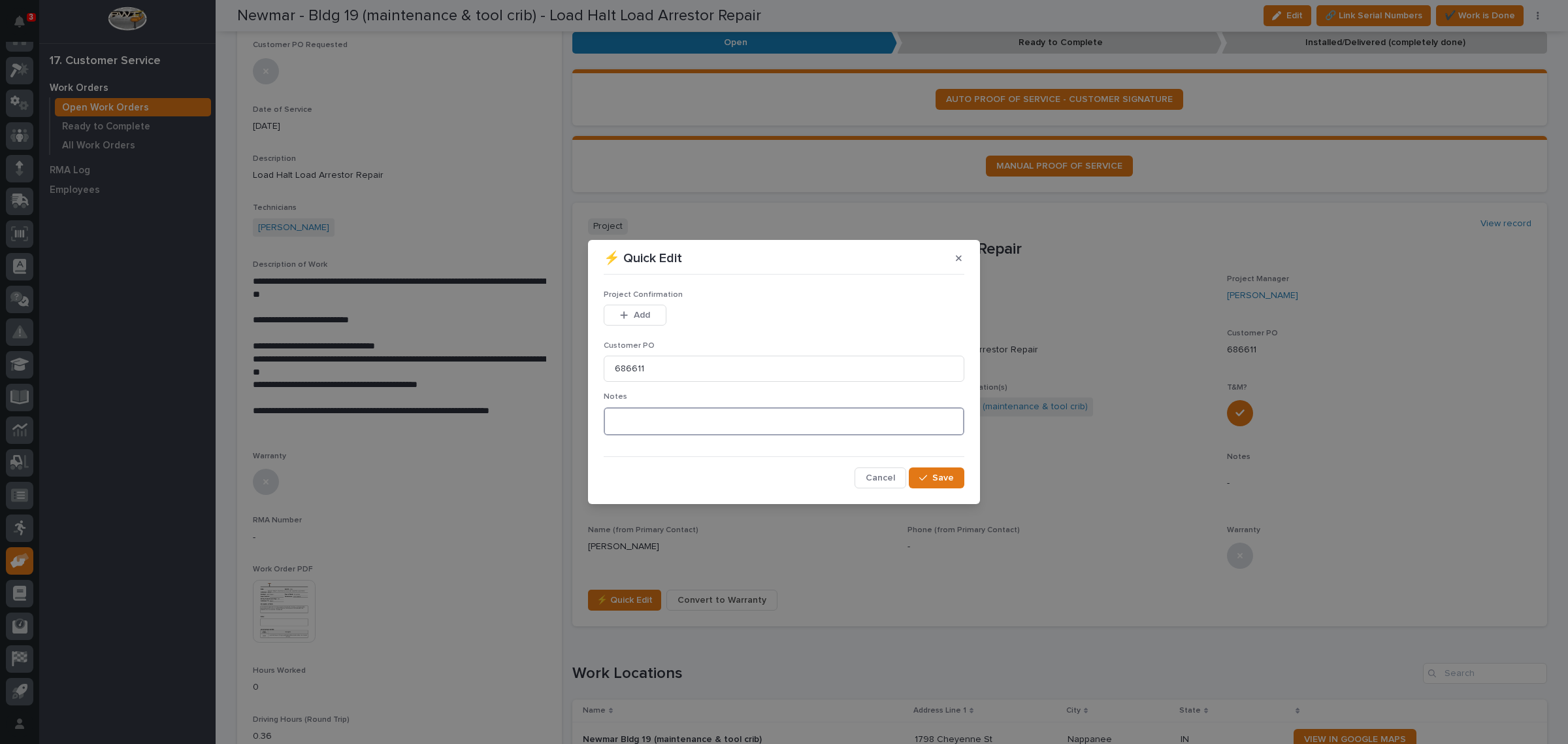
click at [693, 419] on textarea at bounding box center [783, 422] width 361 height 29
type textarea "*********"
click at [640, 318] on span "Add" at bounding box center [642, 315] width 17 height 12
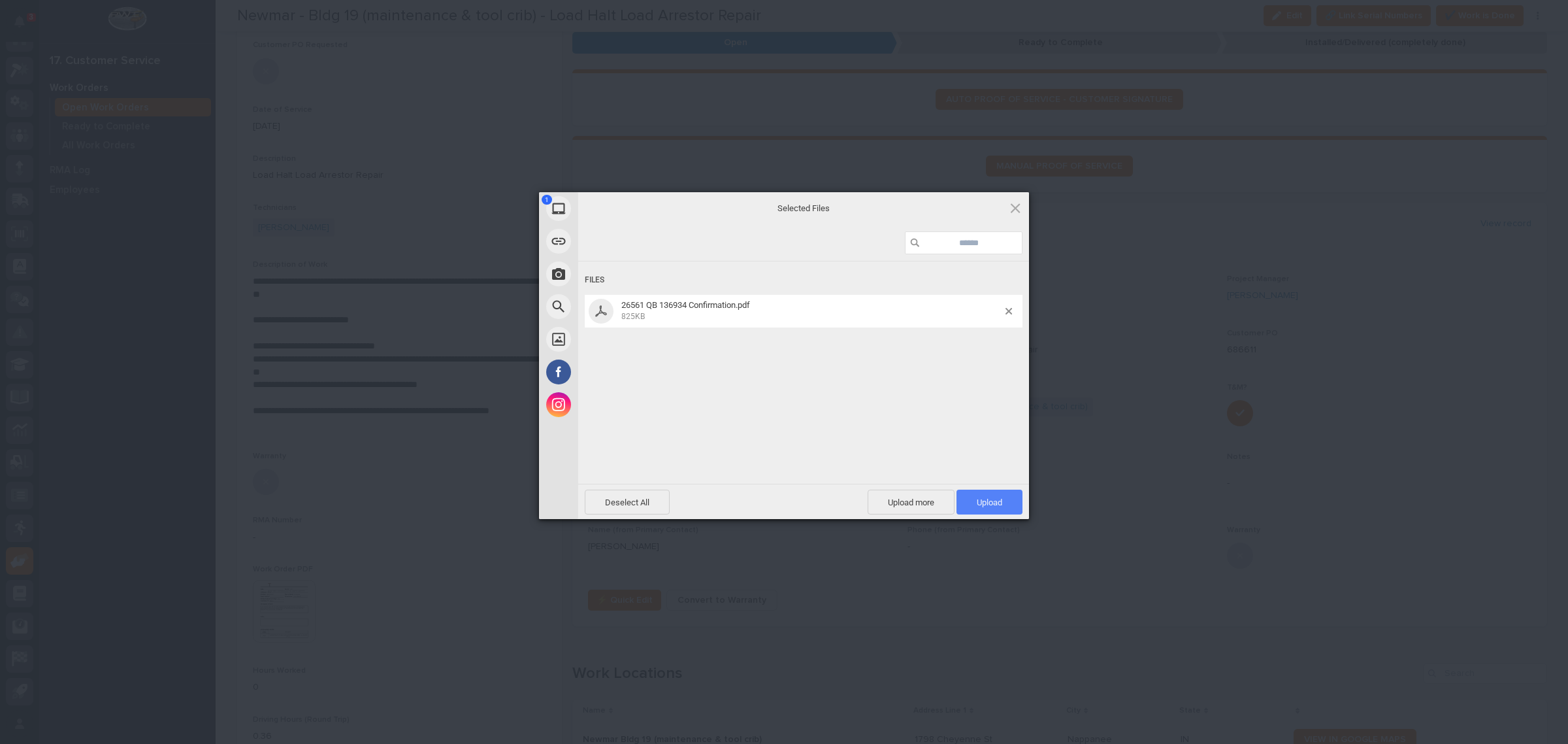
click at [978, 499] on span "Upload 1" at bounding box center [989, 503] width 25 height 10
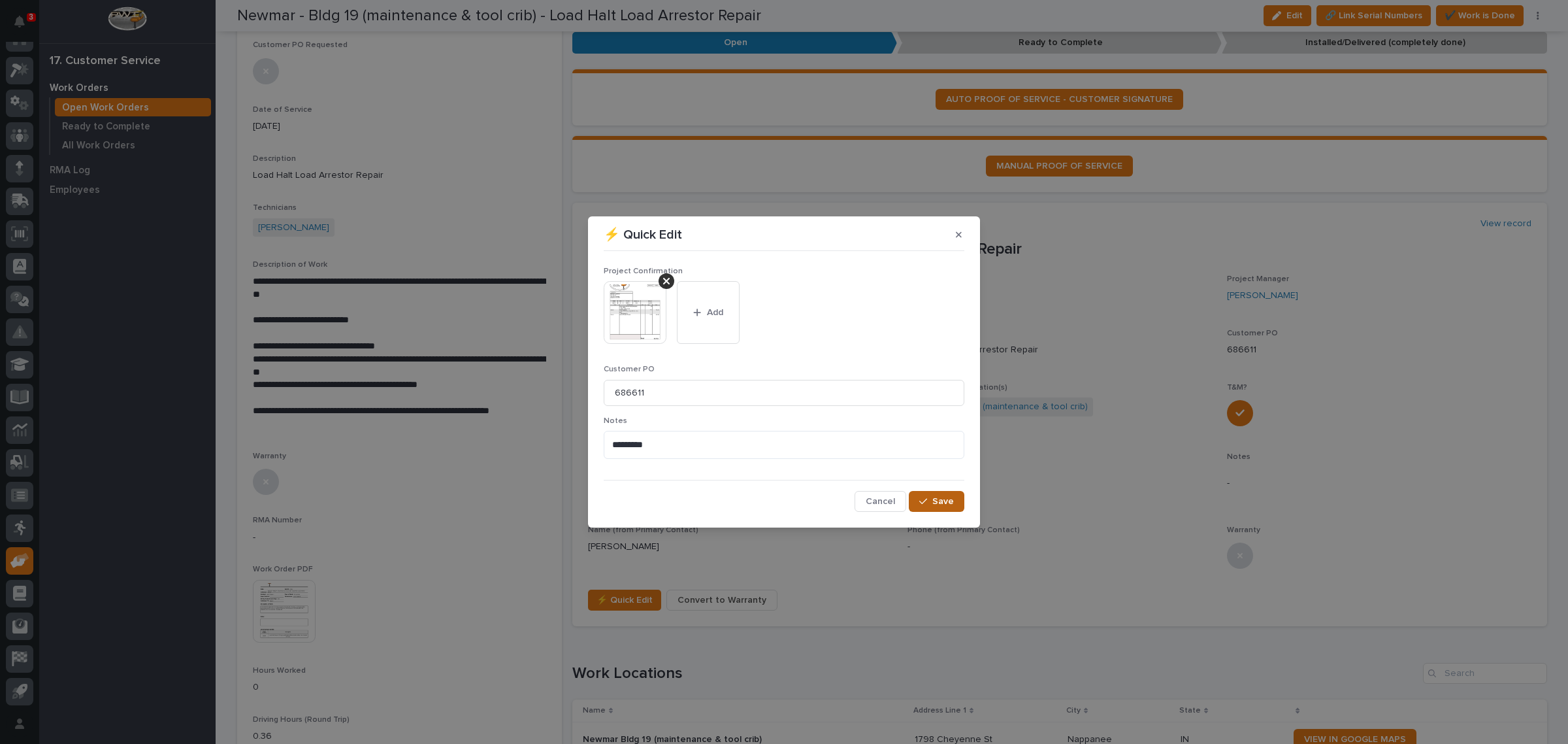
click at [932, 505] on button "Save" at bounding box center [936, 501] width 56 height 21
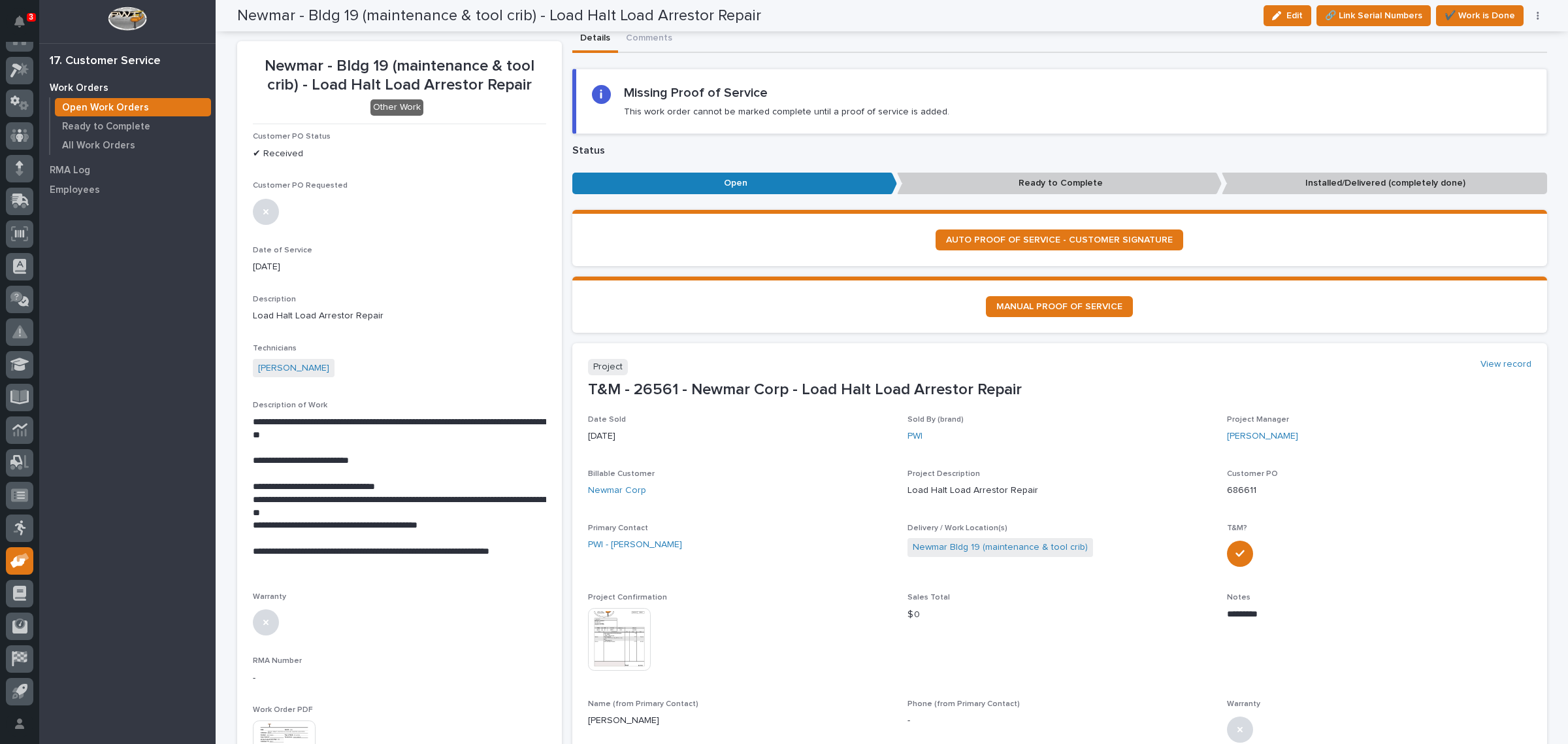
scroll to position [0, 0]
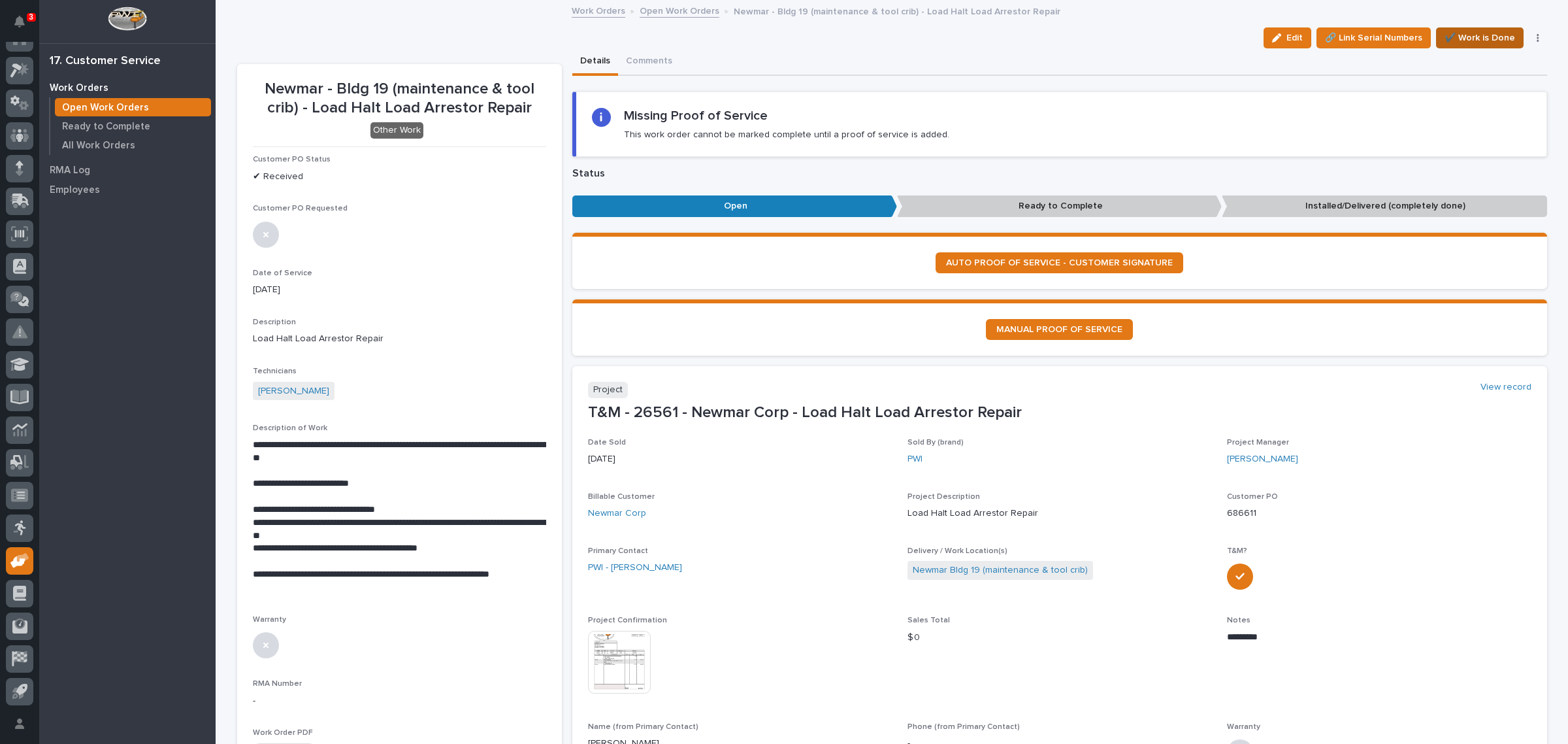
click at [1460, 30] on span "✔️ Work is Done" at bounding box center [1480, 38] width 71 height 16
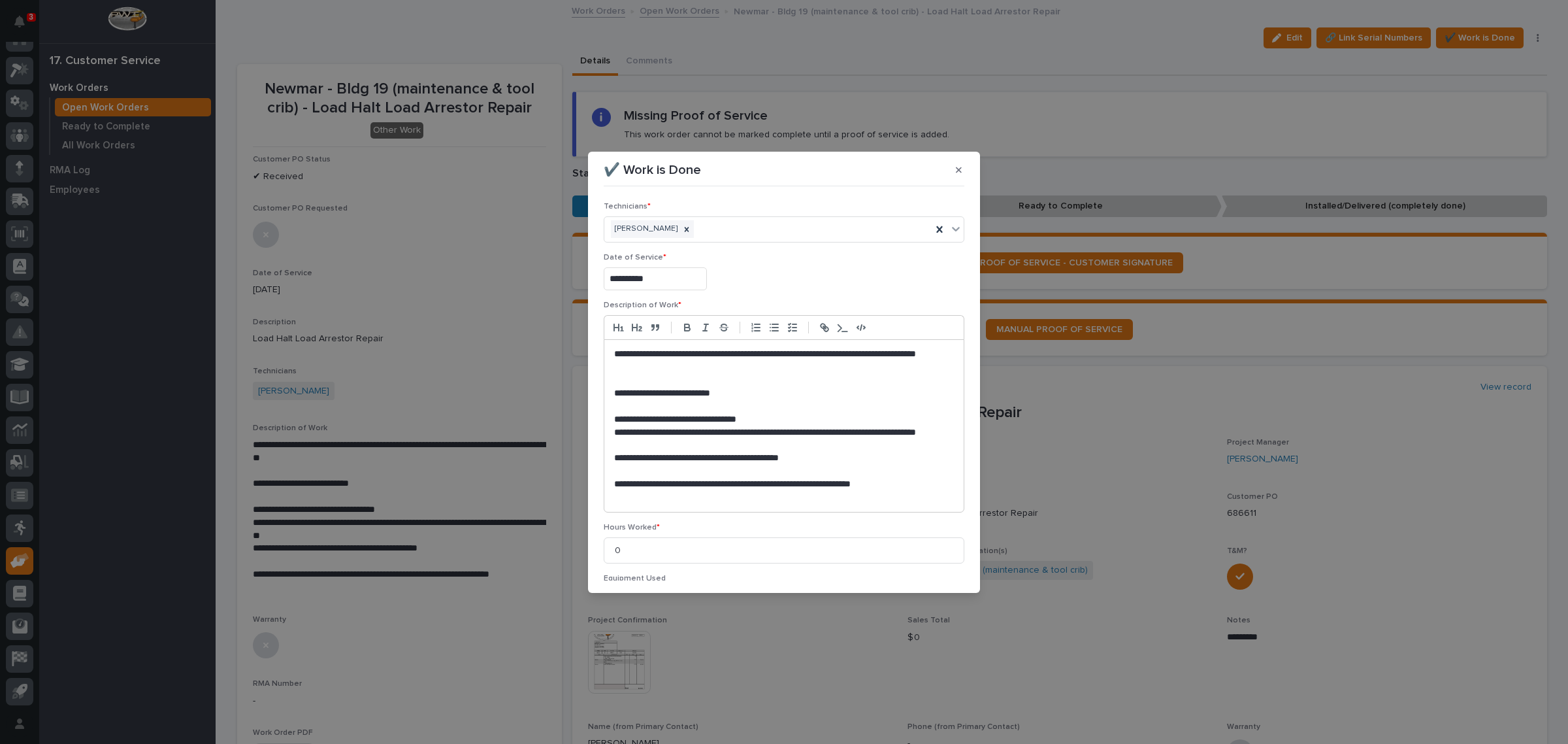
scroll to position [142, 0]
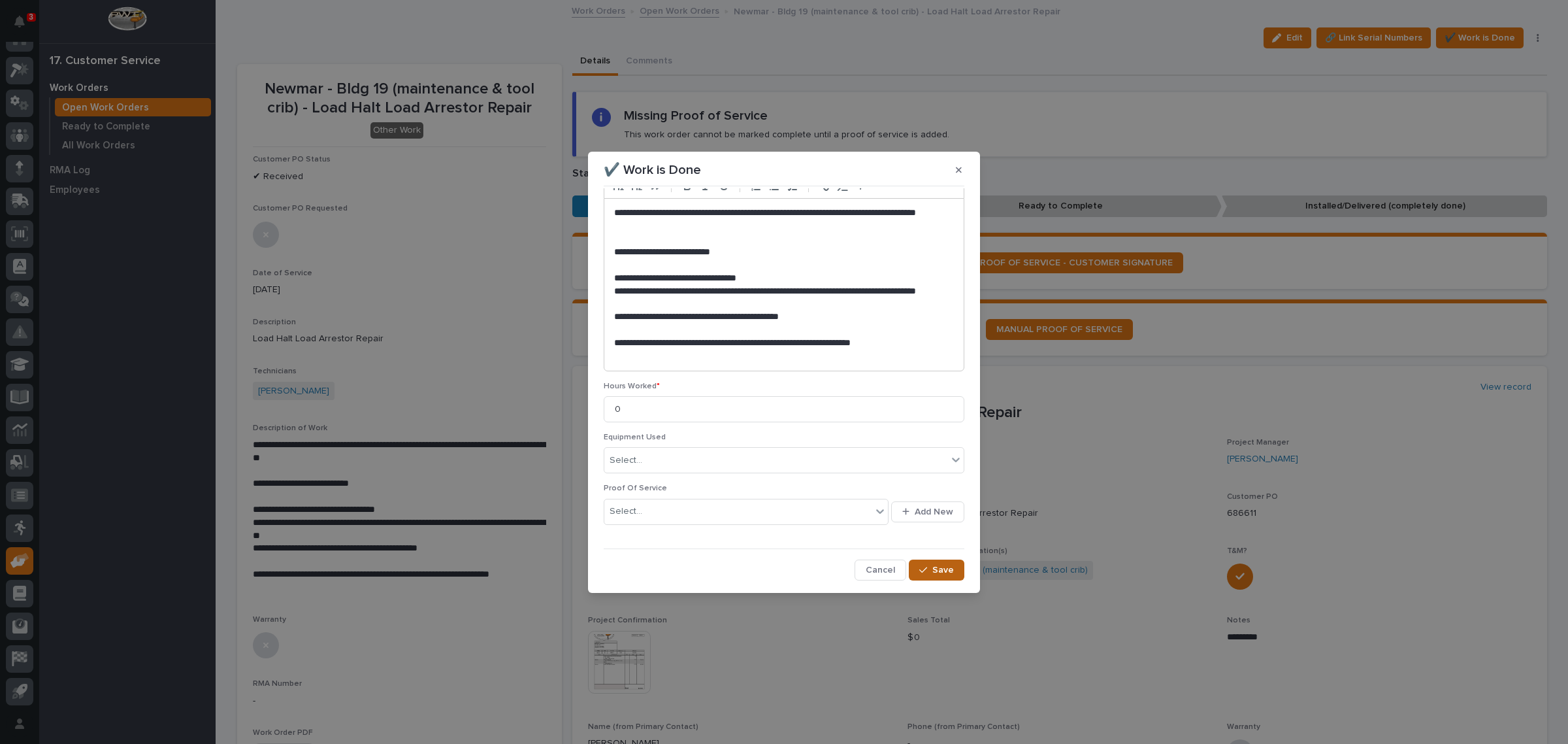
click at [933, 563] on button "Save" at bounding box center [936, 570] width 56 height 21
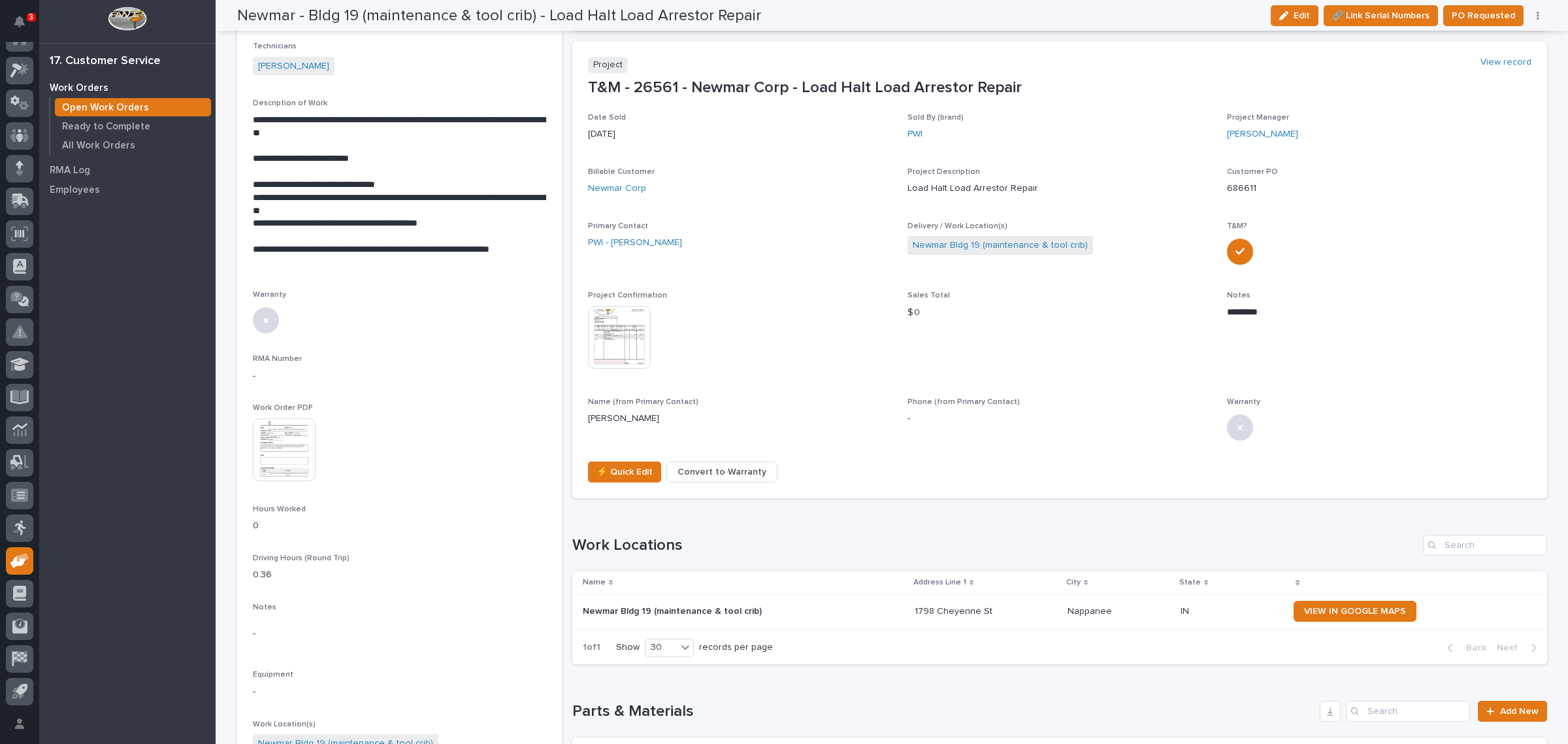
scroll to position [327, 0]
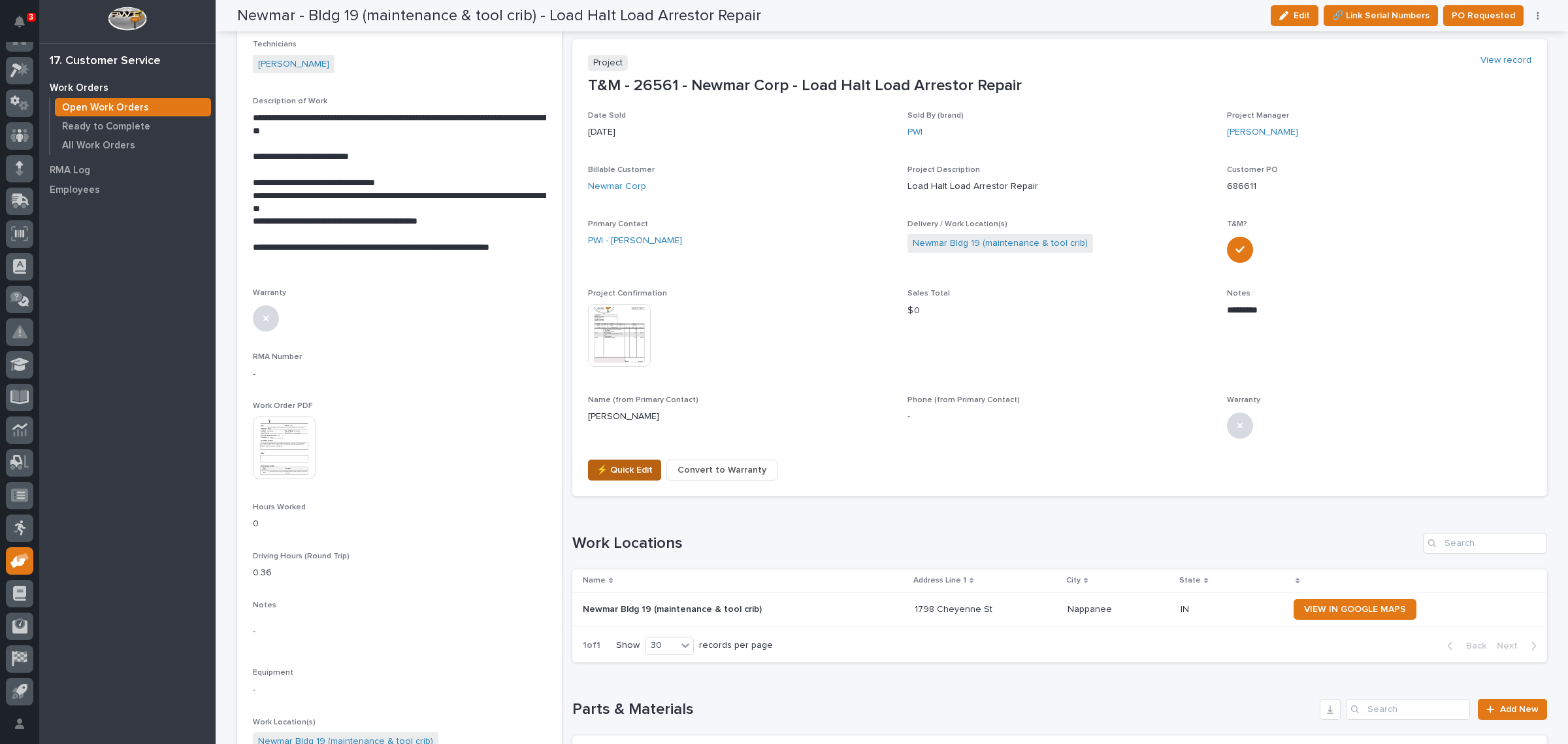
click at [619, 467] on span "⚡ Quick Edit" at bounding box center [624, 470] width 56 height 16
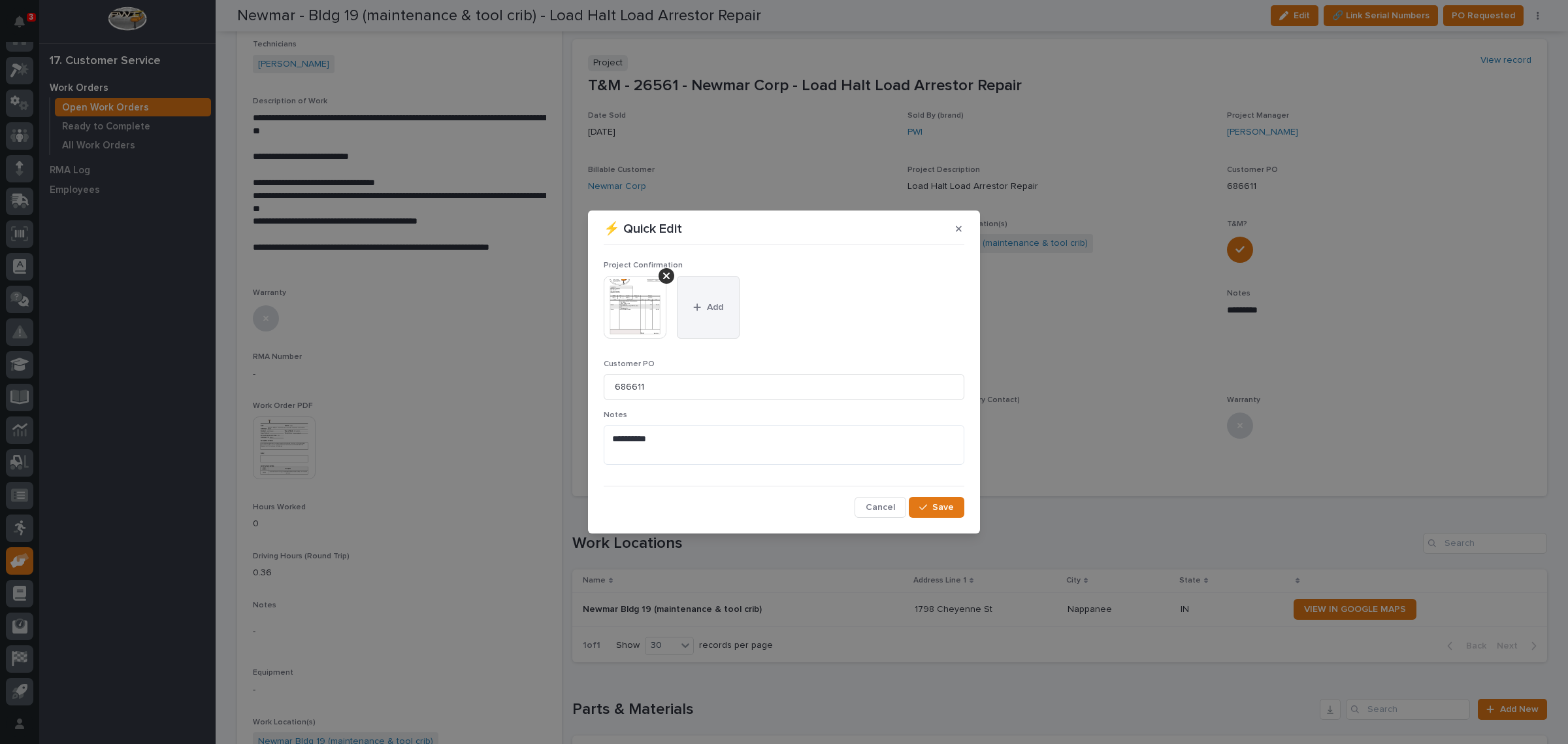
click at [697, 289] on button "Add" at bounding box center [708, 307] width 63 height 63
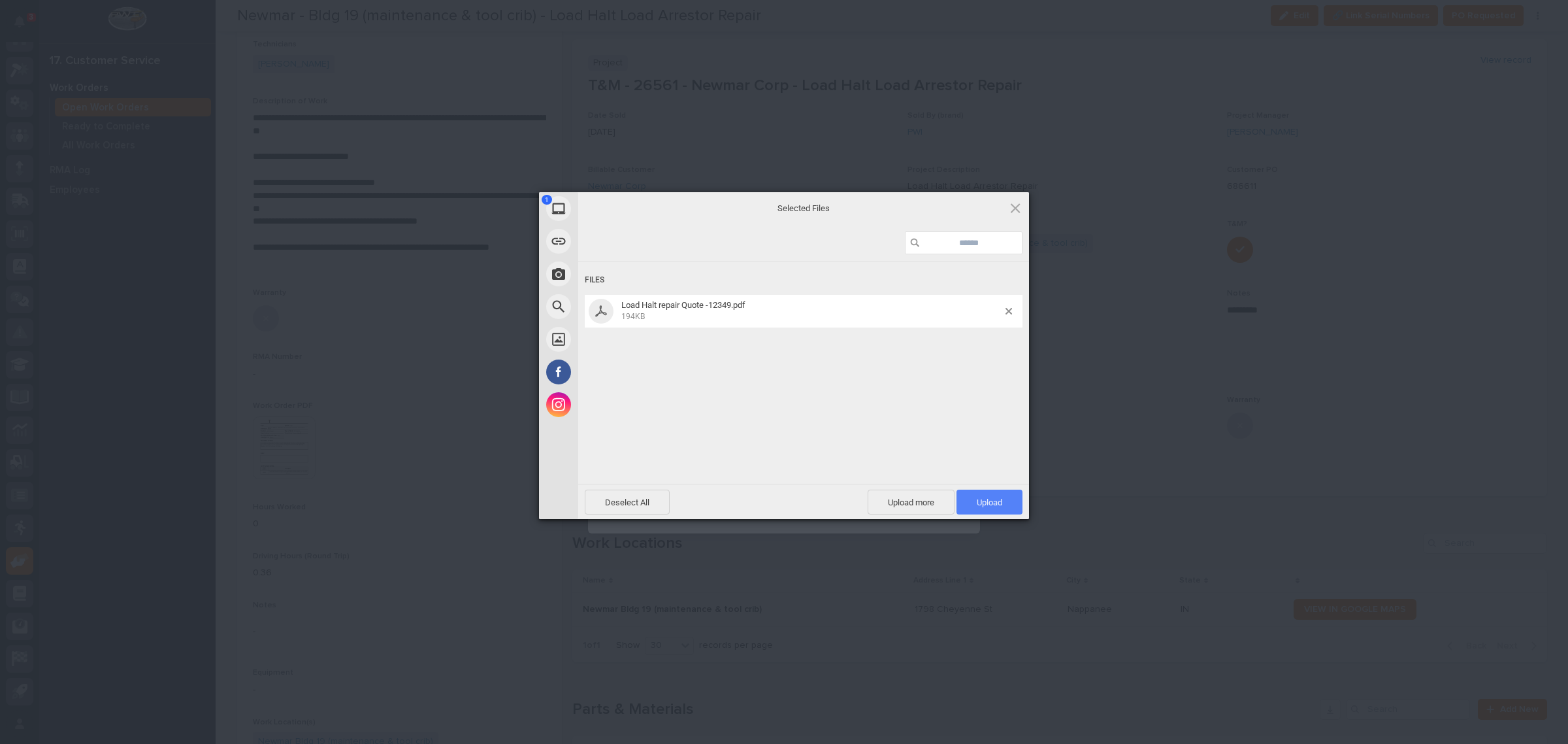
click at [983, 497] on span "Upload 1" at bounding box center [989, 503] width 25 height 10
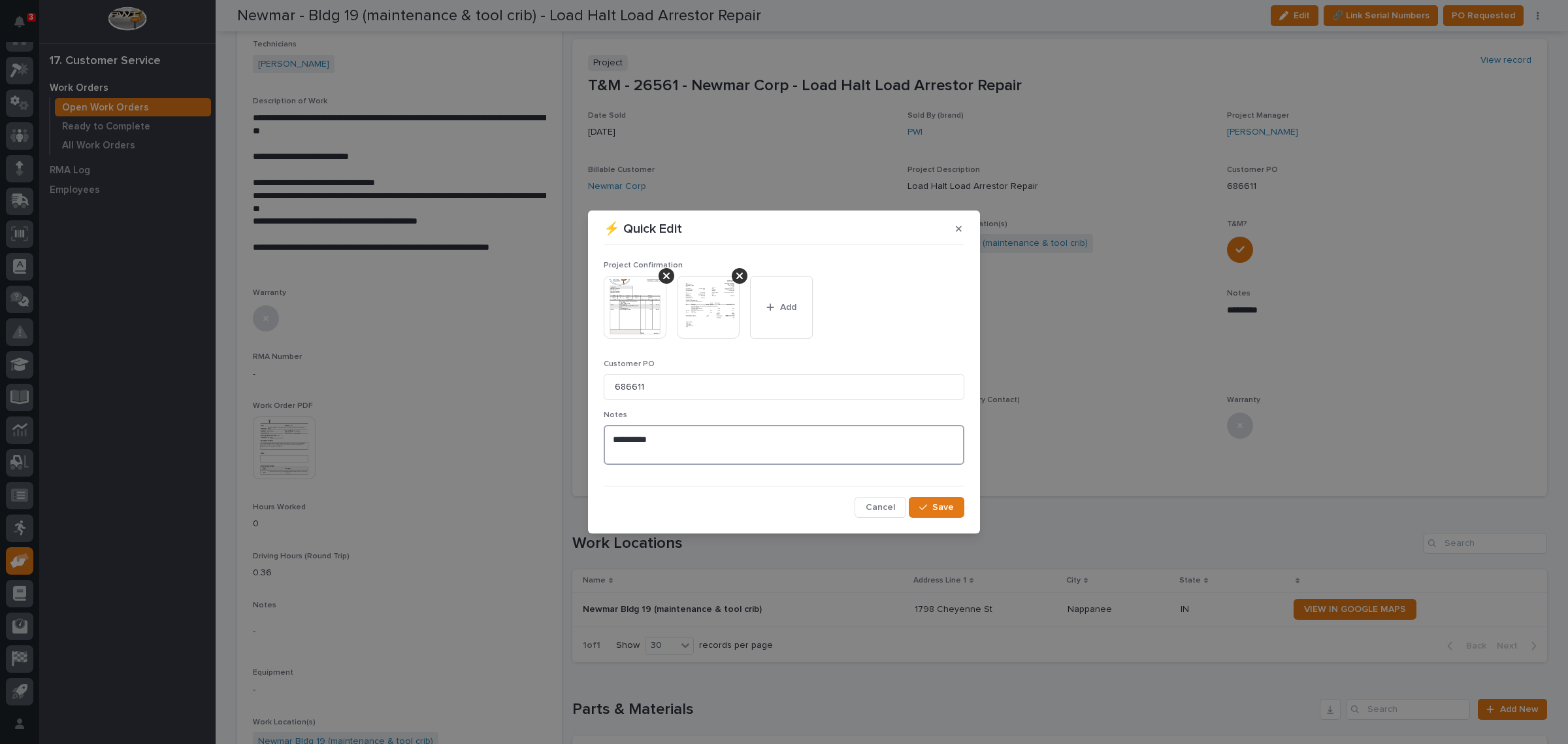
click at [678, 432] on textarea "*********" at bounding box center [783, 445] width 361 height 39
type textarea "**********"
click at [924, 501] on button "Save" at bounding box center [936, 507] width 56 height 21
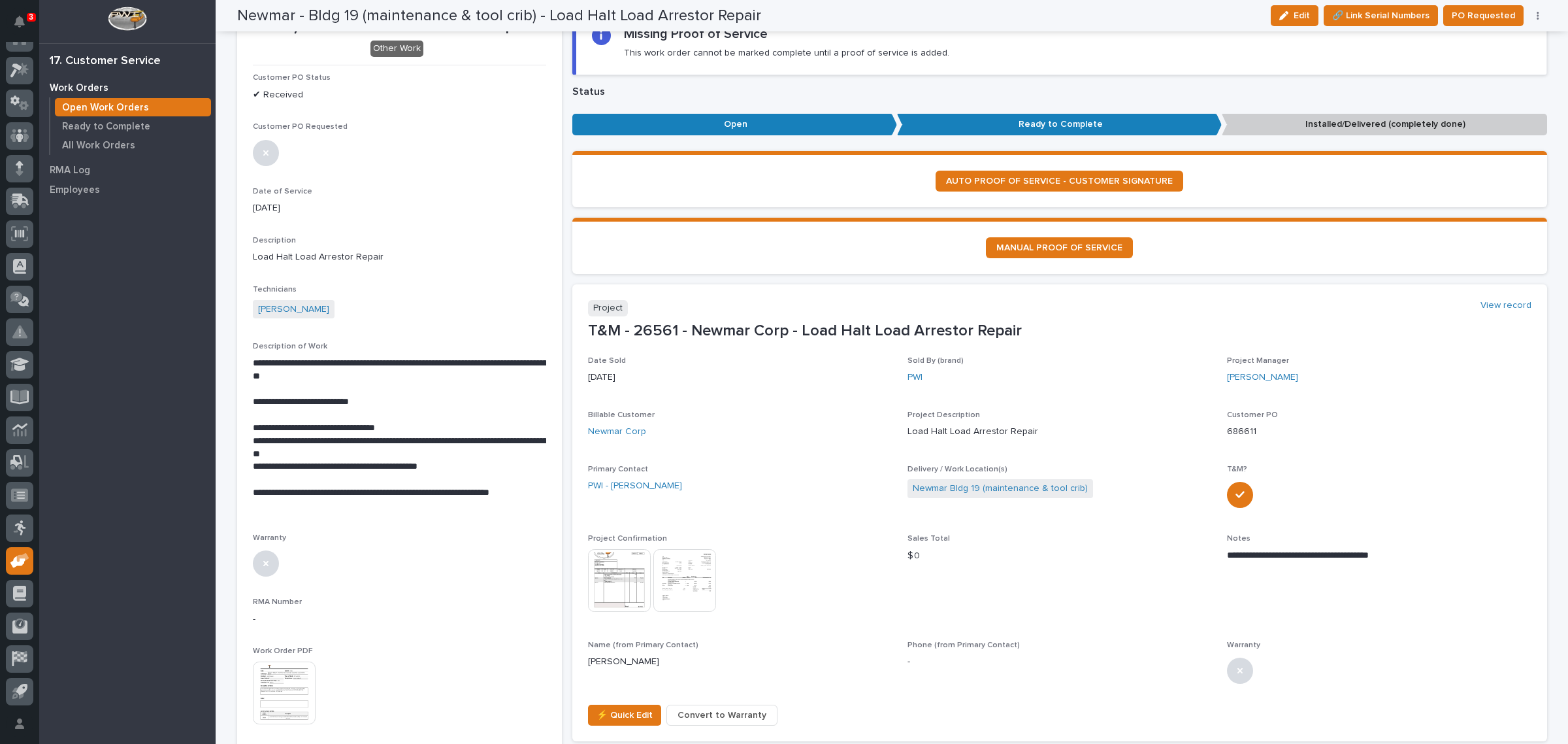
scroll to position [0, 0]
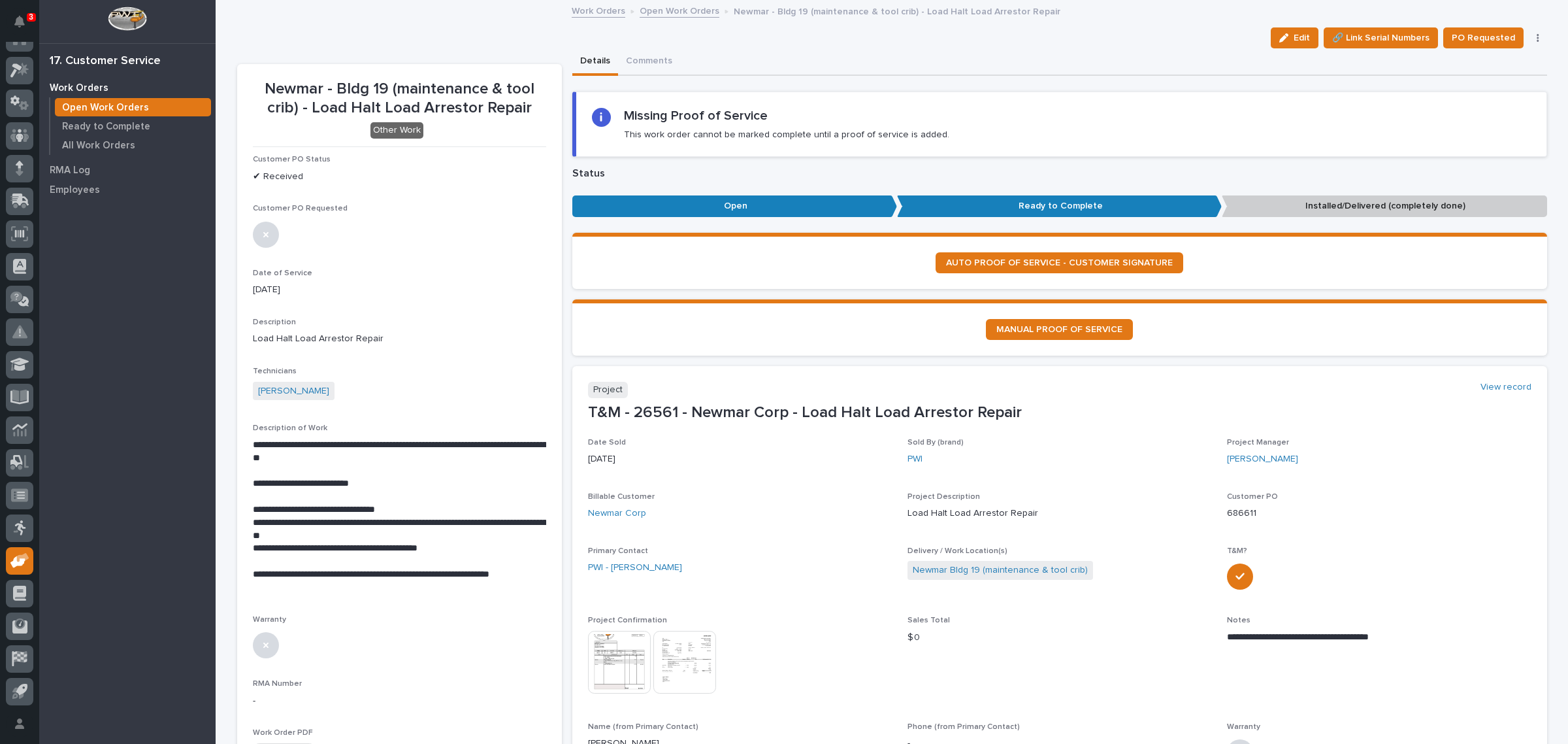
click at [649, 10] on link "Open Work Orders" at bounding box center [679, 10] width 79 height 15
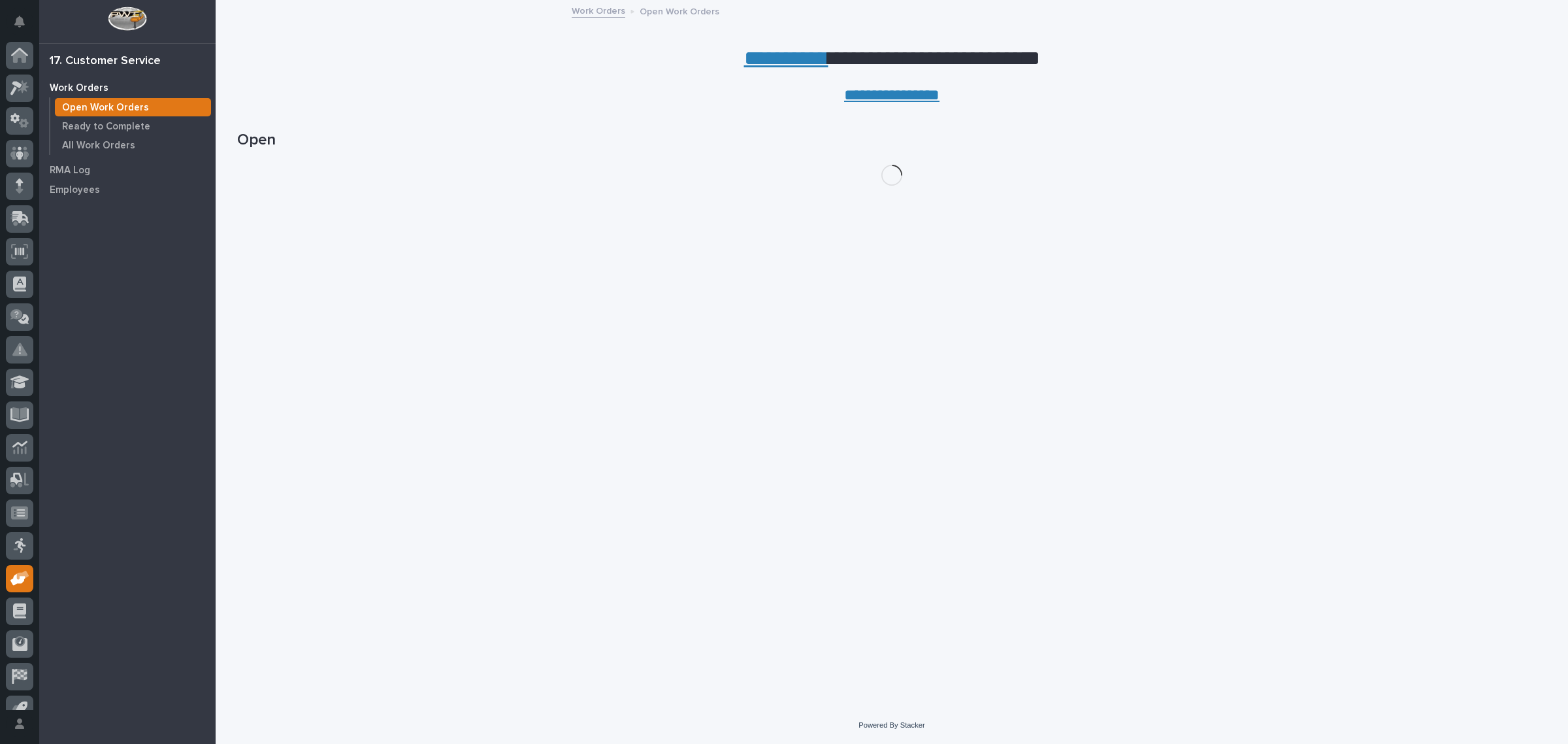
scroll to position [17, 0]
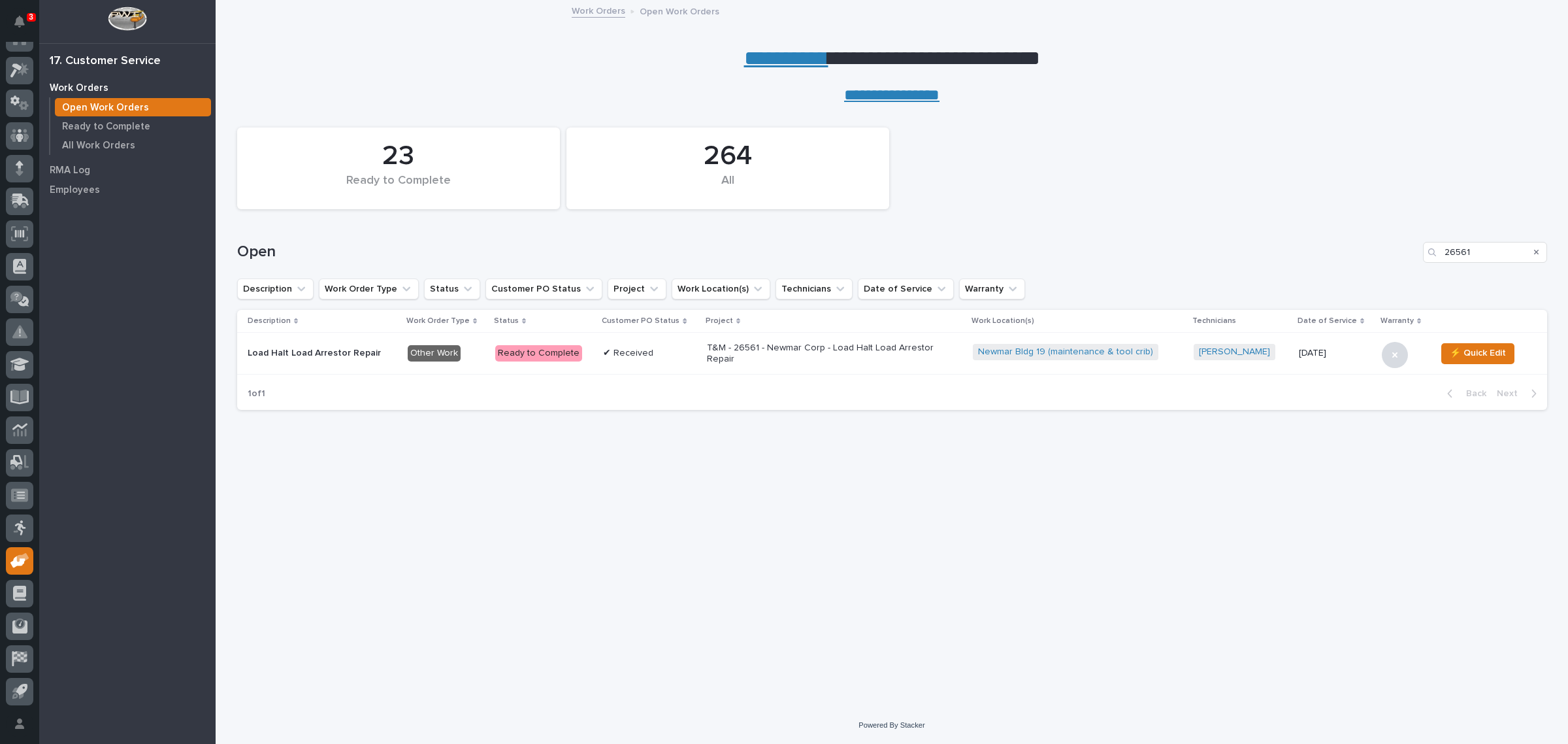
click at [791, 62] on link "**********" at bounding box center [786, 58] width 85 height 21
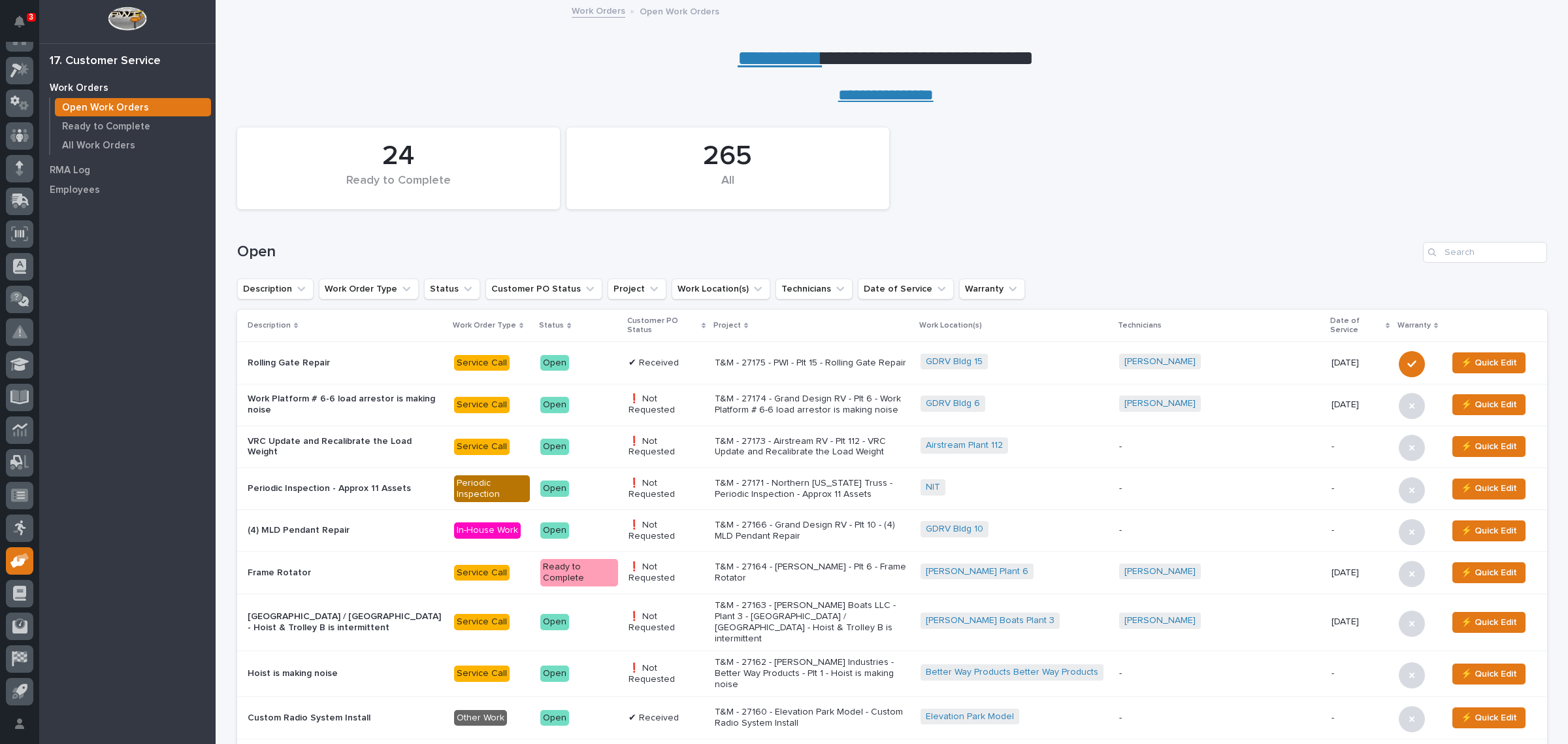
click at [756, 367] on p "T&M - 27175 - PWI - Plt 15 - Rolling Gate Repair" at bounding box center [812, 363] width 195 height 11
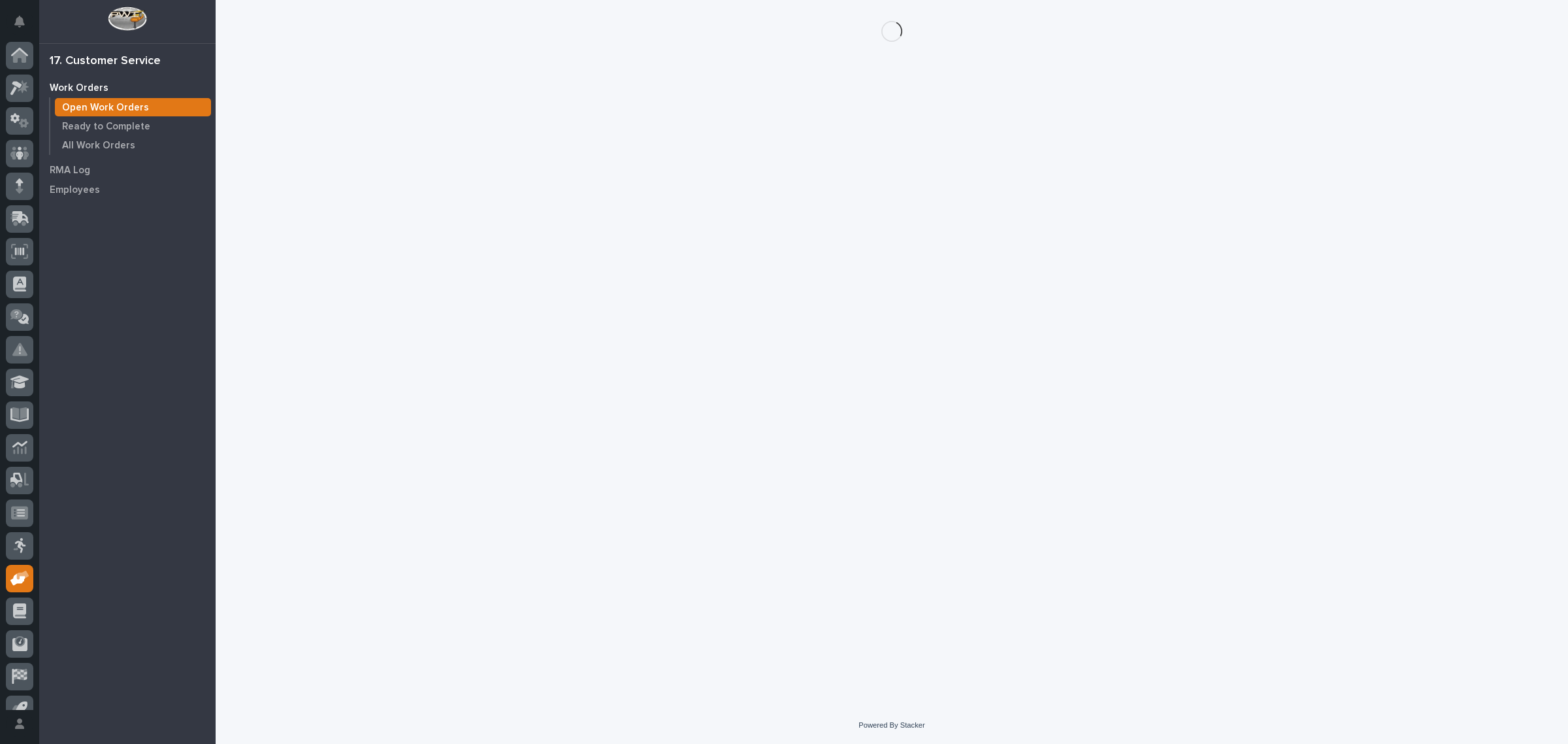
scroll to position [17, 0]
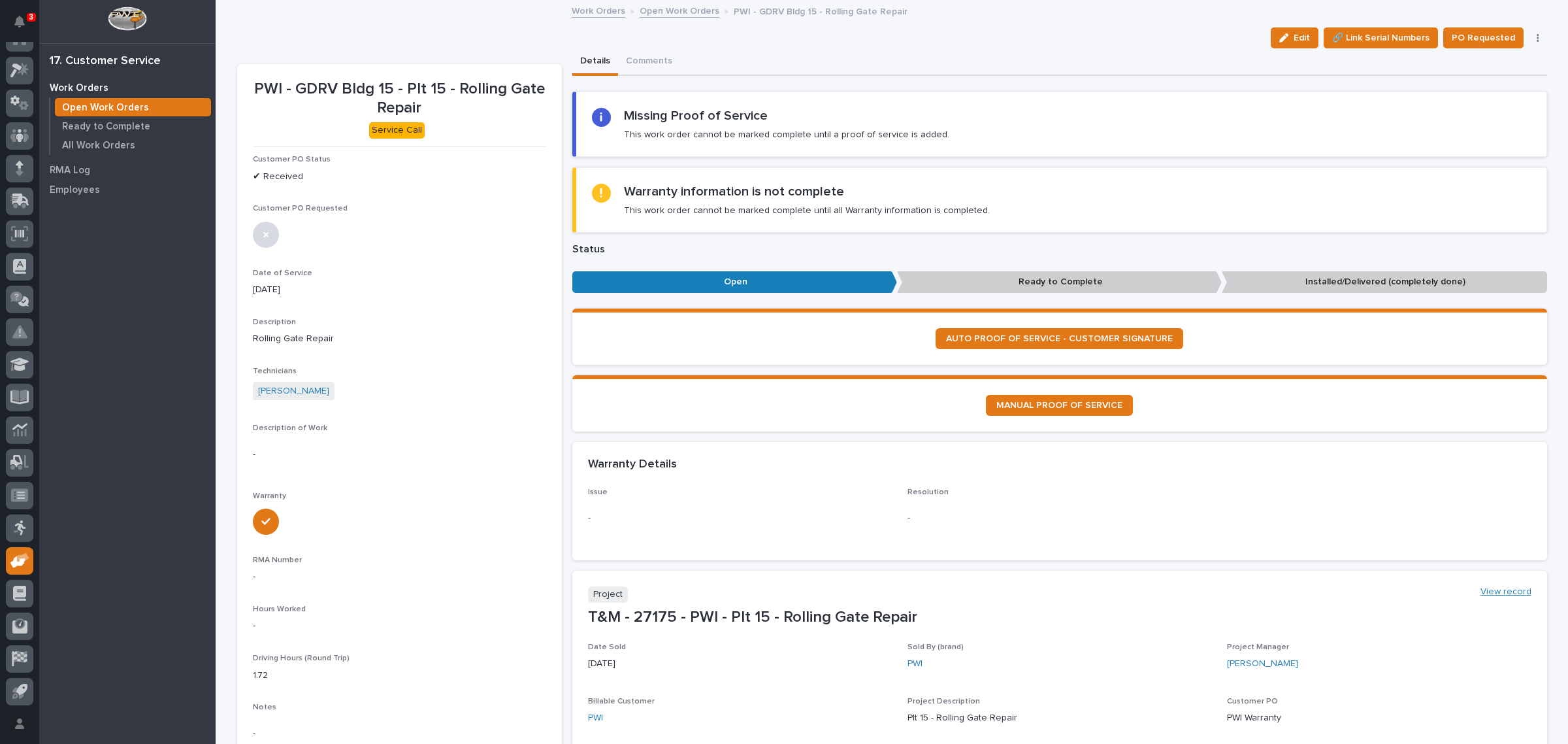
click at [1493, 590] on link "View record" at bounding box center [1506, 591] width 51 height 11
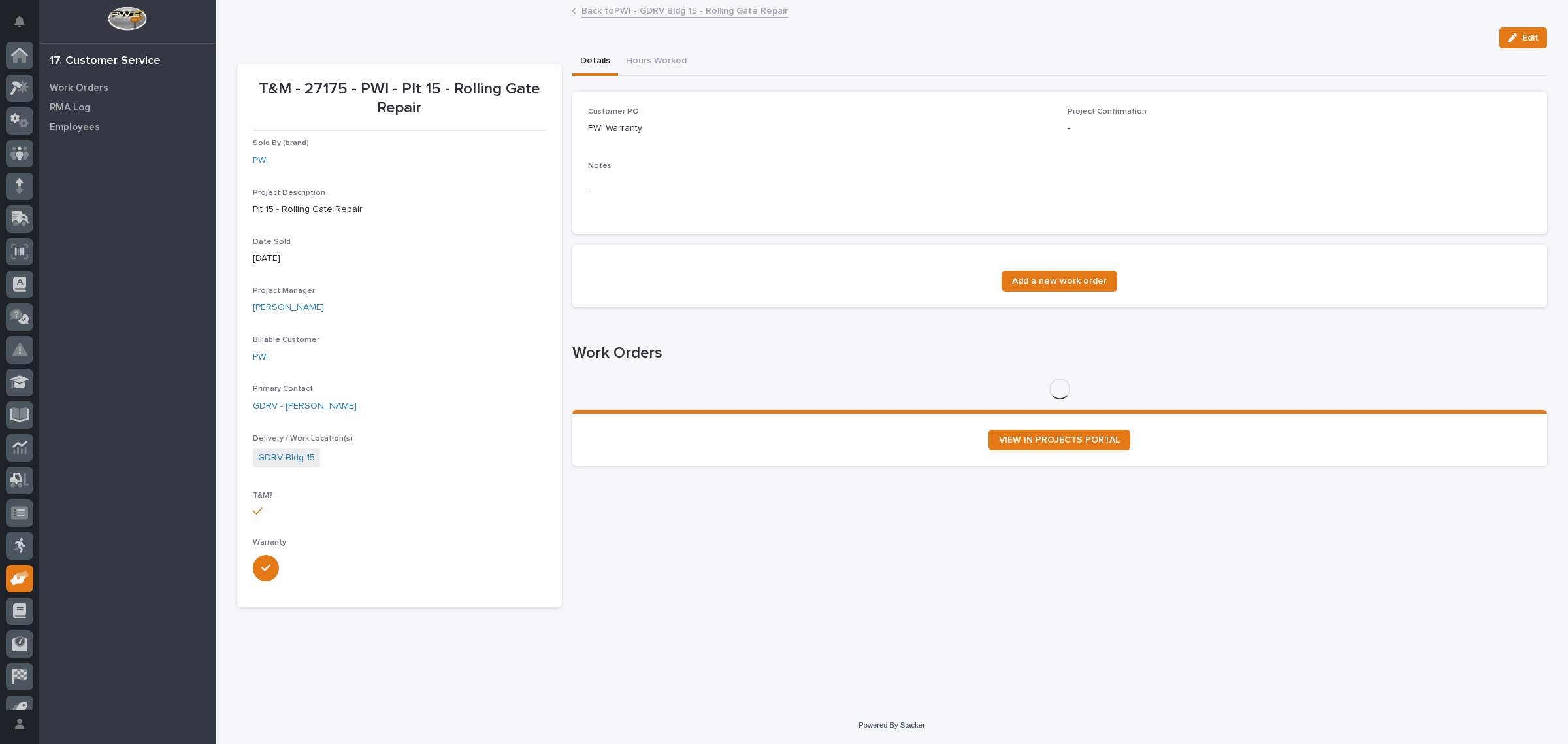
scroll to position [17, 0]
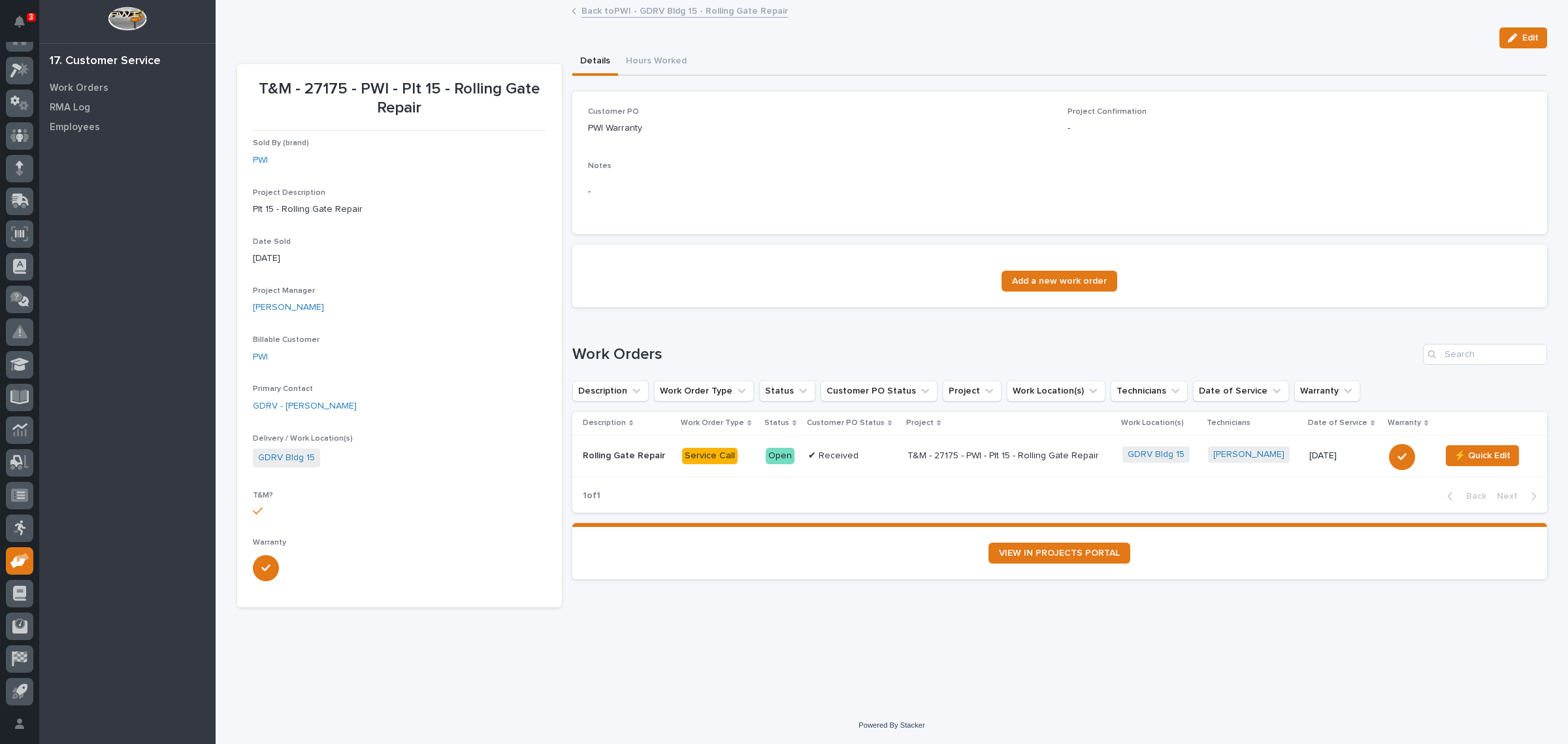
click at [1523, 35] on span "Edit" at bounding box center [1530, 38] width 17 height 12
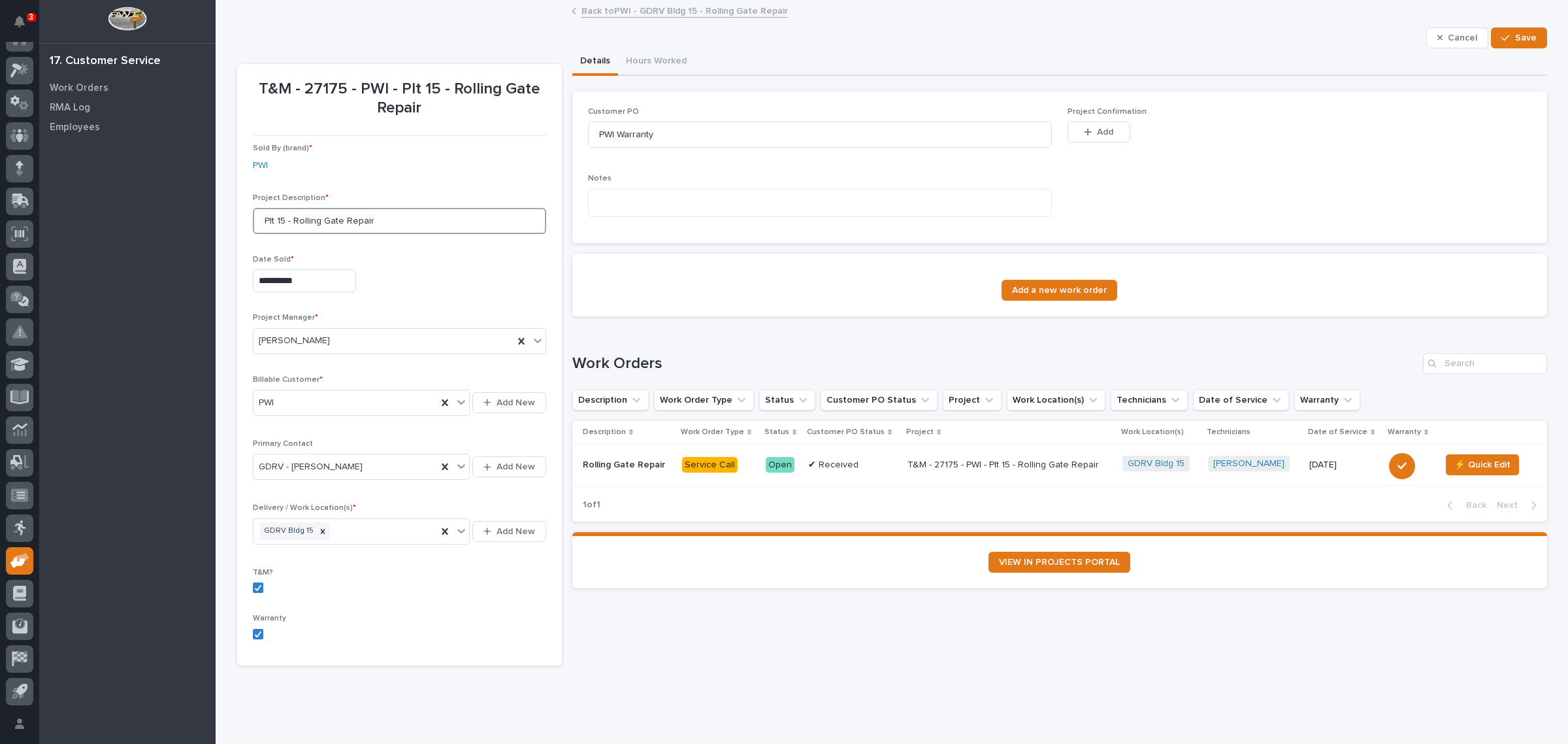
drag, startPoint x: 267, startPoint y: 222, endPoint x: 226, endPoint y: 228, distance: 41.4
click at [231, 228] on div "**********" at bounding box center [892, 350] width 1323 height 697
type input "GDRV 15 - Rolling Gate Repair"
click at [1508, 33] on button "Save" at bounding box center [1518, 38] width 56 height 21
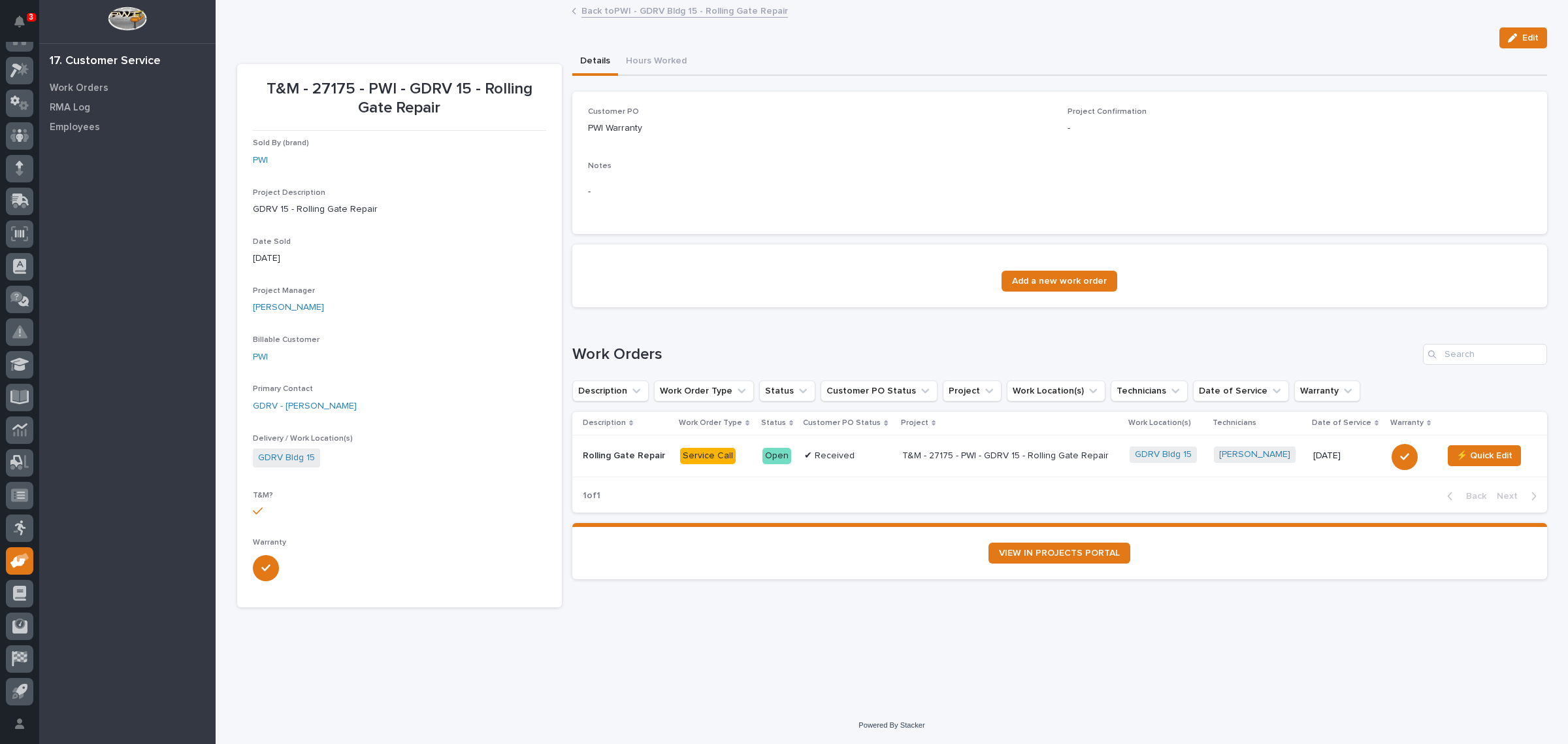
click at [634, 7] on link "Back to PWI - GDRV Bldg 15 - Rolling Gate Repair" at bounding box center [685, 10] width 207 height 15
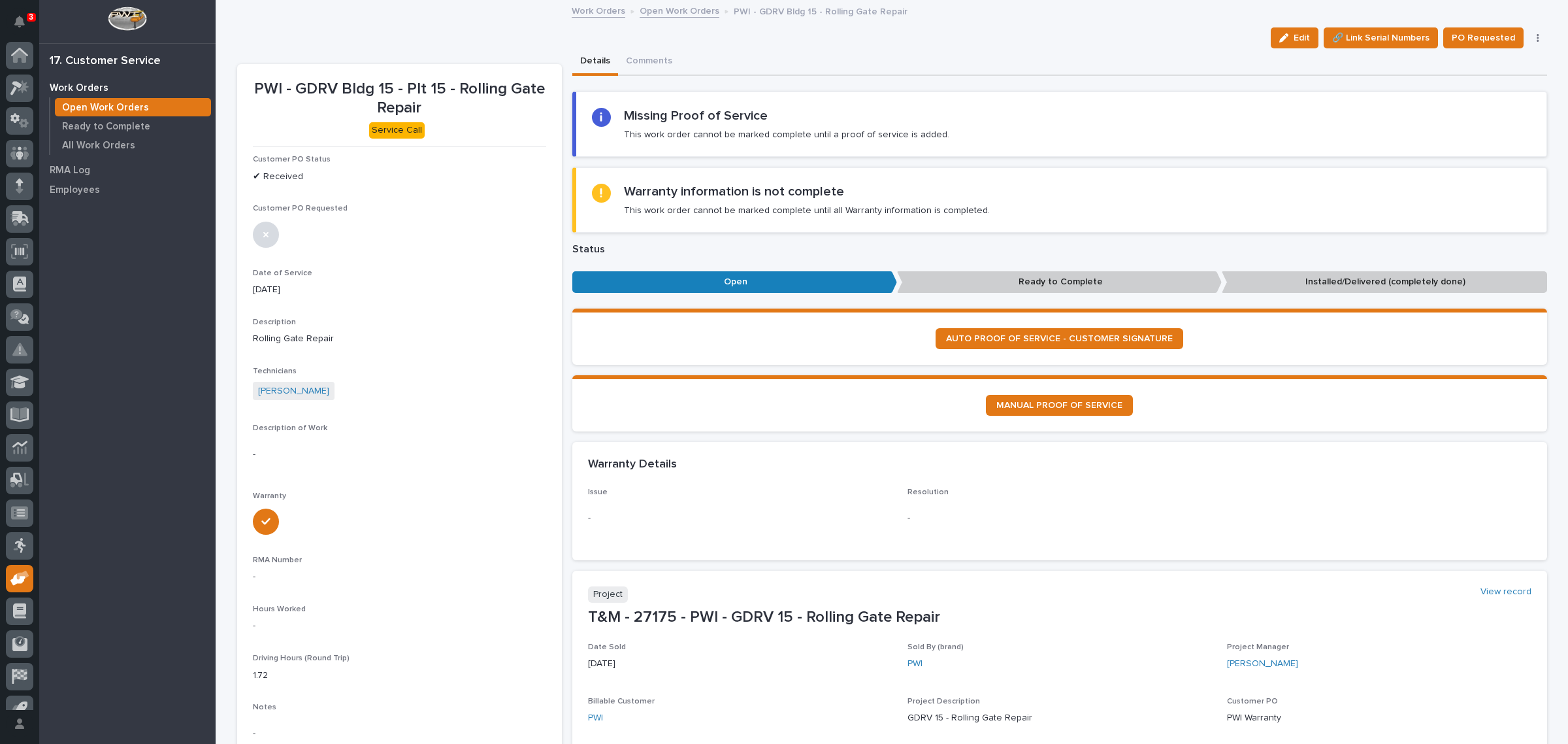
scroll to position [17, 0]
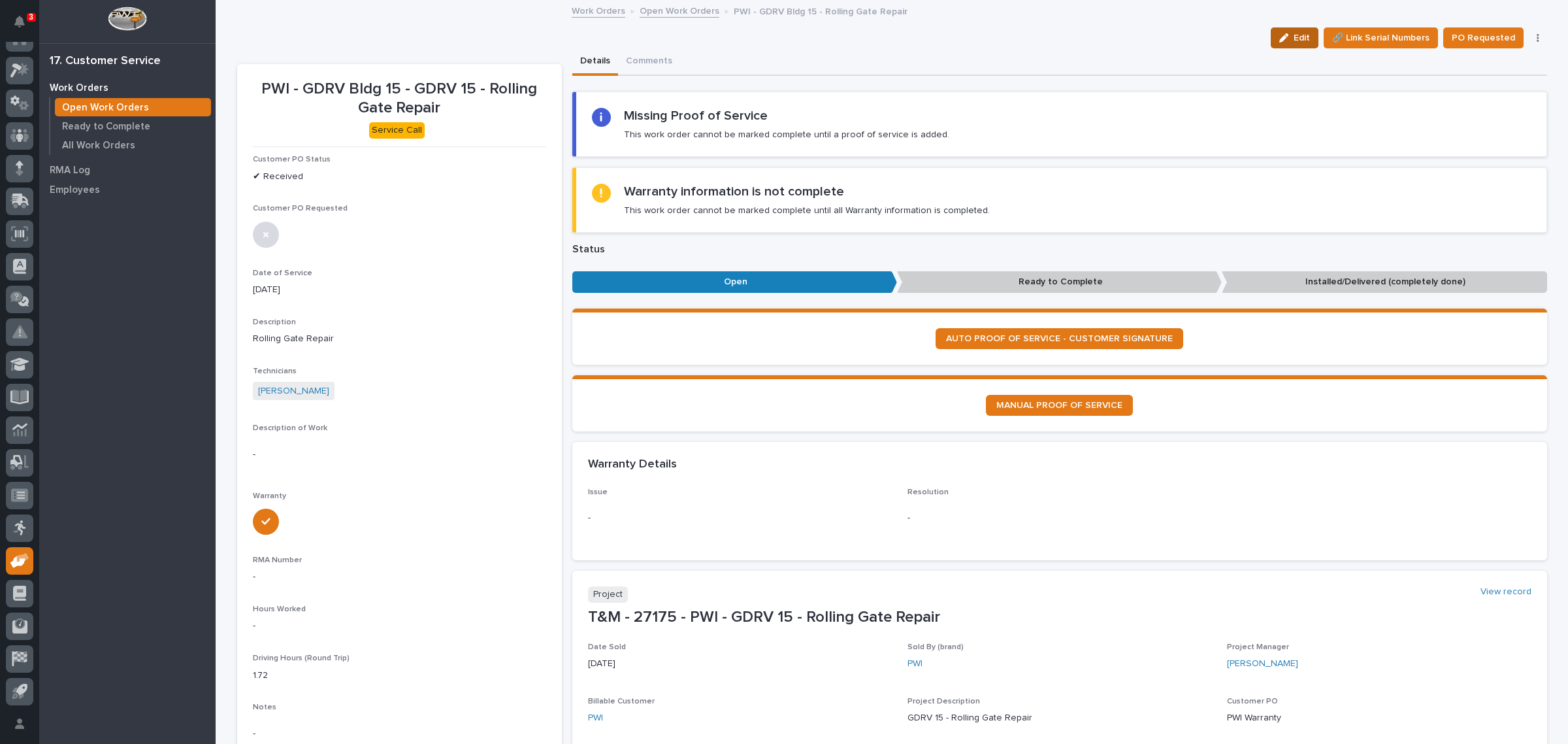
click at [1289, 28] on button "Edit" at bounding box center [1295, 38] width 48 height 21
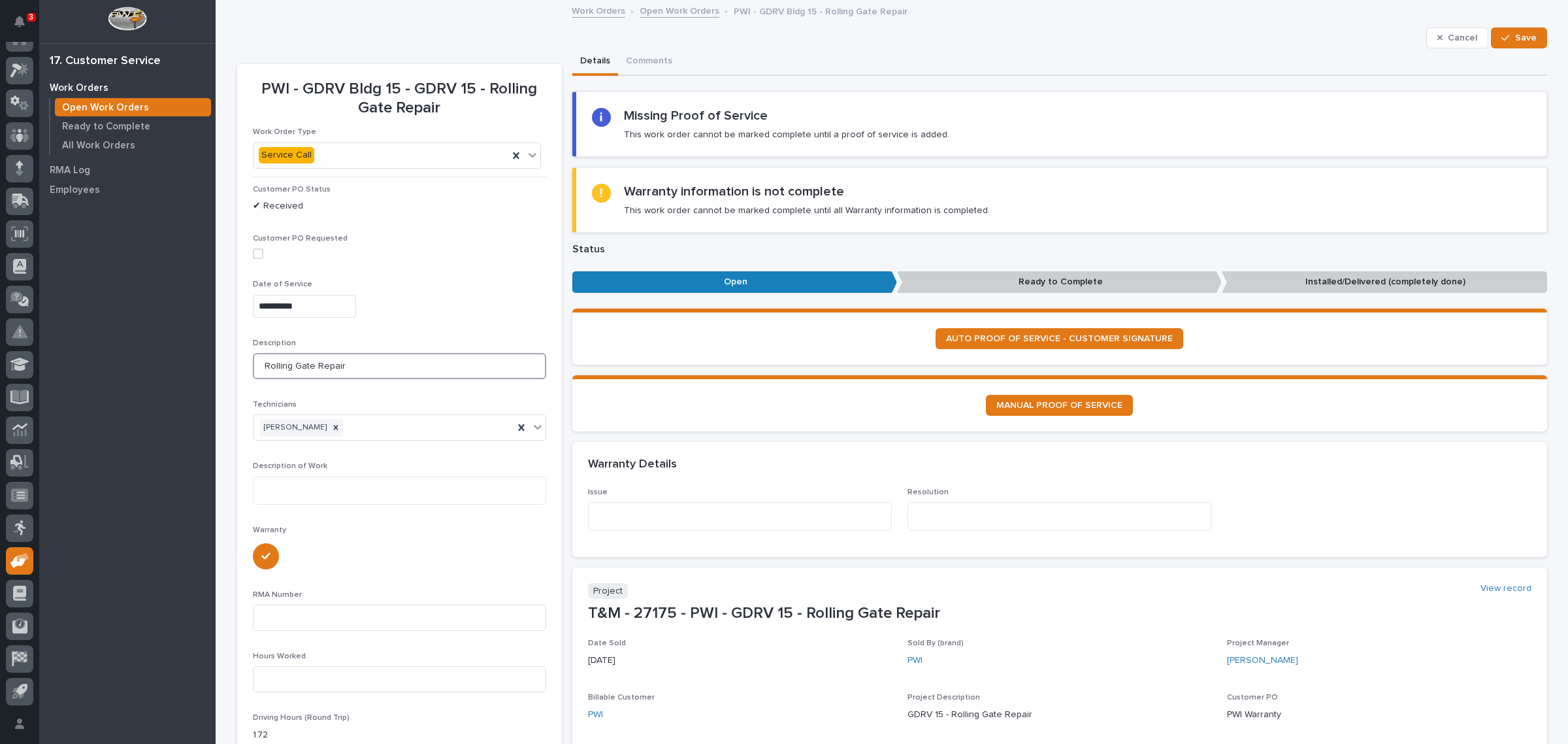
drag, startPoint x: 259, startPoint y: 361, endPoint x: 539, endPoint y: 362, distance: 280.0
click at [539, 362] on input "Rolling Gate Repair" at bounding box center [400, 366] width 293 height 26
click at [654, 499] on div "Issue" at bounding box center [740, 514] width 303 height 54
click at [651, 504] on textarea at bounding box center [740, 516] width 303 height 29
paste textarea "**********"
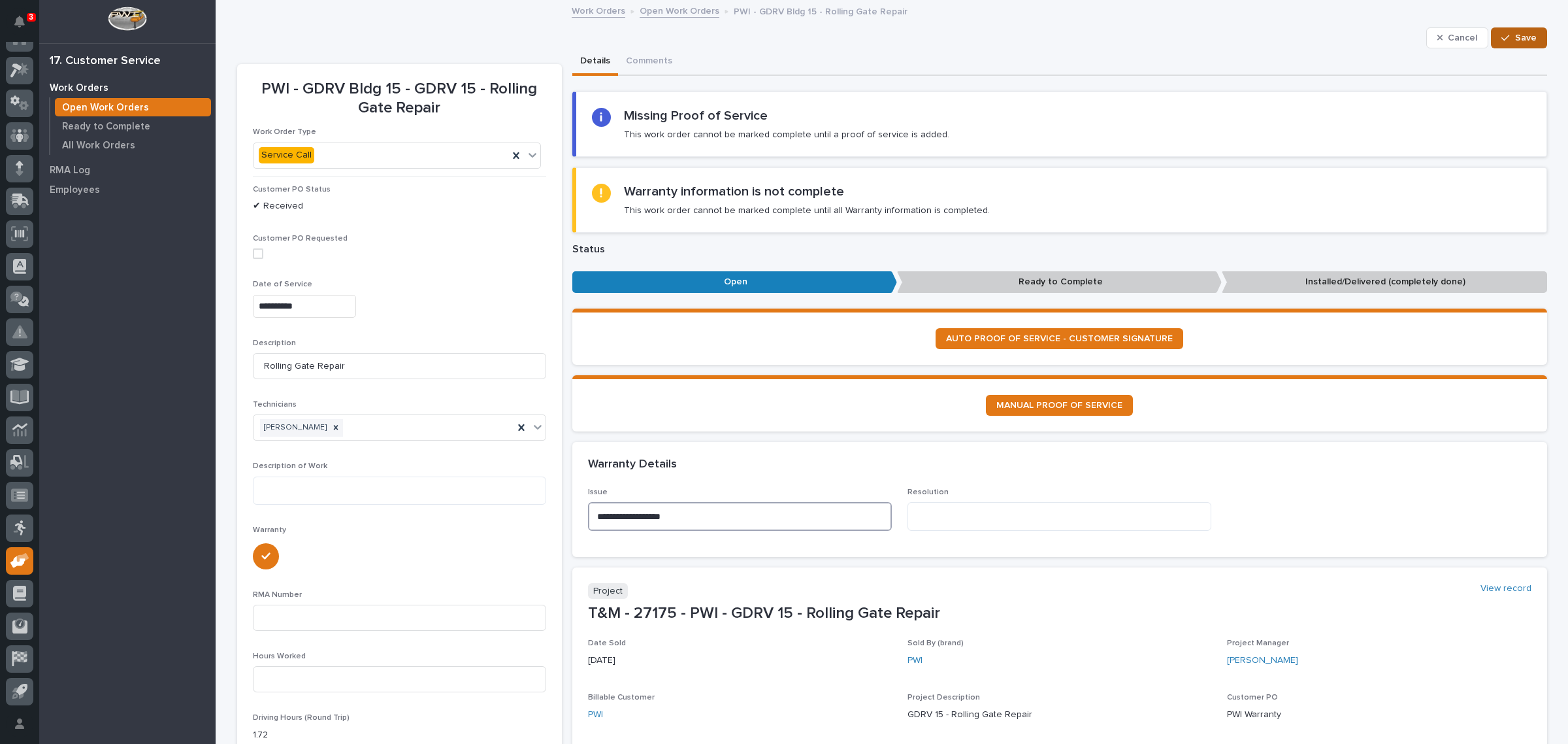
type textarea "**********"
click at [1508, 33] on button "Save" at bounding box center [1518, 38] width 56 height 21
